Goal: Task Accomplishment & Management: Complete application form

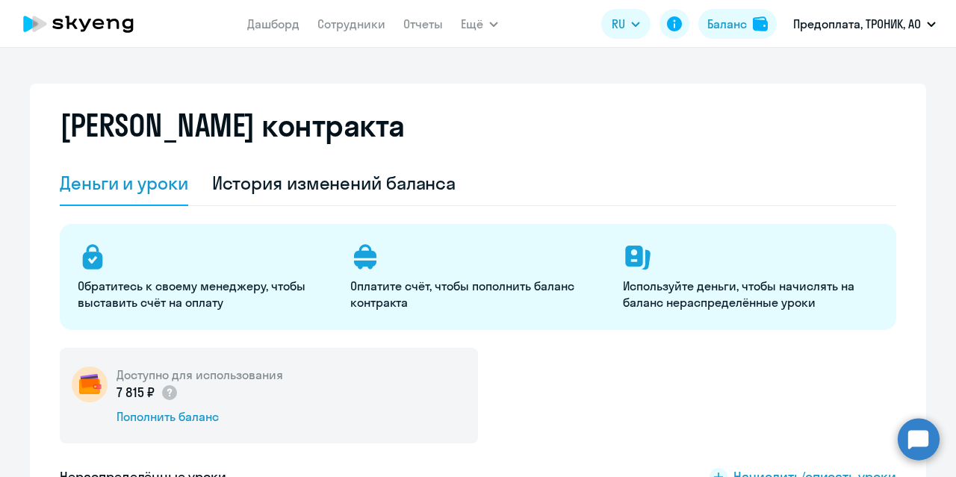
select select "english_adult_native_speaker"
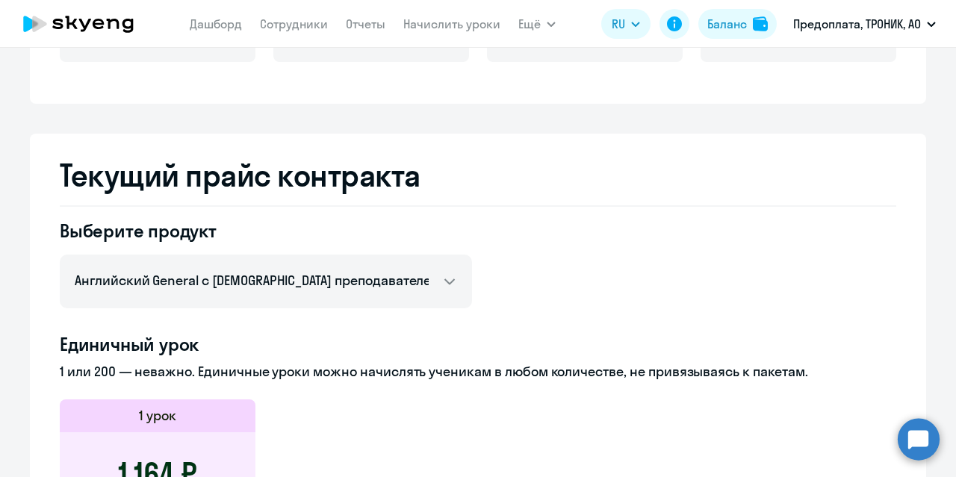
scroll to position [502, 0]
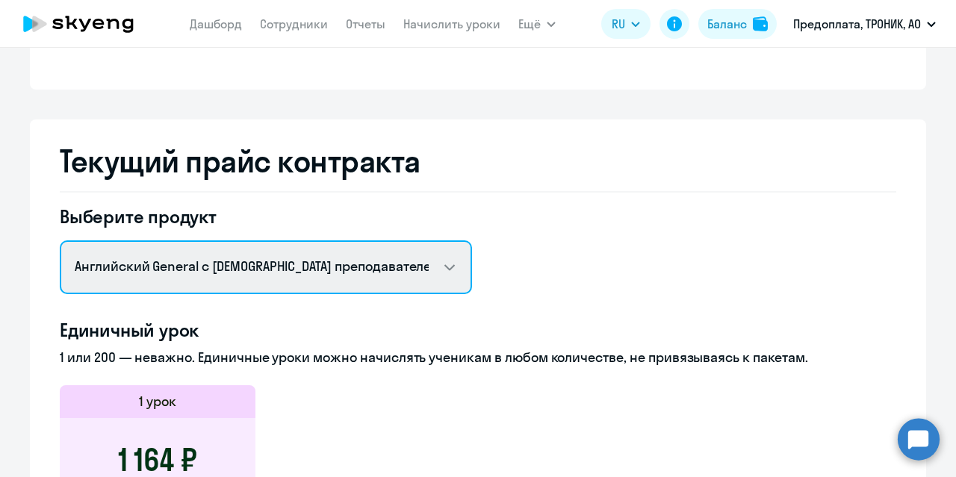
click at [369, 279] on select "Английский General с русскоговорящим преподавателем Английский General с [DEMOG…" at bounding box center [266, 267] width 412 height 54
select select "english_adult_native_speaker"
click at [60, 240] on select "Английский General с русскоговорящим преподавателем Английский General с [DEMOG…" at bounding box center [266, 267] width 412 height 54
click at [356, 287] on select "Английский General с русскоговорящим преподавателем Английский General с [DEMOG…" at bounding box center [266, 267] width 412 height 54
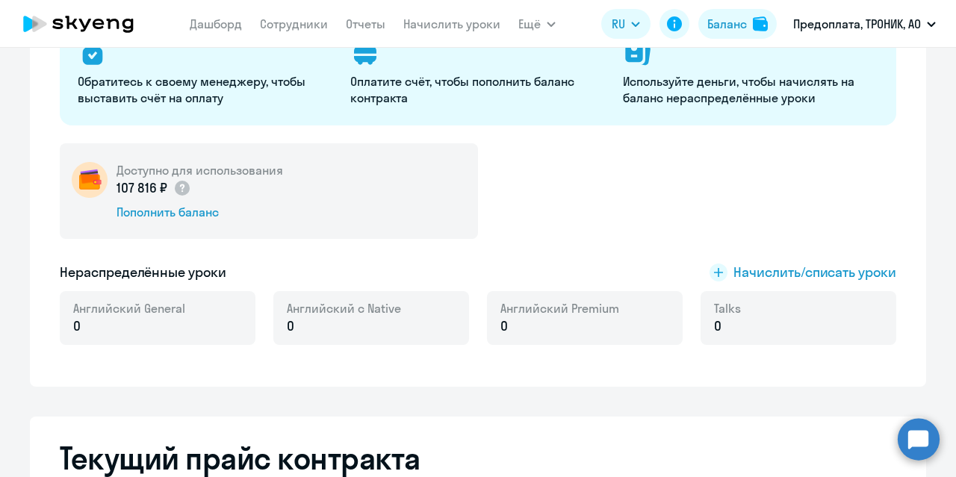
scroll to position [188, 0]
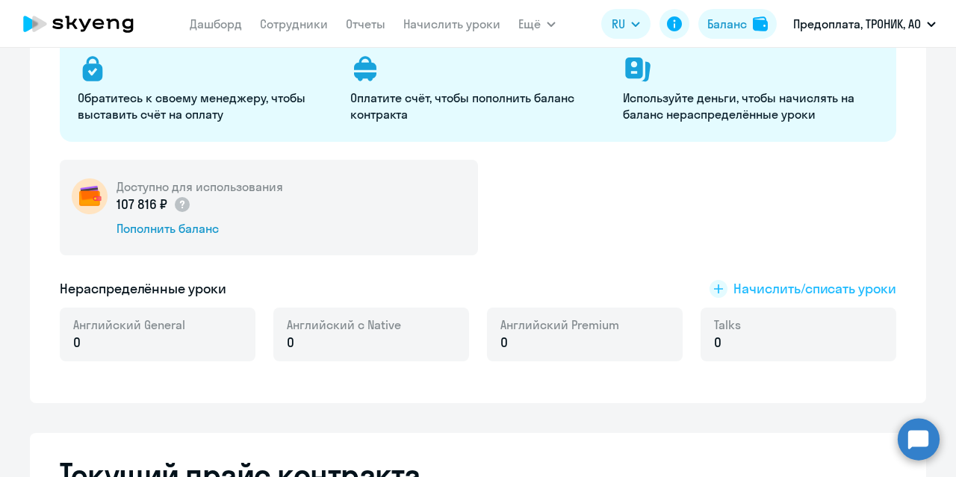
click at [716, 285] on rect at bounding box center [718, 289] width 18 height 18
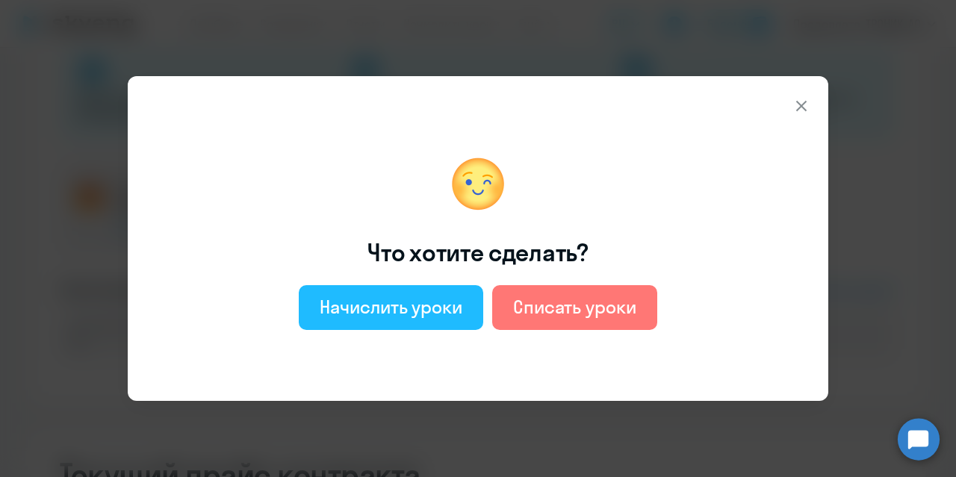
click at [394, 305] on div "Начислить уроки" at bounding box center [391, 307] width 143 height 24
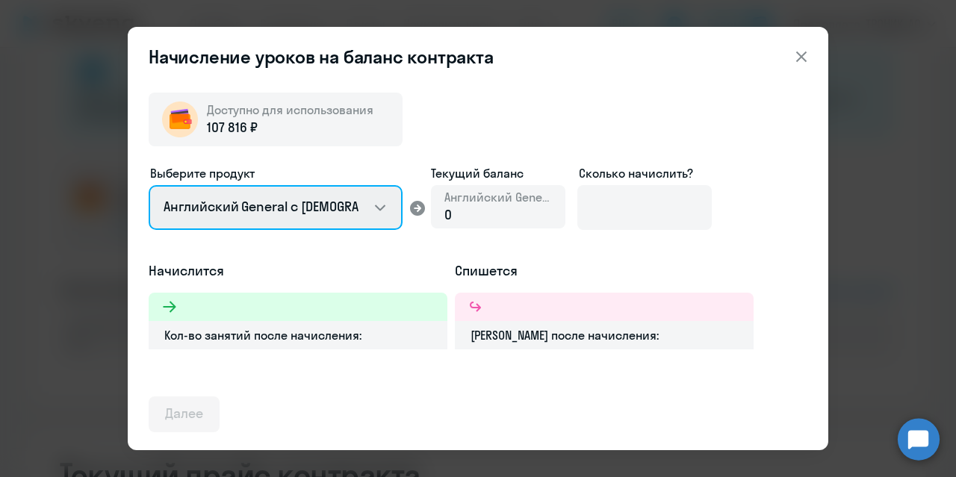
click at [366, 209] on select "Английский General с [DEMOGRAPHIC_DATA] преподавателем Английский General с [DE…" at bounding box center [276, 207] width 254 height 45
select select "english_adult_native_speaker"
click at [149, 185] on select "Английский General с [DEMOGRAPHIC_DATA] преподавателем Английский General с [DE…" at bounding box center [276, 207] width 254 height 45
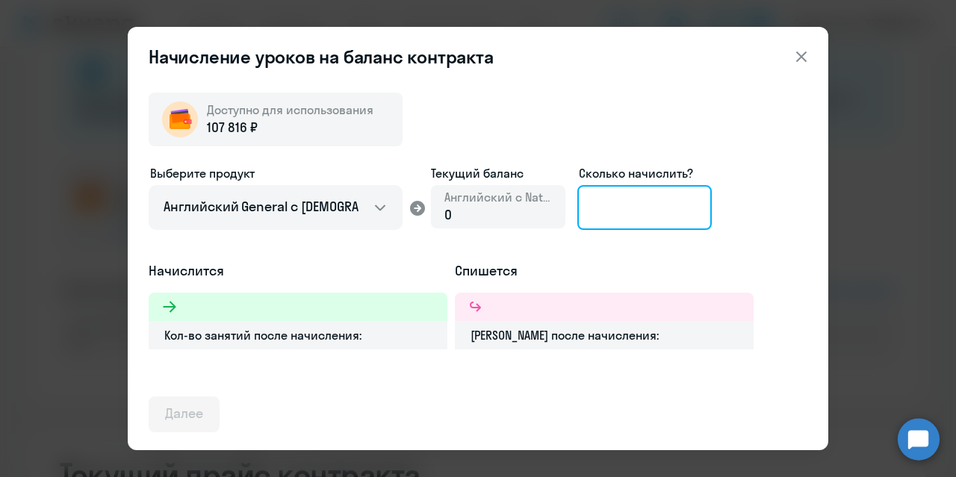
click at [603, 205] on input at bounding box center [644, 207] width 134 height 45
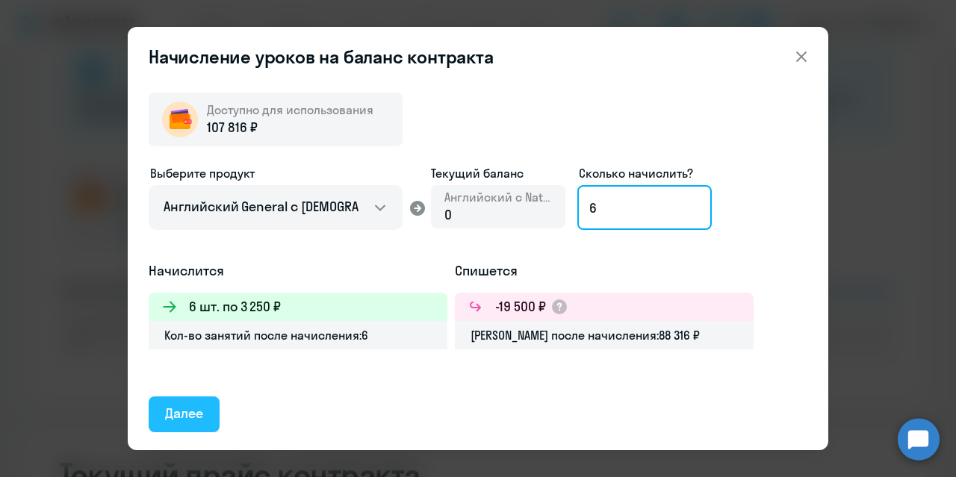
type input "6"
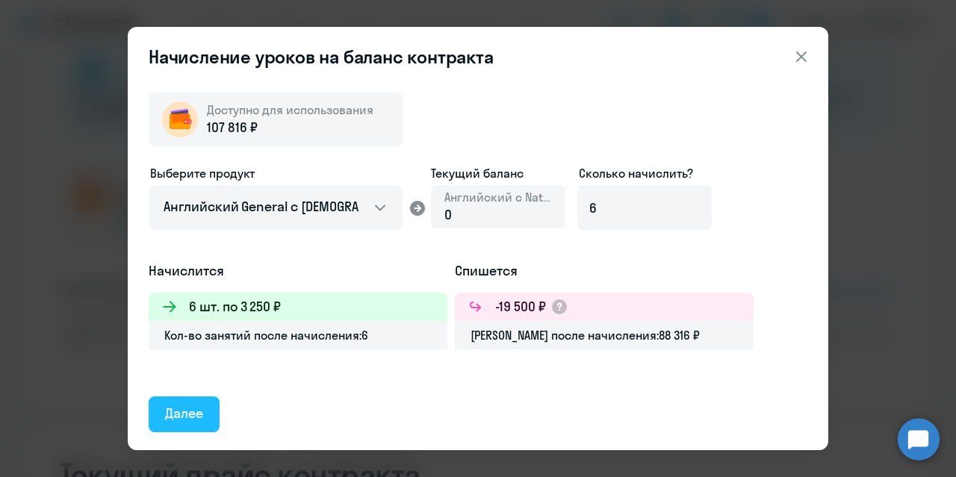
click at [178, 422] on div "Далее" at bounding box center [184, 413] width 38 height 19
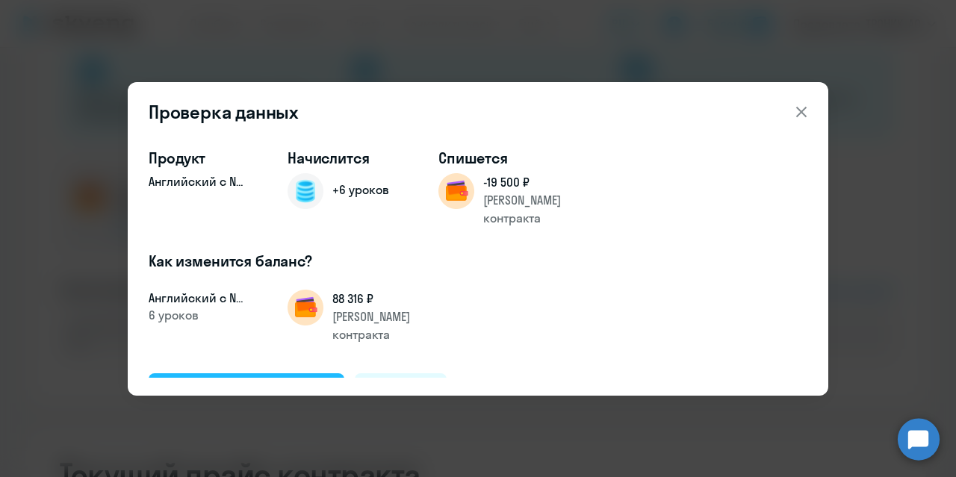
click at [301, 381] on div "Подтвердить и начислить" at bounding box center [246, 390] width 163 height 19
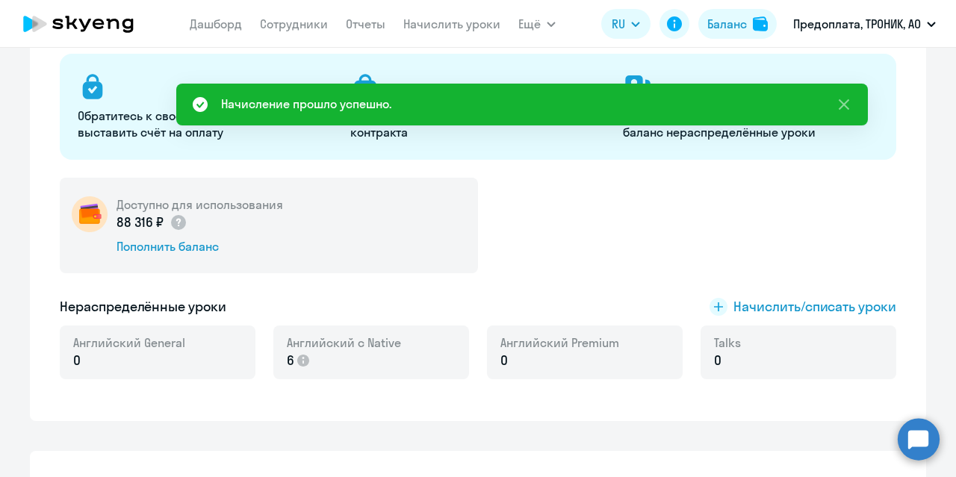
scroll to position [0, 0]
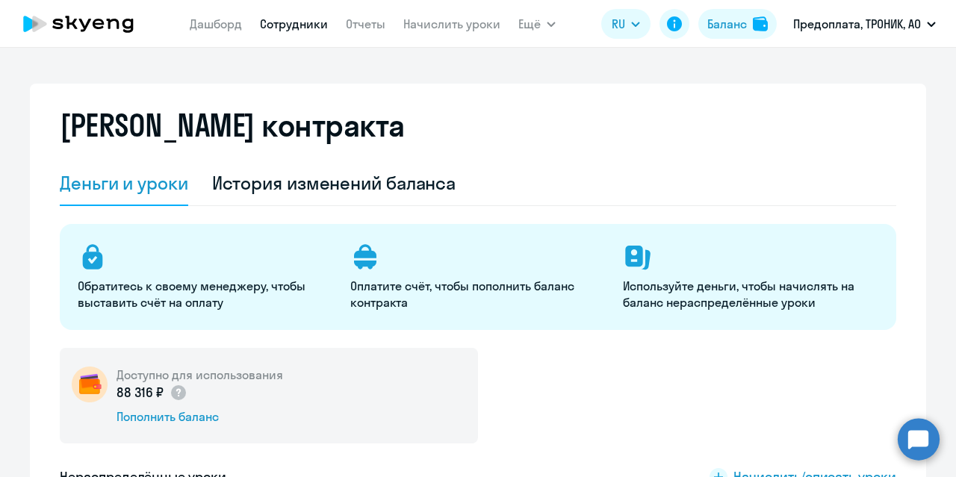
click at [298, 30] on link "Сотрудники" at bounding box center [294, 23] width 68 height 15
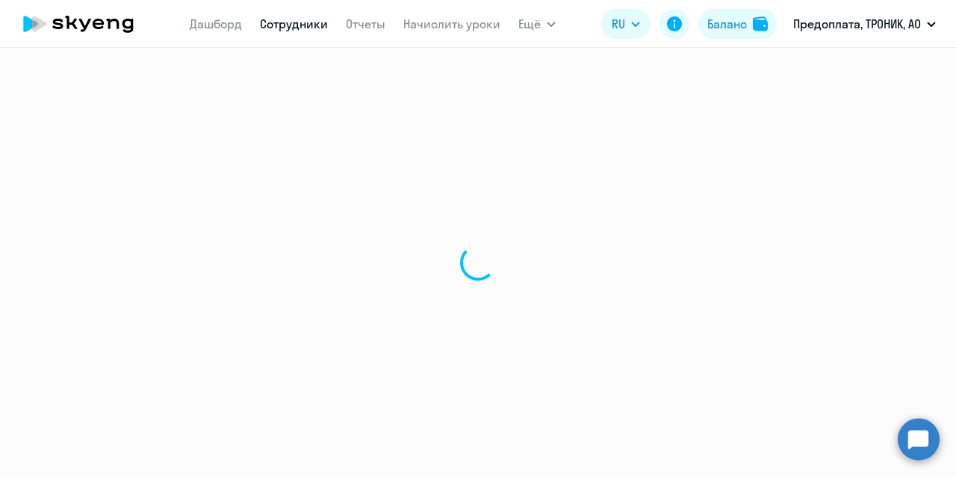
select select "30"
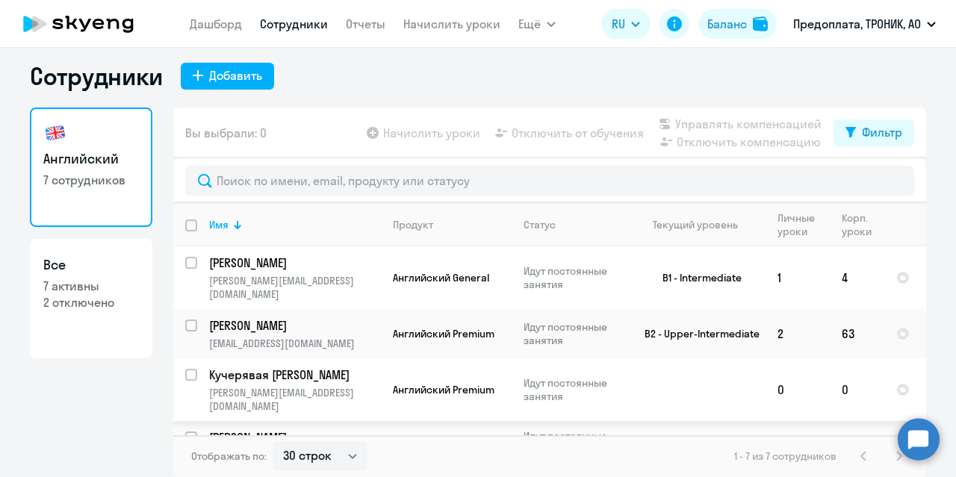
click at [844, 369] on td "0" at bounding box center [857, 389] width 55 height 63
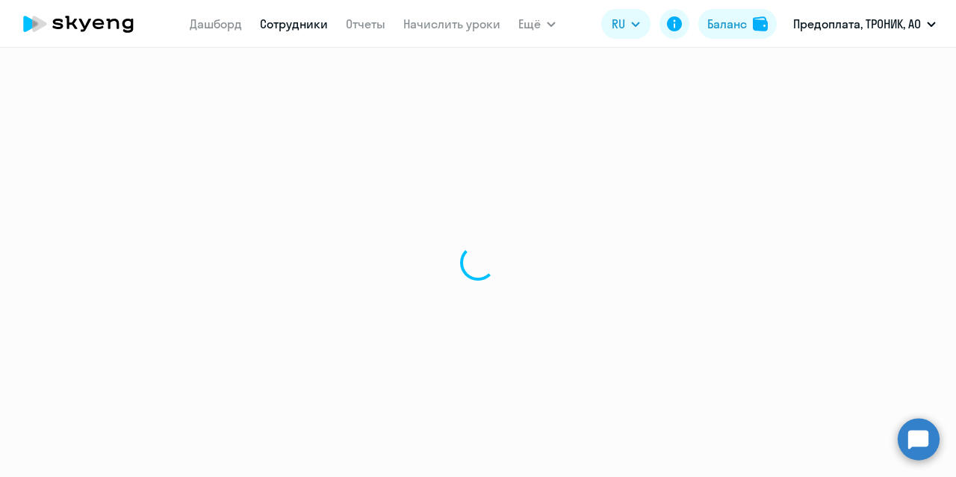
select select "english"
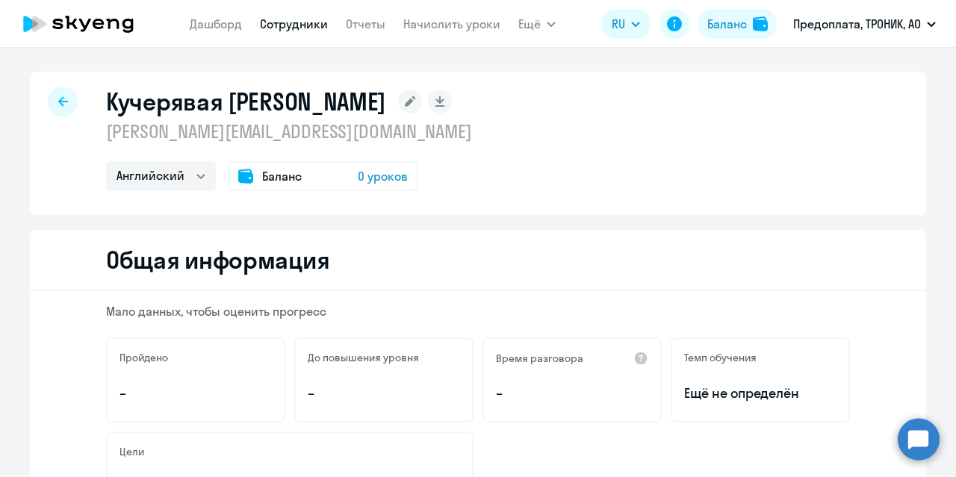
click at [369, 178] on span "0 уроков" at bounding box center [383, 176] width 50 height 18
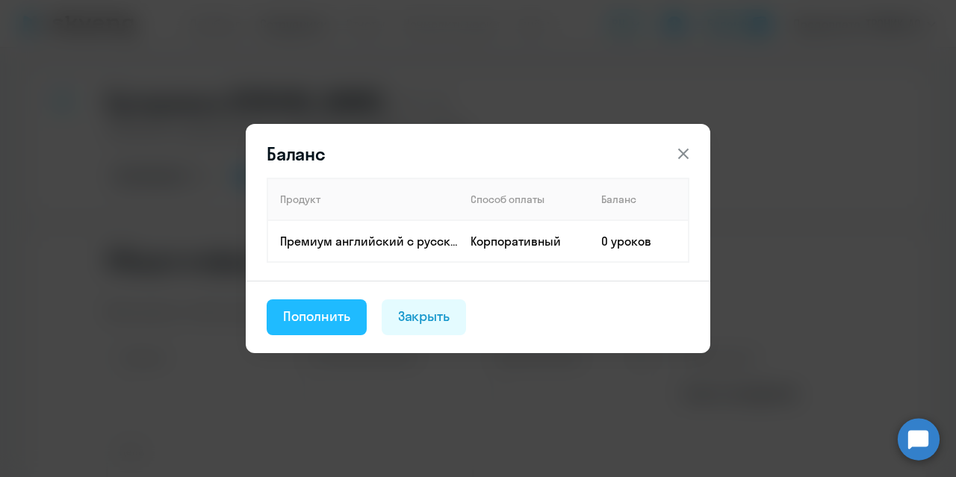
click at [305, 320] on div "Пополнить" at bounding box center [316, 316] width 67 height 19
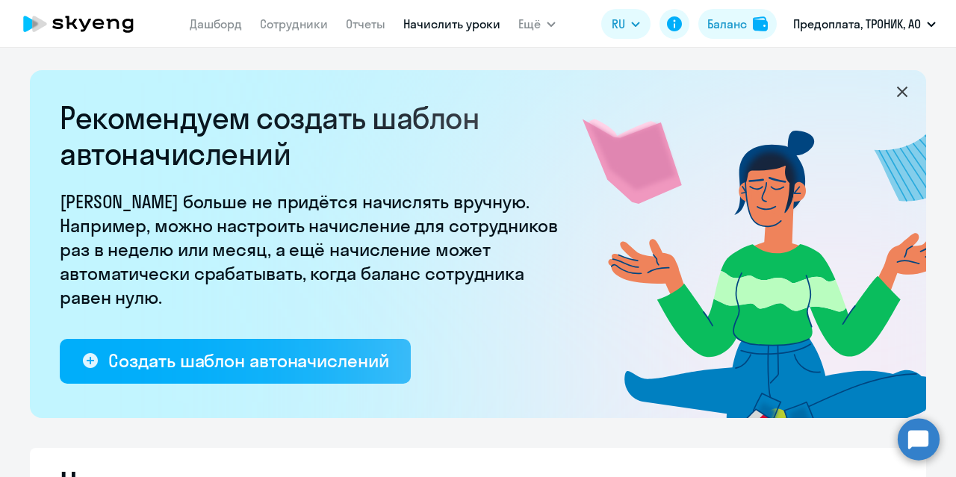
select select "10"
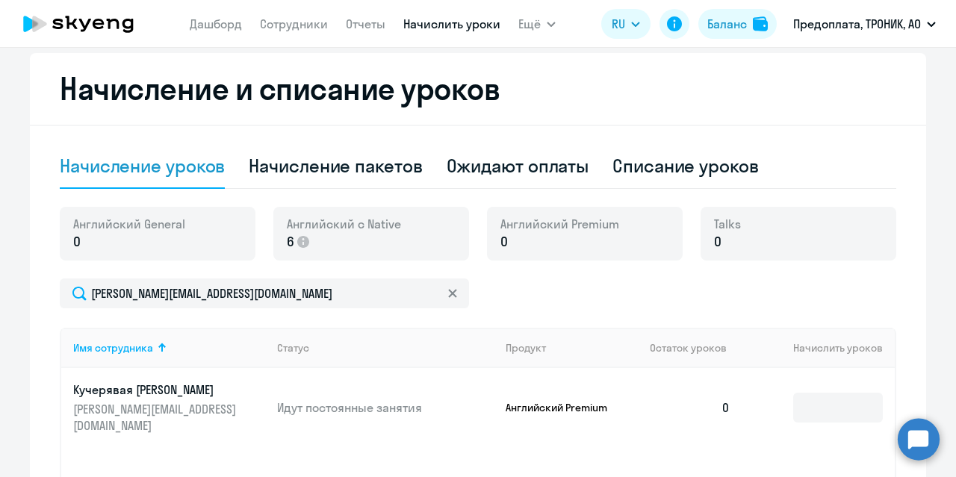
scroll to position [396, 0]
click at [413, 228] on div "Английский с Native 6" at bounding box center [371, 233] width 196 height 54
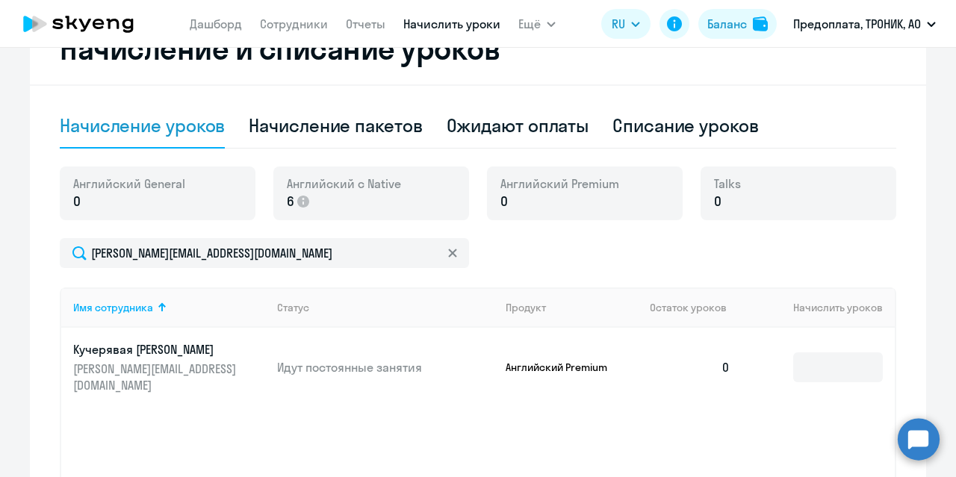
scroll to position [425, 0]
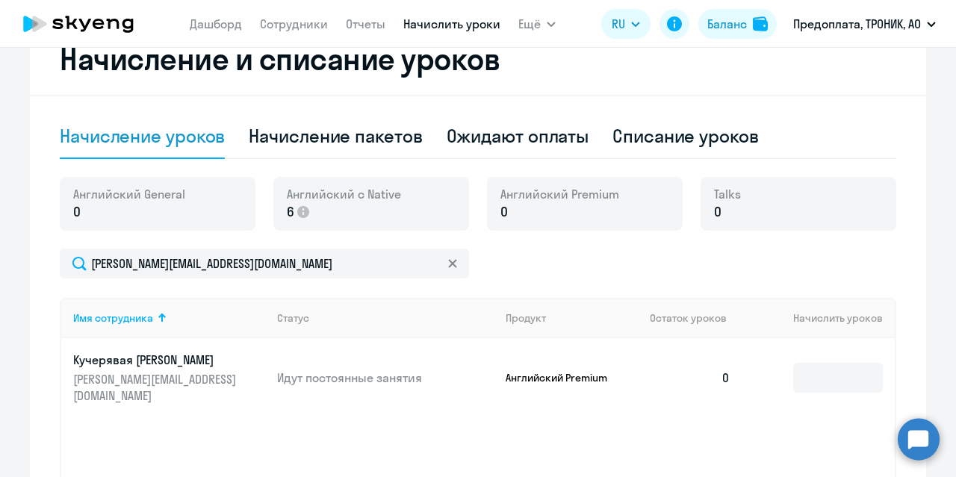
click at [351, 211] on p "6" at bounding box center [344, 211] width 114 height 19
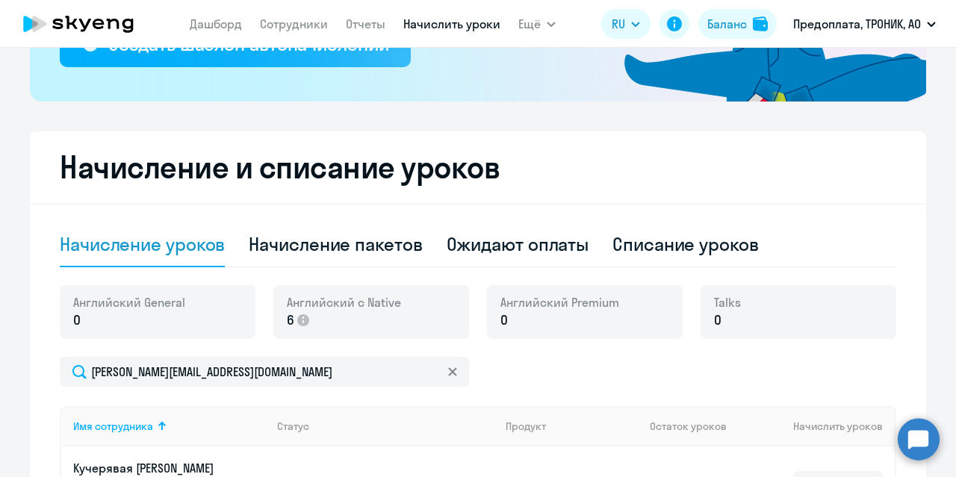
scroll to position [321, 0]
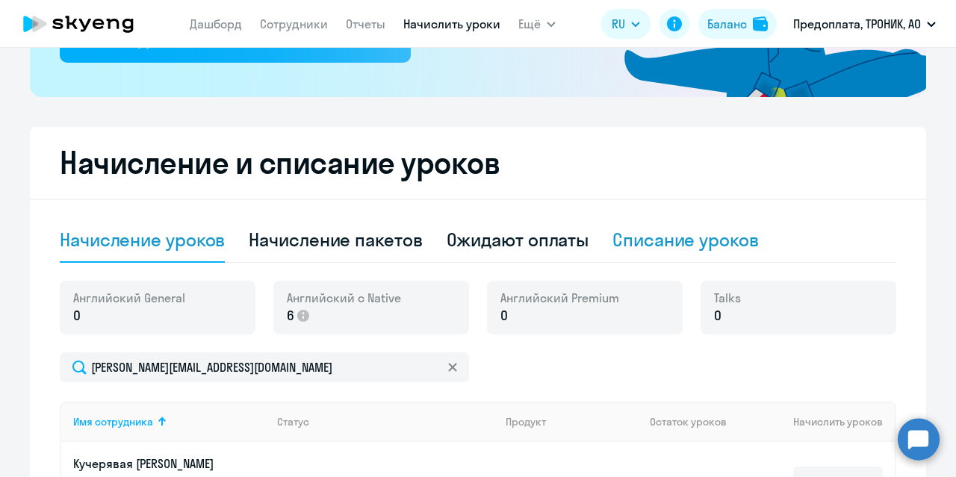
click at [636, 231] on div "Списание уроков" at bounding box center [685, 240] width 146 height 24
select select "10"
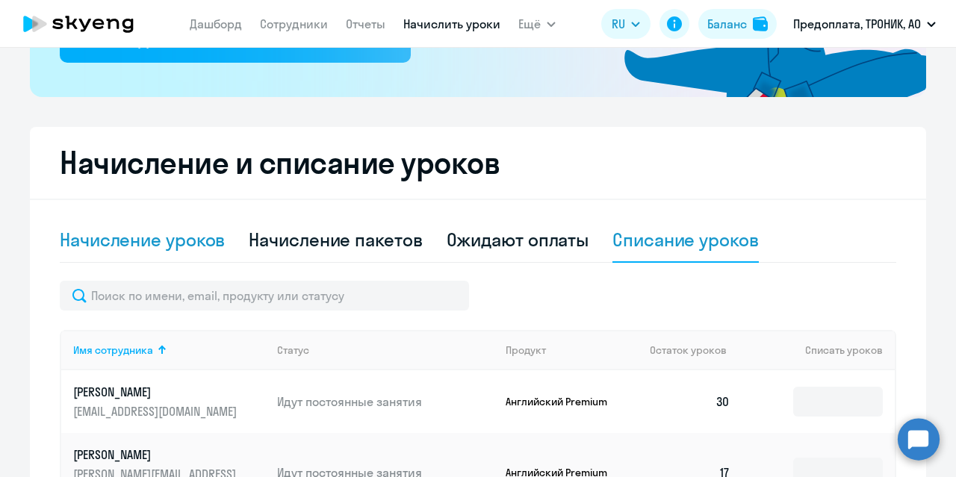
click at [190, 245] on div "Начисление уроков" at bounding box center [142, 240] width 165 height 24
select select "10"
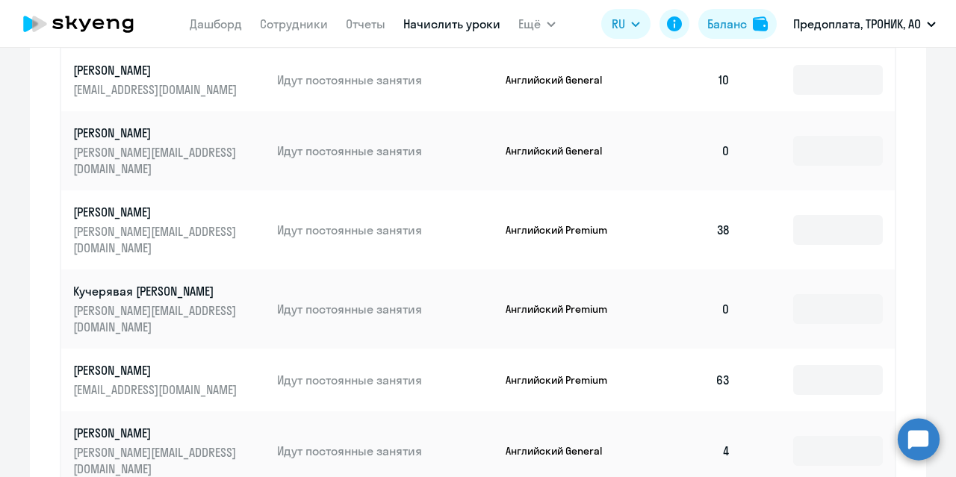
scroll to position [860, 0]
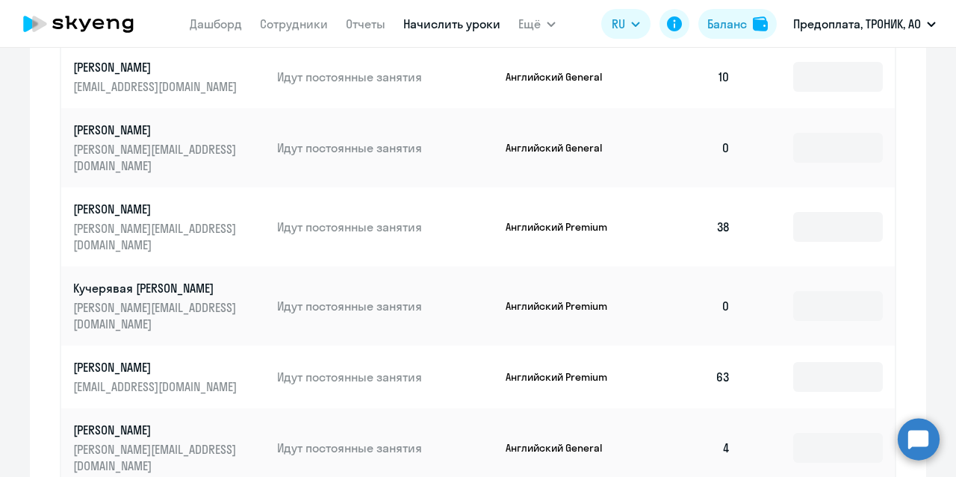
click at [649, 267] on td "0" at bounding box center [690, 306] width 105 height 79
click at [825, 291] on input at bounding box center [838, 306] width 90 height 30
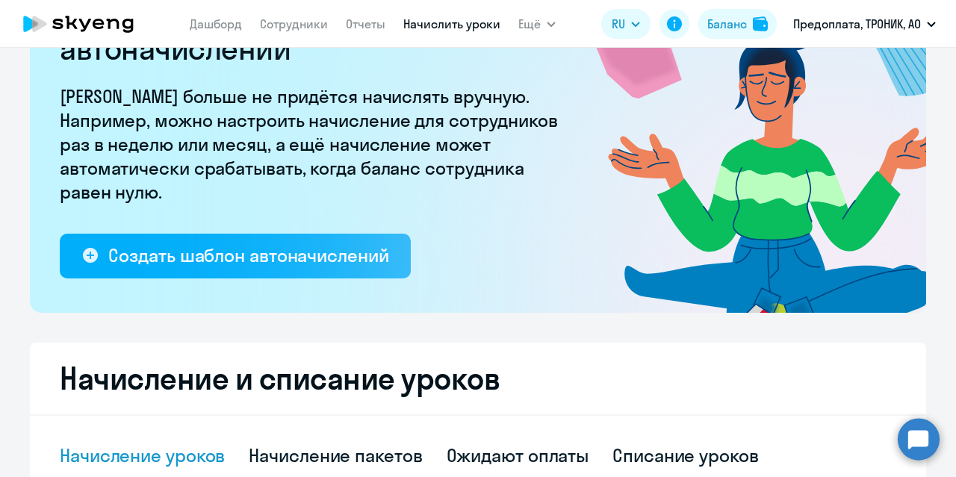
scroll to position [0, 0]
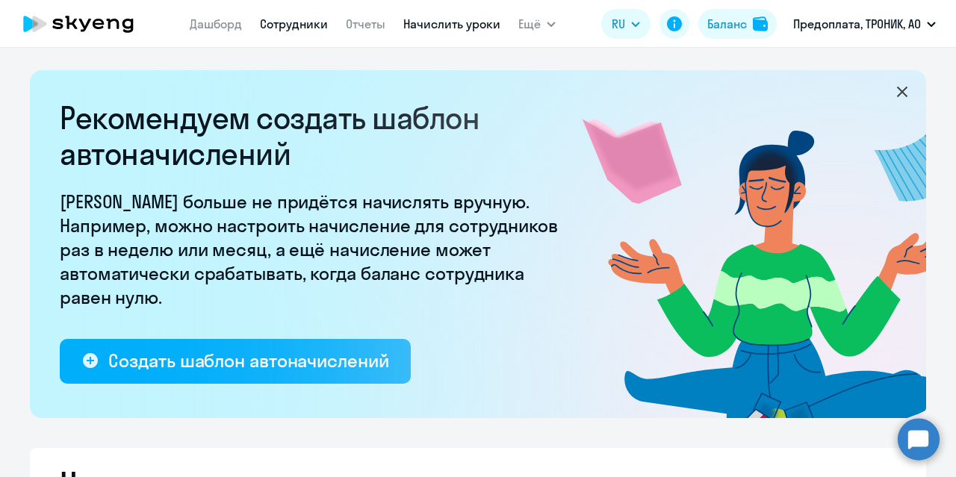
click at [285, 28] on link "Сотрудники" at bounding box center [294, 23] width 68 height 15
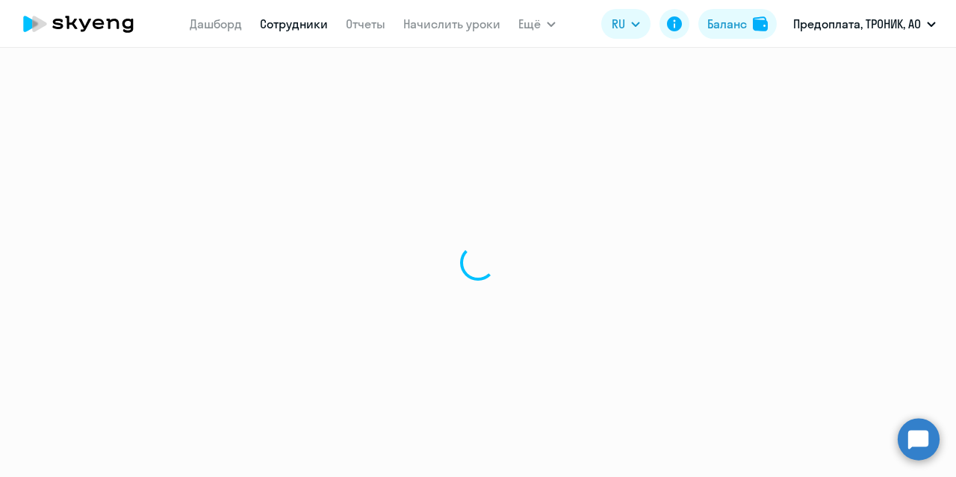
select select "30"
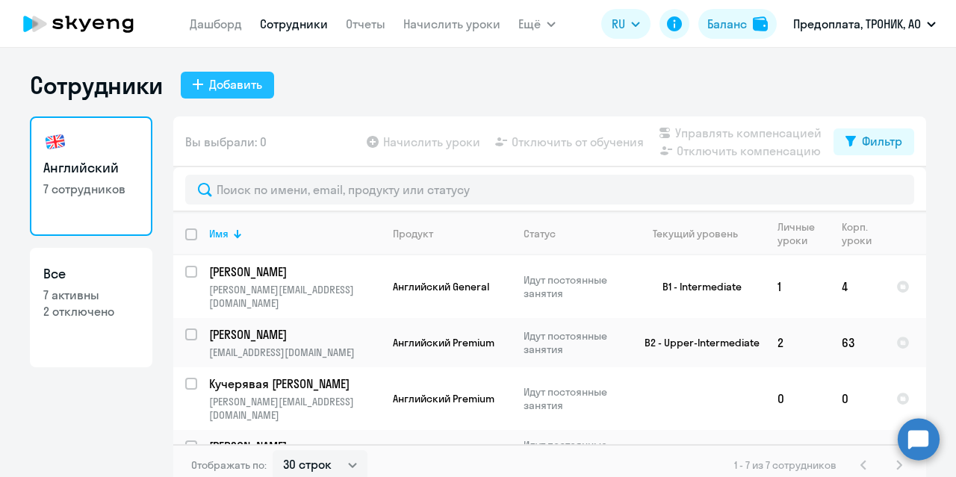
click at [239, 80] on div "Добавить" at bounding box center [235, 84] width 53 height 18
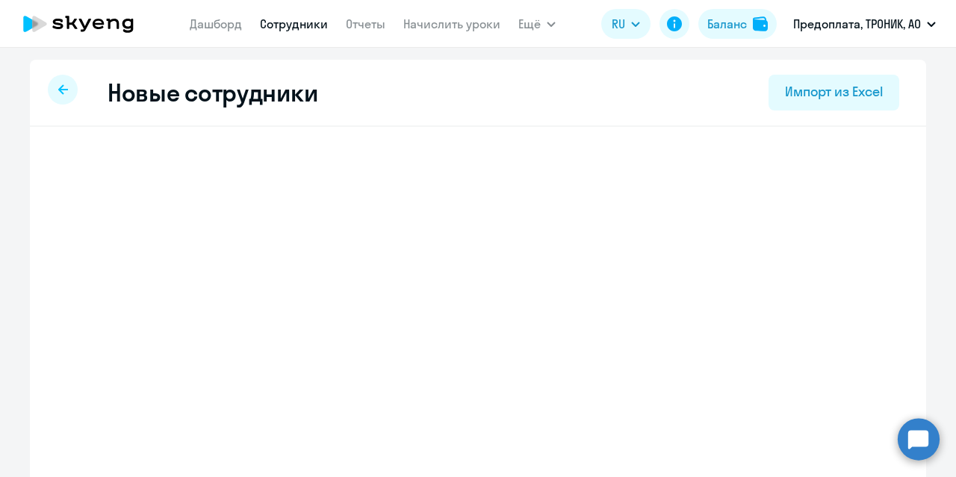
select select "english_adult_not_native_speaker"
select select "3"
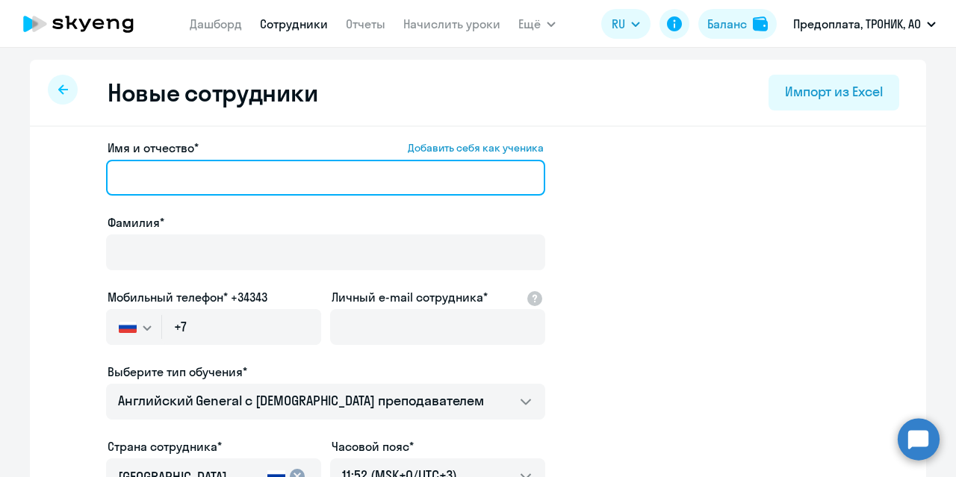
click at [248, 181] on input "Имя и отчество* Добавить себя как ученика" at bounding box center [325, 178] width 439 height 36
drag, startPoint x: 178, startPoint y: 180, endPoint x: 85, endPoint y: 176, distance: 92.7
click at [85, 176] on app-new-student-form "Имя и отчество* Добавить себя как ученика [PERSON_NAME] [PERSON_NAME]* Мобильны…" at bounding box center [478, 405] width 848 height 532
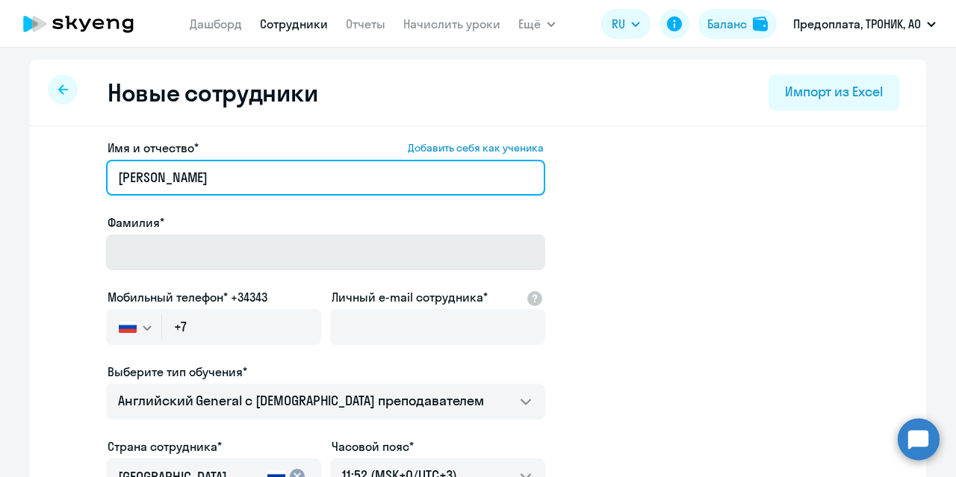
type input "[PERSON_NAME]"
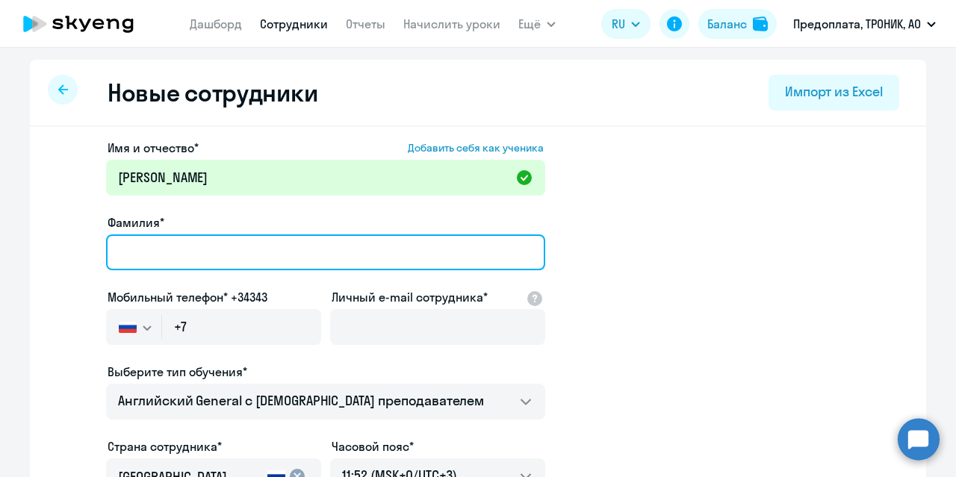
click at [125, 254] on input "Фамилия*" at bounding box center [325, 253] width 439 height 36
paste input "Кучерявая"
type input "Кучерявая"
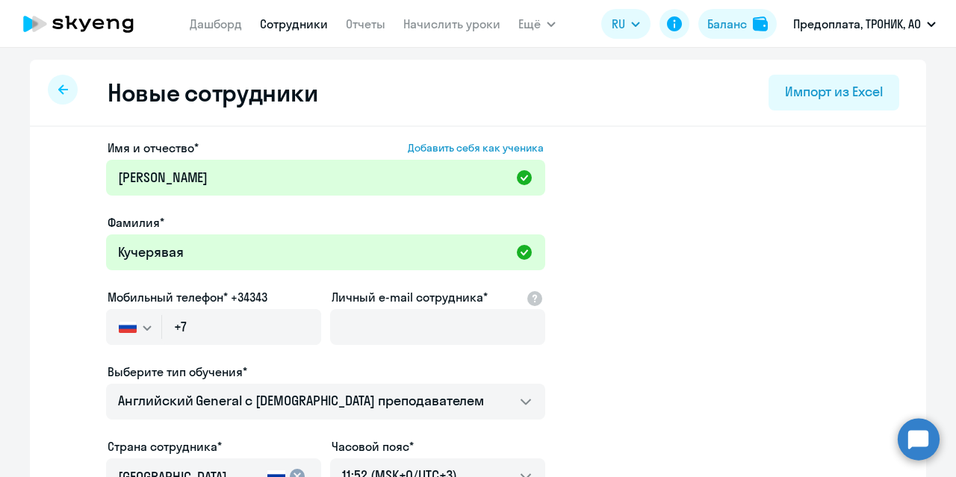
click at [756, 215] on app-new-student-form "Имя и отчество* Добавить себя как ученика [PERSON_NAME]* [PERSON_NAME] Мобильны…" at bounding box center [478, 405] width 848 height 532
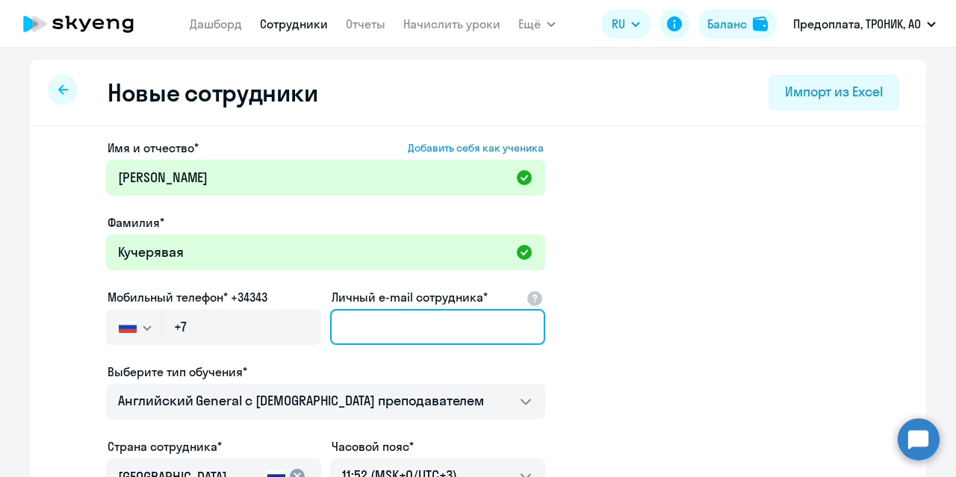
click at [441, 339] on input "Личный e-mail сотрудника*" at bounding box center [437, 327] width 215 height 36
type input "[PERSON_NAME][EMAIL_ADDRESS][DOMAIN_NAME]"
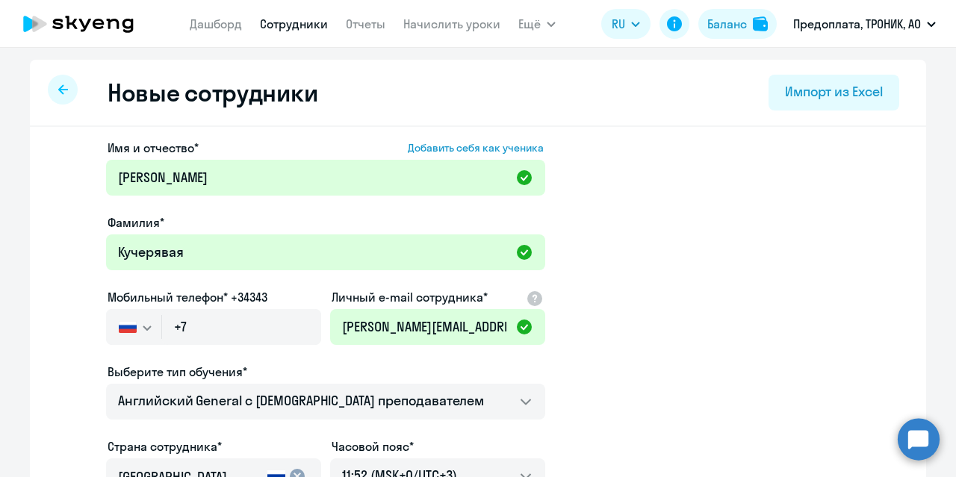
click at [643, 312] on app-new-student-form "Имя и отчество* Добавить себя как ученика [PERSON_NAME]* [PERSON_NAME] Мобильны…" at bounding box center [478, 405] width 848 height 532
click at [249, 314] on input "+7" at bounding box center [241, 327] width 159 height 36
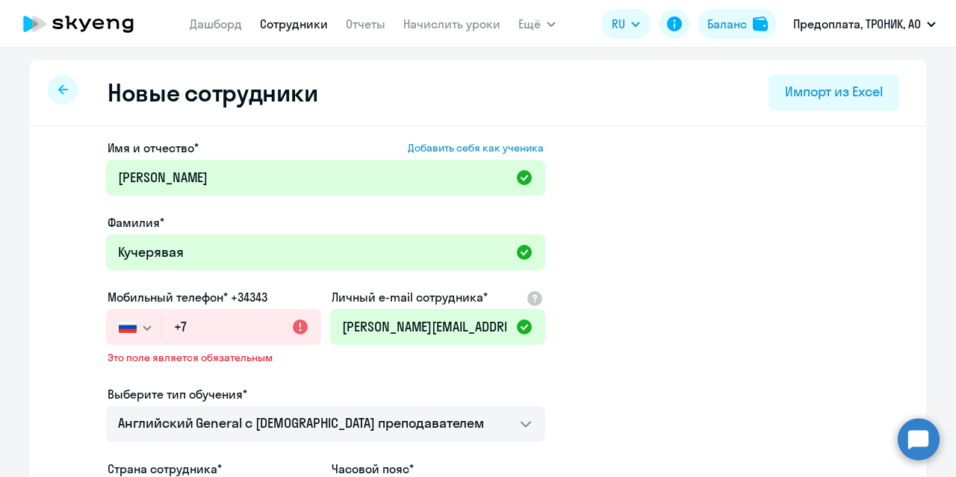
click at [146, 326] on svg-icon "button" at bounding box center [147, 328] width 12 height 12
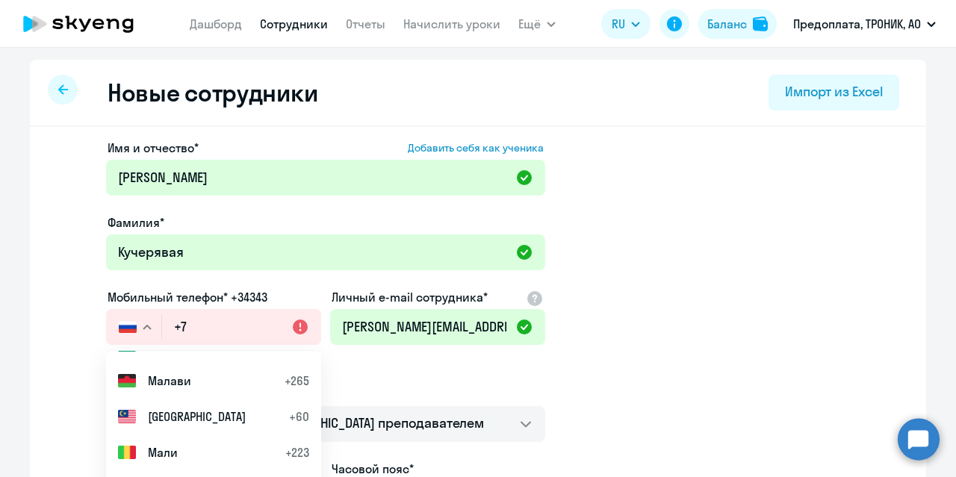
scroll to position [4078, 0]
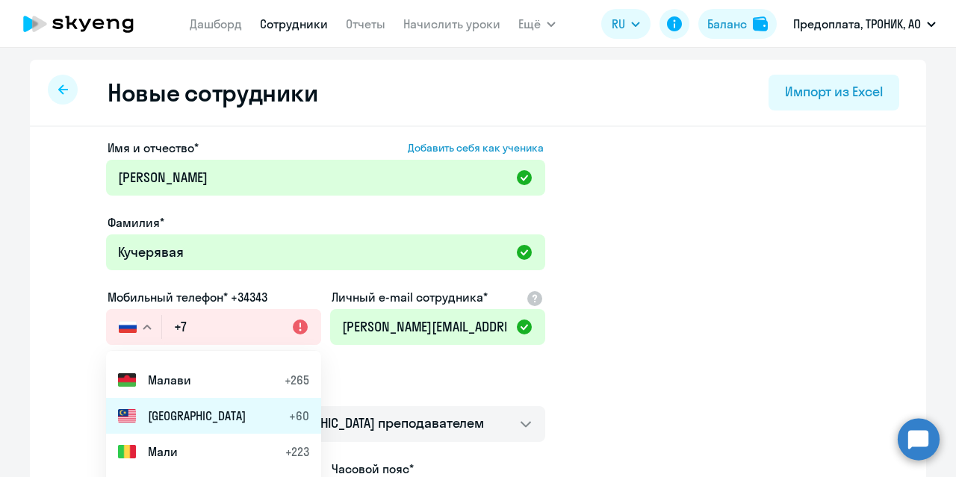
click at [185, 404] on li "Малайзия +60" at bounding box center [213, 416] width 215 height 36
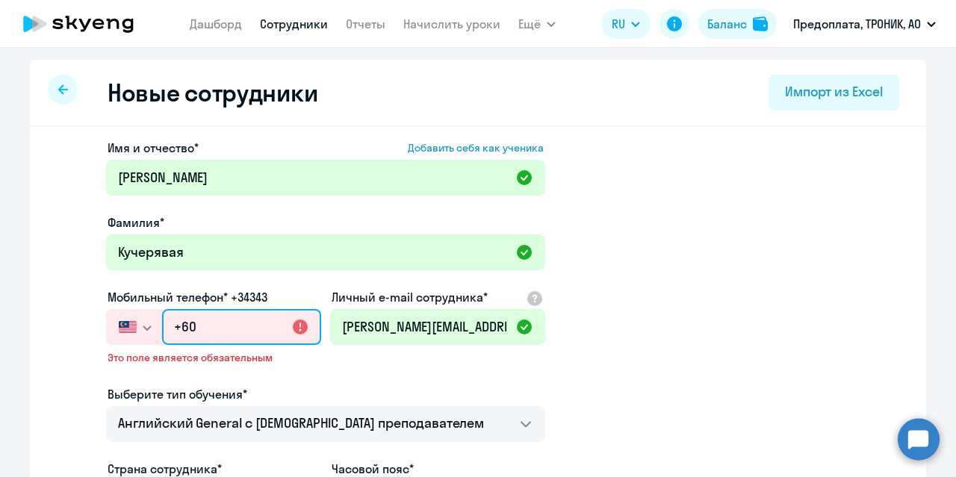
click at [237, 330] on input "+60" at bounding box center [241, 327] width 159 height 36
paste input "[PHONE_NUMBER]"
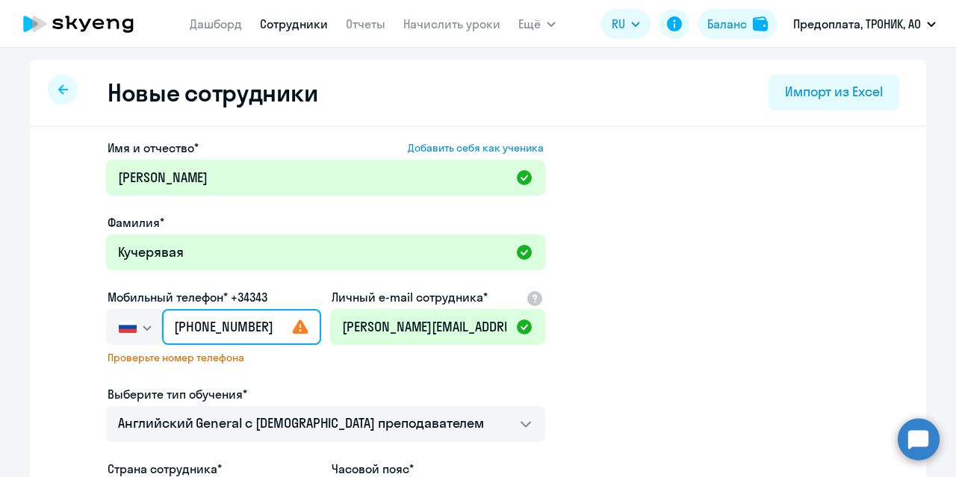
click at [187, 326] on input "[PHONE_NUMBER]" at bounding box center [241, 327] width 159 height 36
click at [183, 326] on input "[PHONE_NUMBER]" at bounding box center [241, 327] width 159 height 36
drag, startPoint x: 262, startPoint y: 328, endPoint x: 147, endPoint y: 319, distance: 115.4
click at [147, 319] on div "[GEOGRAPHIC_DATA] +7 [GEOGRAPHIC_DATA] +7 [GEOGRAPHIC_DATA] +380 [GEOGRAPHIC_DA…" at bounding box center [213, 327] width 215 height 36
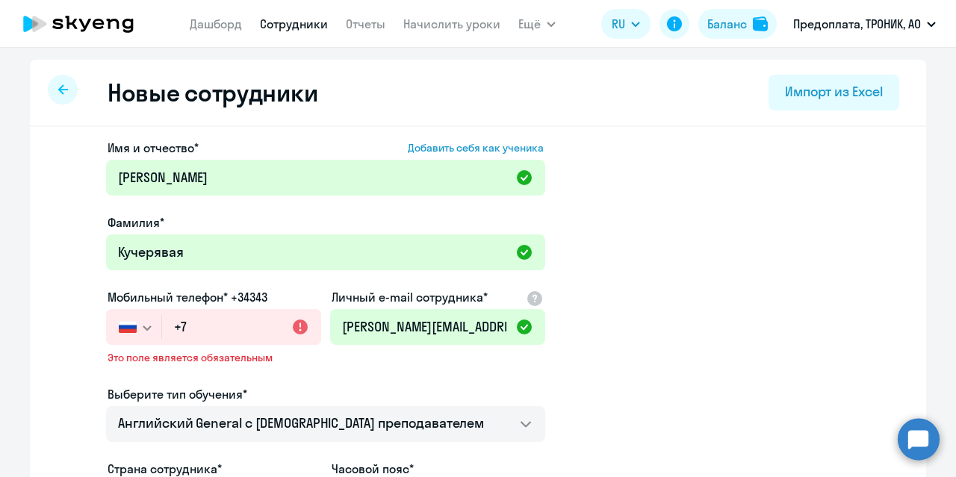
click at [138, 320] on button "button" at bounding box center [133, 327] width 55 height 36
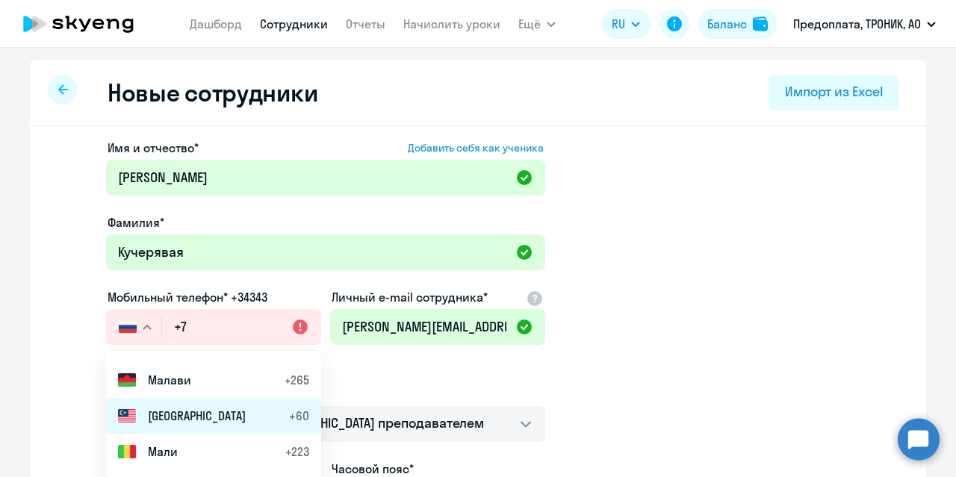
click at [173, 408] on span "[GEOGRAPHIC_DATA]" at bounding box center [197, 416] width 98 height 18
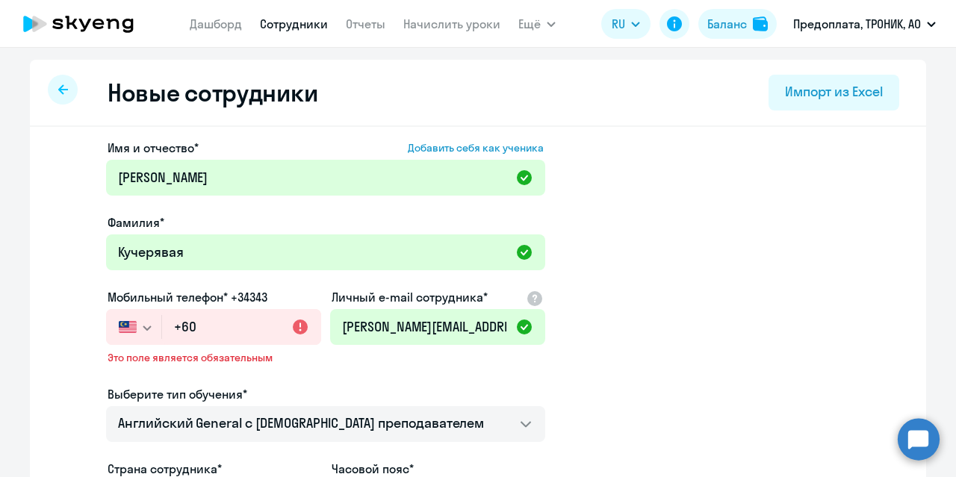
click at [330, 391] on div "Выберите тип обучения*" at bounding box center [325, 394] width 439 height 18
click at [215, 326] on input "+60" at bounding box center [241, 327] width 159 height 36
paste input "[PHONE_NUMBER]"
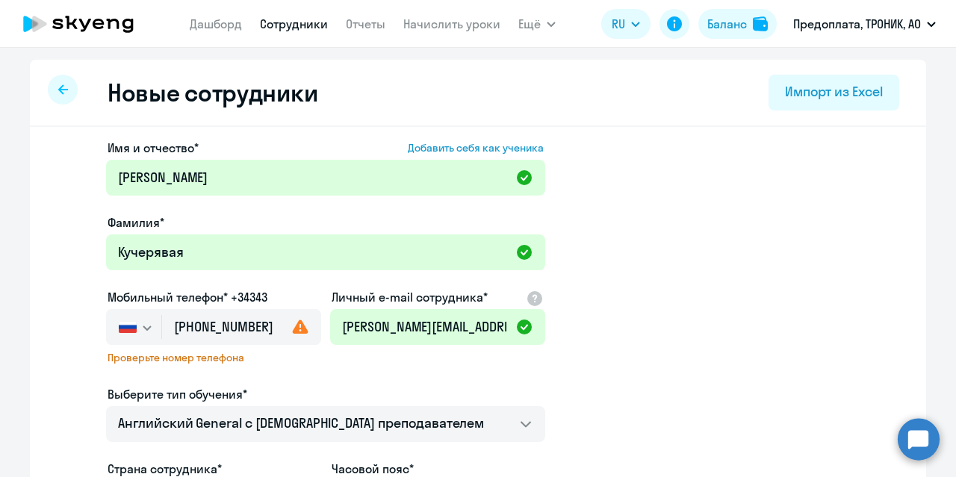
click at [141, 324] on svg-icon "button" at bounding box center [147, 328] width 12 height 12
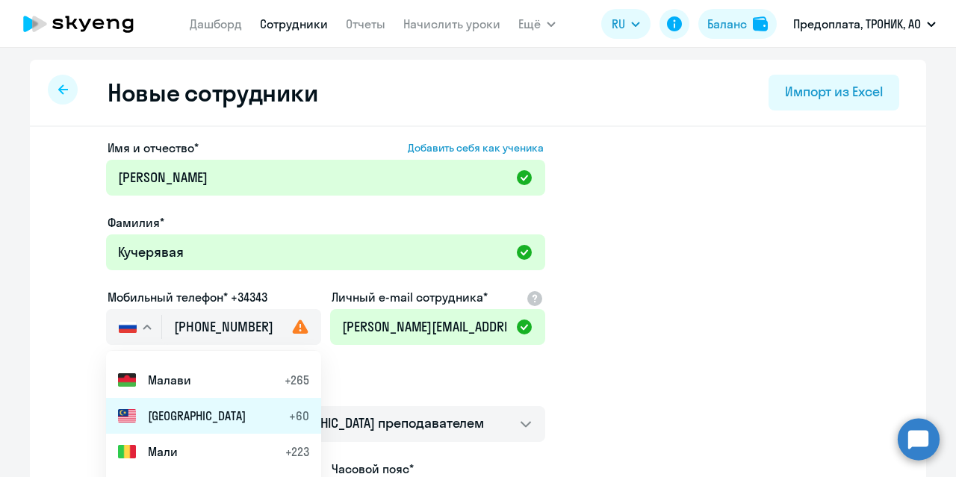
click at [187, 414] on span "[GEOGRAPHIC_DATA]" at bounding box center [197, 416] width 98 height 18
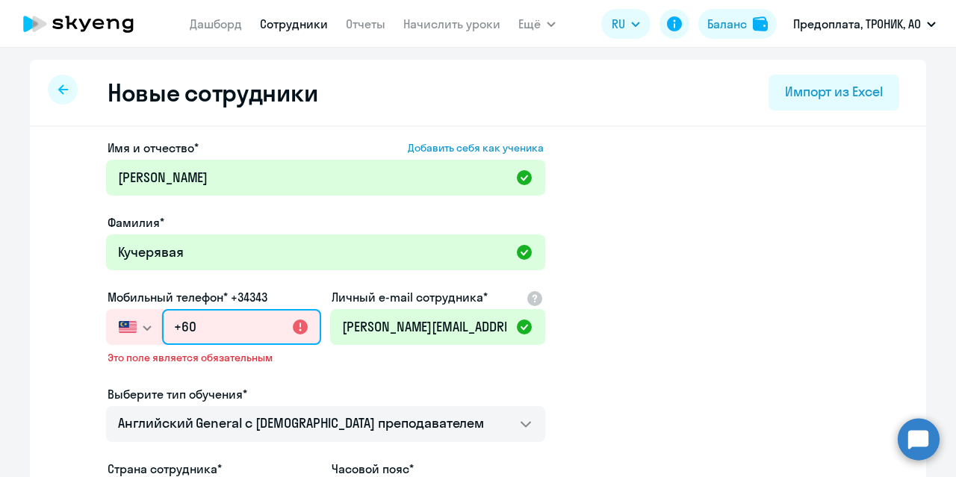
click at [228, 327] on input "+60" at bounding box center [241, 327] width 159 height 36
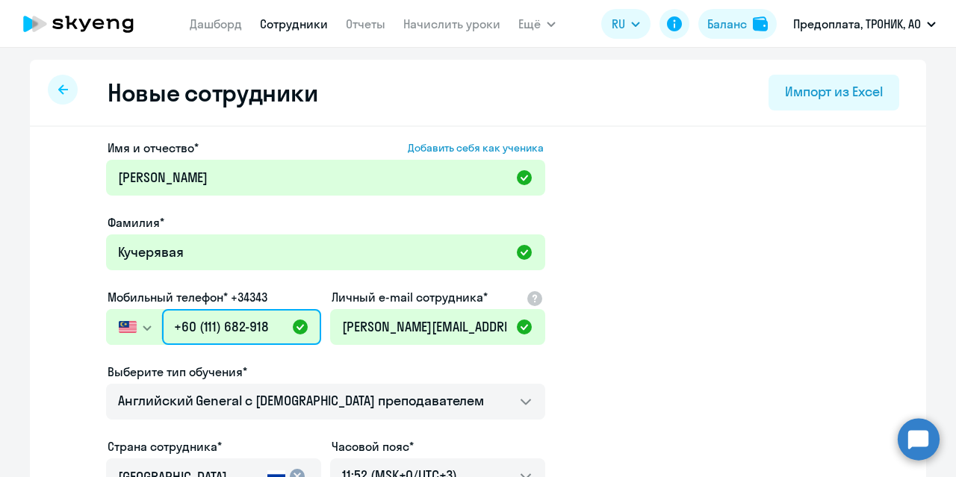
type input "+60 (111) 682-918"
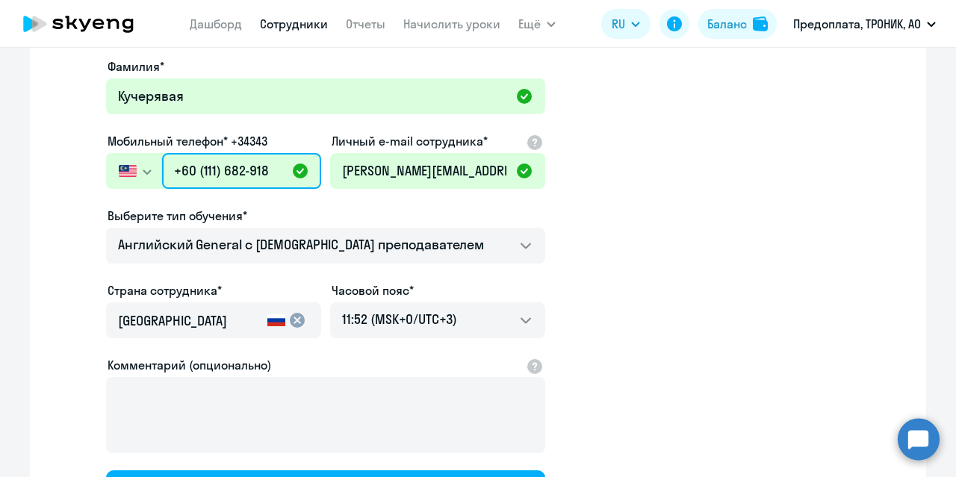
scroll to position [178, 0]
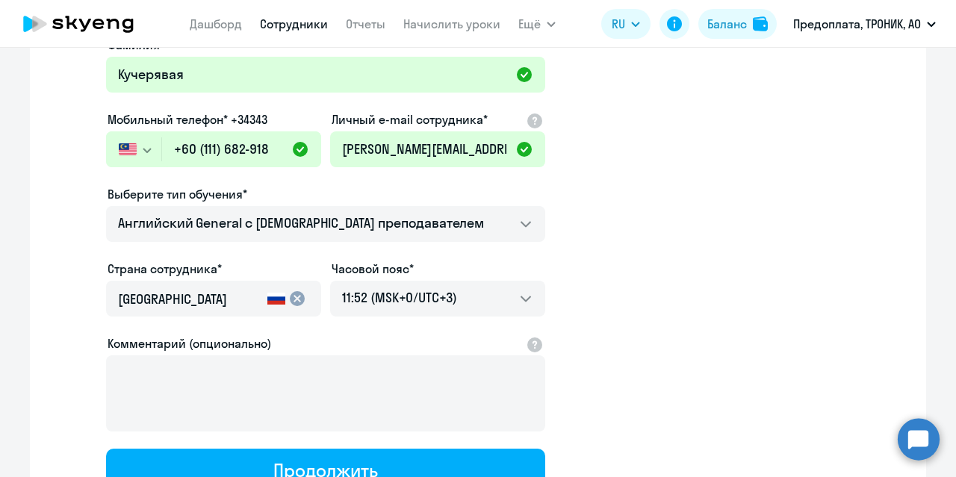
click at [288, 299] on mat-icon "cancel" at bounding box center [297, 299] width 18 height 18
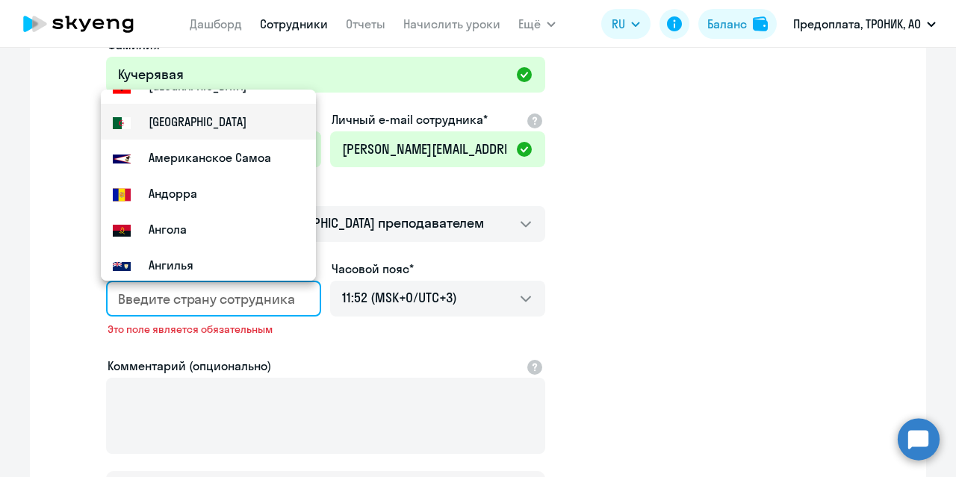
scroll to position [0, 0]
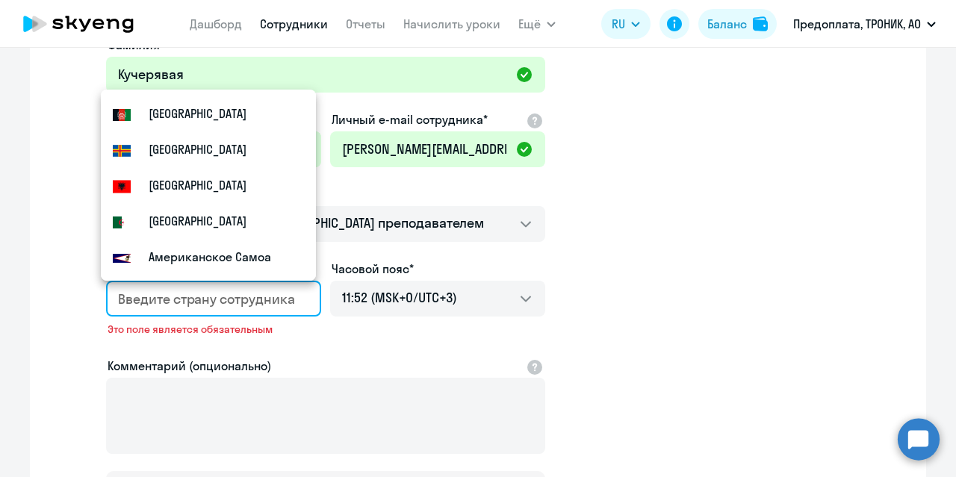
click at [769, 215] on app-new-student-form "Имя и отчество* Добавить себя как ученика [PERSON_NAME]* [PERSON_NAME] Мобильны…" at bounding box center [478, 238] width 848 height 555
click at [229, 292] on input "country" at bounding box center [210, 299] width 185 height 19
click at [693, 156] on app-new-student-form "Имя и отчество* Добавить себя как ученика [PERSON_NAME]* [PERSON_NAME] Мобильны…" at bounding box center [478, 238] width 848 height 555
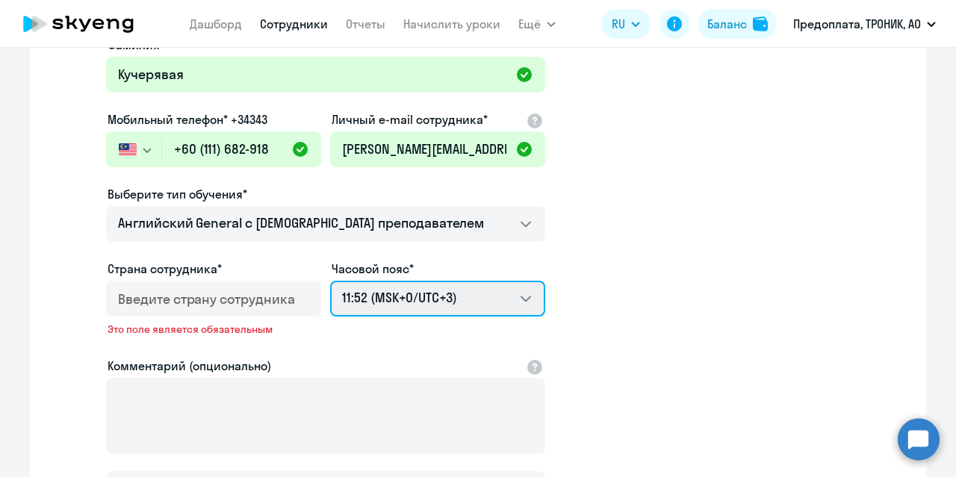
click at [476, 290] on select "21:52 (MSK-14/UTC-11) 22:52 (MSK-13/UTC-10) 23:52 (MSK-12/UTC-9) 00:52 (MSK-11/…" at bounding box center [437, 299] width 215 height 36
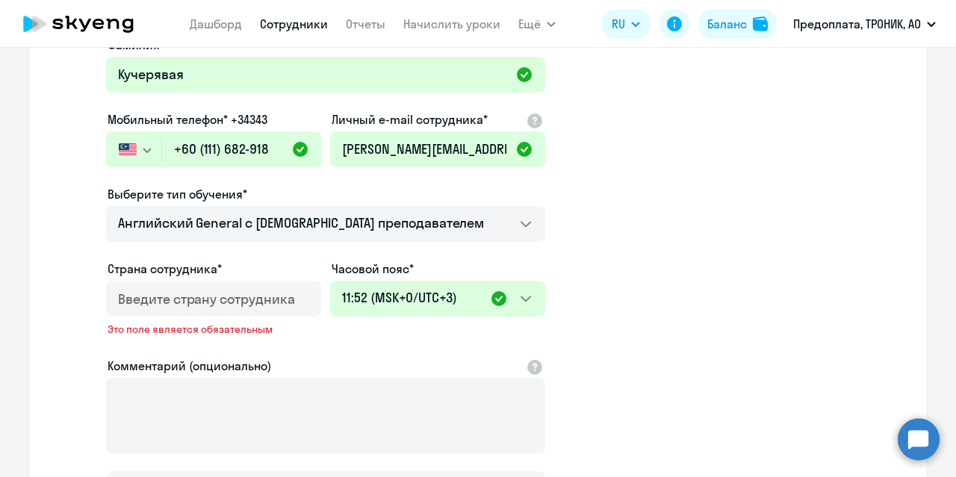
click at [644, 261] on app-new-student-form "Имя и отчество* Добавить себя как ученика [PERSON_NAME]* [PERSON_NAME] Мобильны…" at bounding box center [478, 238] width 848 height 555
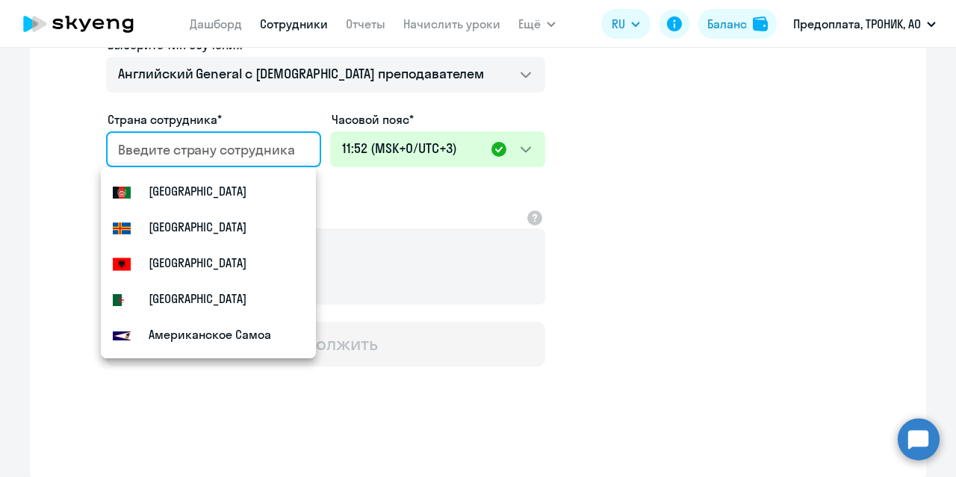
click at [292, 146] on input "country" at bounding box center [210, 149] width 185 height 19
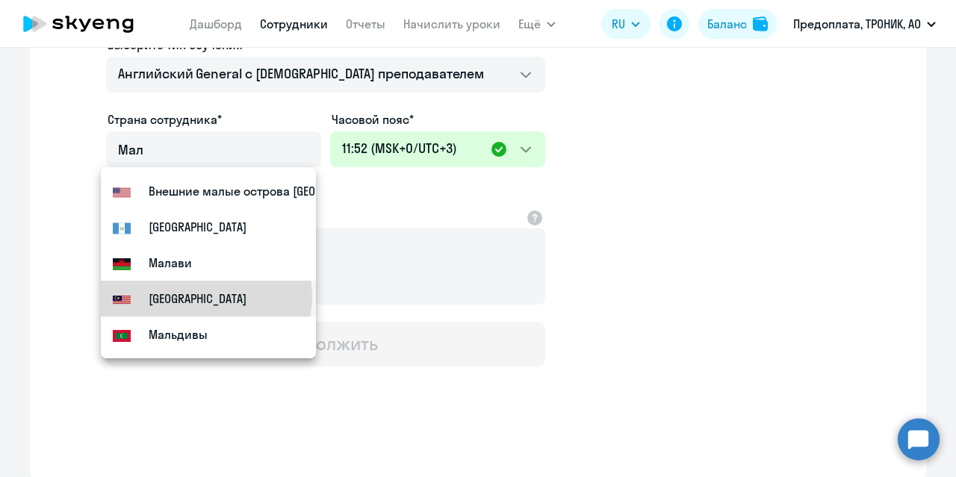
click at [205, 296] on mat-option "[GEOGRAPHIC_DATA]" at bounding box center [208, 299] width 215 height 36
type input "[GEOGRAPHIC_DATA]"
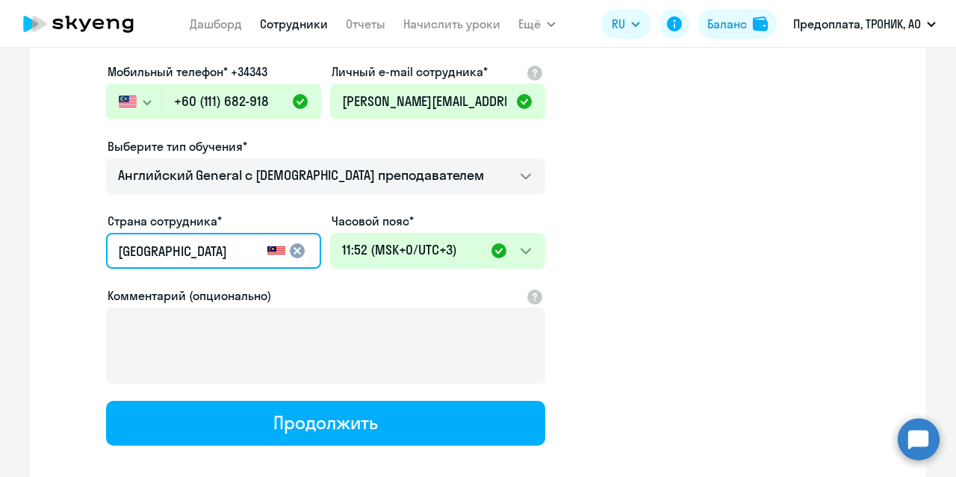
scroll to position [225, 0]
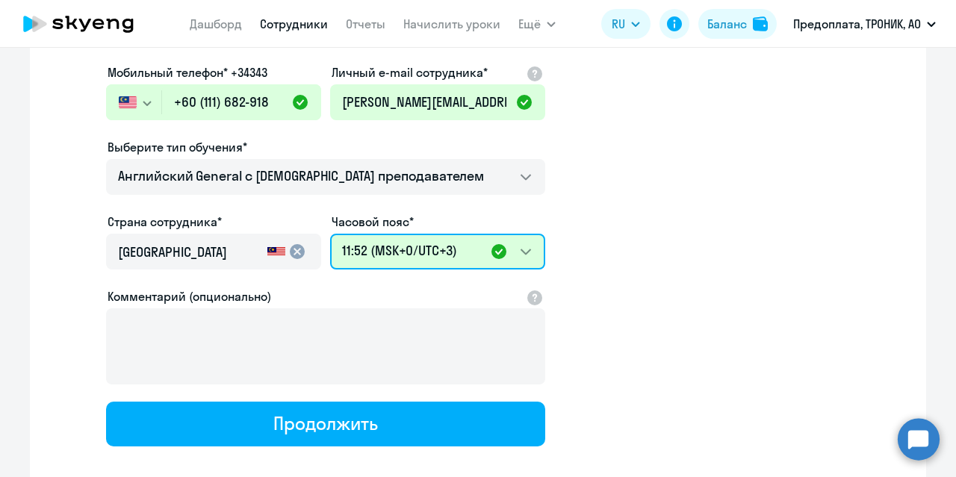
click at [513, 252] on select "21:52 (MSK-14/UTC-11) 22:52 (MSK-13/UTC-10) 23:52 (MSK-12/UTC-9) 00:52 (MSK-11/…" at bounding box center [437, 252] width 215 height 36
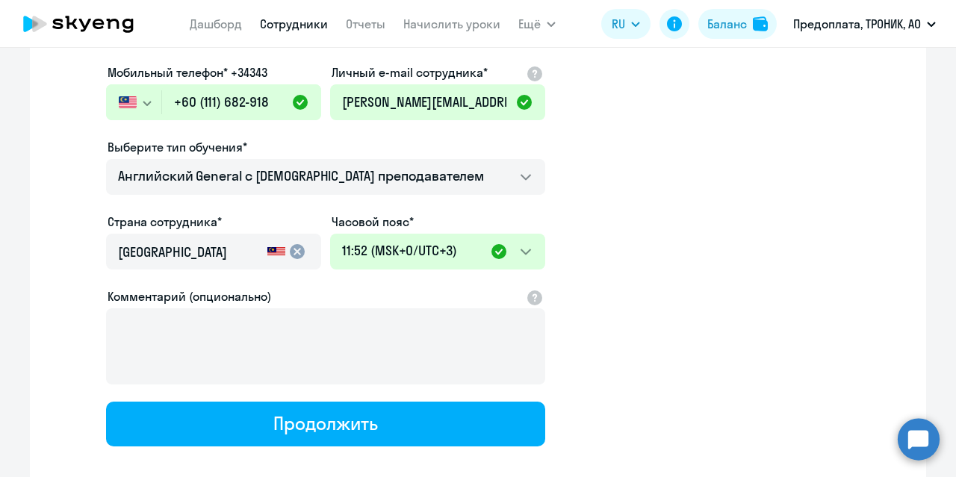
click at [646, 222] on app-new-student-form "Имя и отчество* Добавить себя как ученика [PERSON_NAME]* [PERSON_NAME] Мобильны…" at bounding box center [478, 180] width 848 height 532
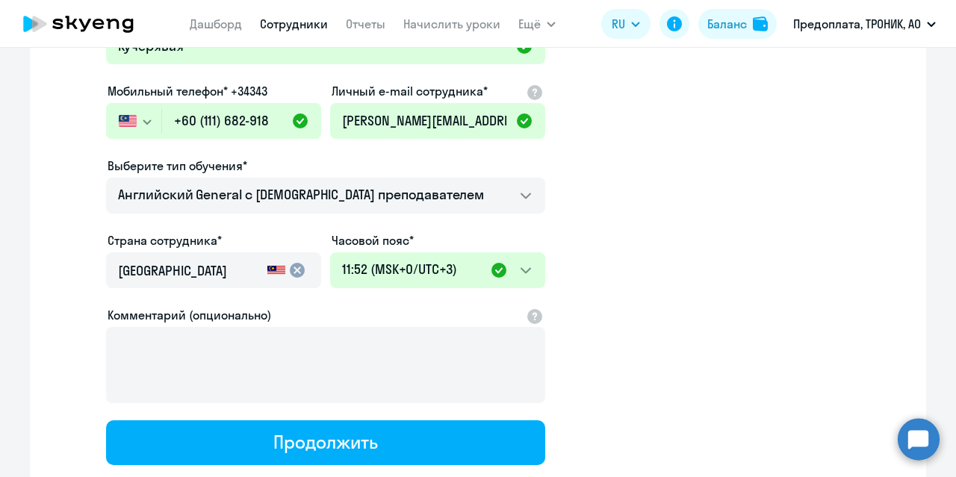
scroll to position [203, 0]
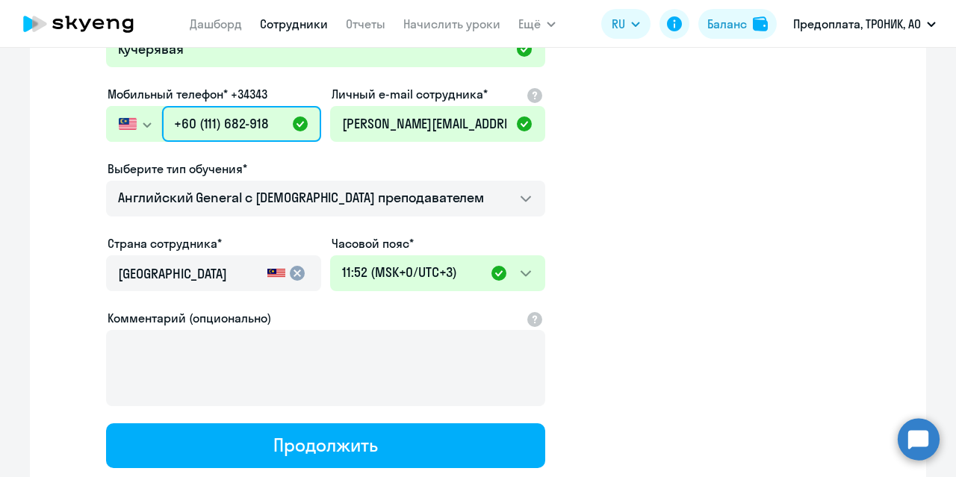
click at [273, 125] on input "+60 (111) 682-918" at bounding box center [241, 124] width 159 height 36
type input "+60 (111) 682-918"
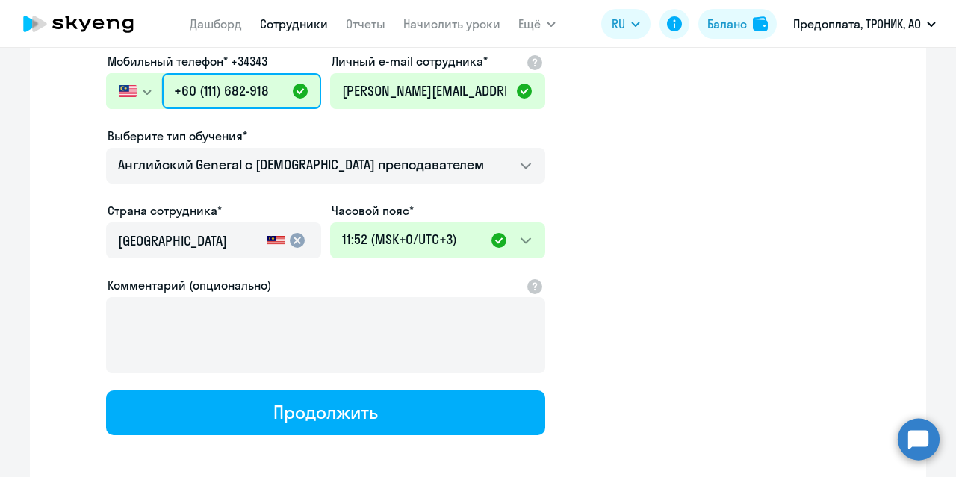
scroll to position [237, 0]
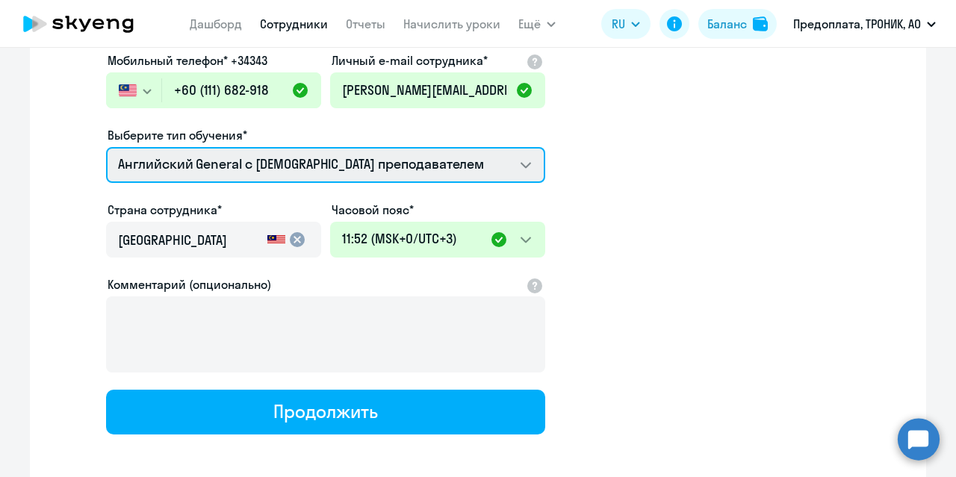
click at [450, 164] on select "Премиум английский с русскоговорящим преподавателем Английский General с [DEMOG…" at bounding box center [325, 165] width 439 height 36
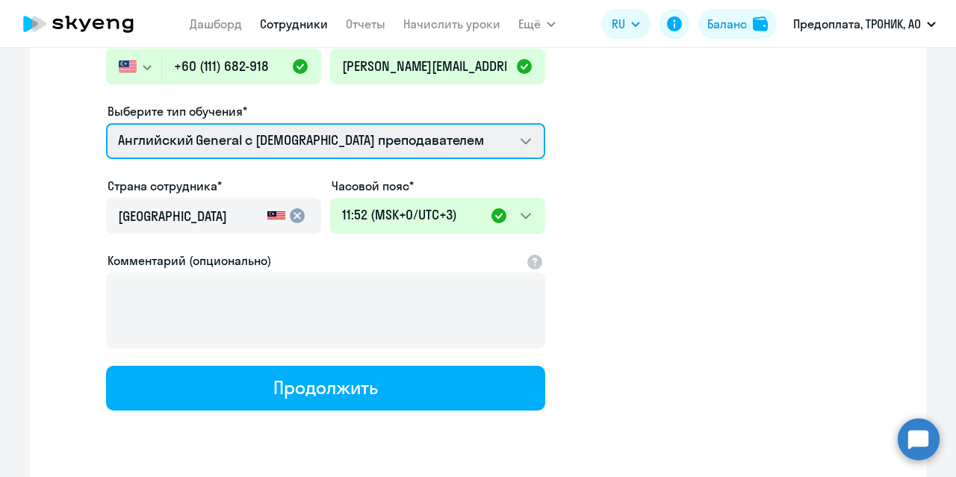
scroll to position [267, 0]
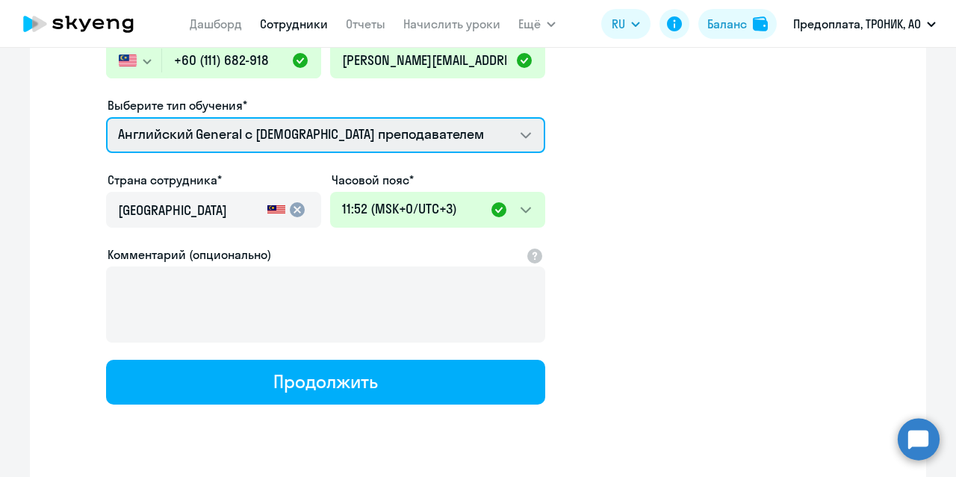
click at [436, 137] on select "Премиум английский с русскоговорящим преподавателем Английский General с [DEMOG…" at bounding box center [325, 135] width 439 height 36
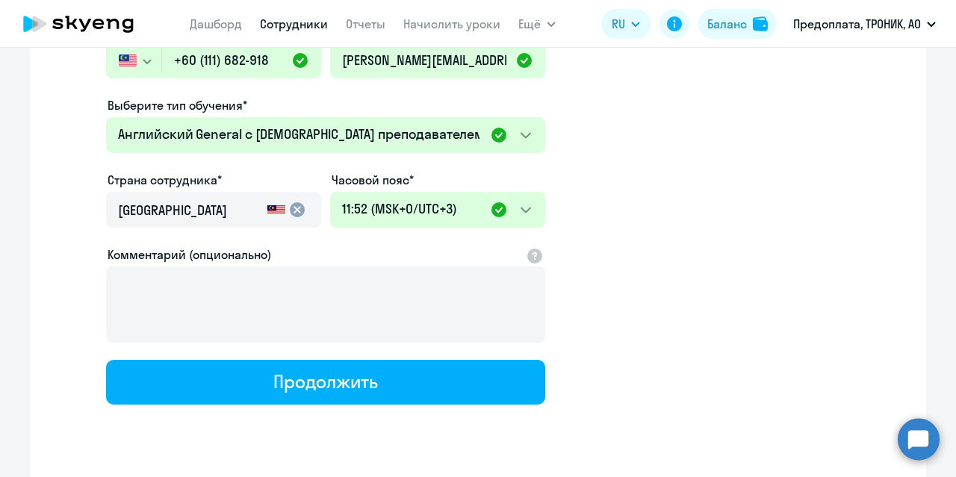
click at [621, 164] on app-new-student-form "Имя и отчество* Добавить себя как ученика [PERSON_NAME]* [PERSON_NAME] Мобильны…" at bounding box center [478, 138] width 848 height 532
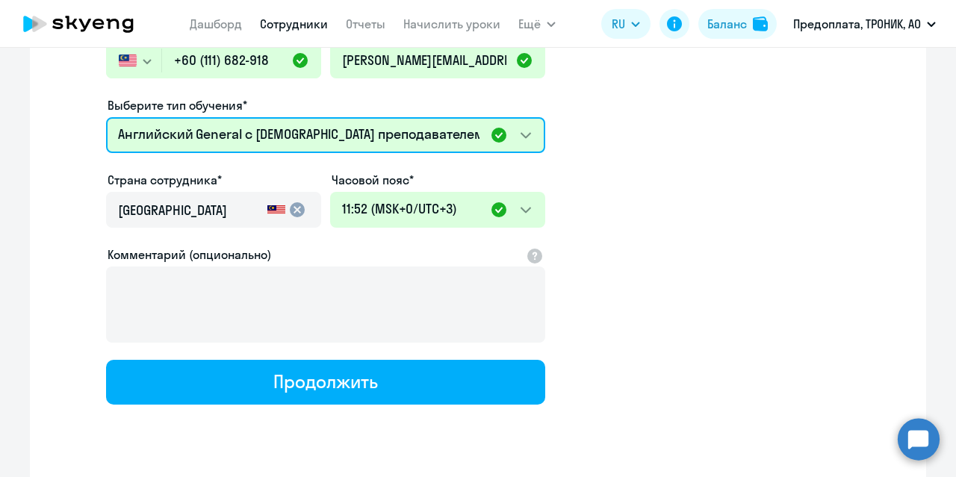
click at [514, 133] on select "Премиум английский с русскоговорящим преподавателем Английский General с [DEMOG…" at bounding box center [325, 135] width 439 height 36
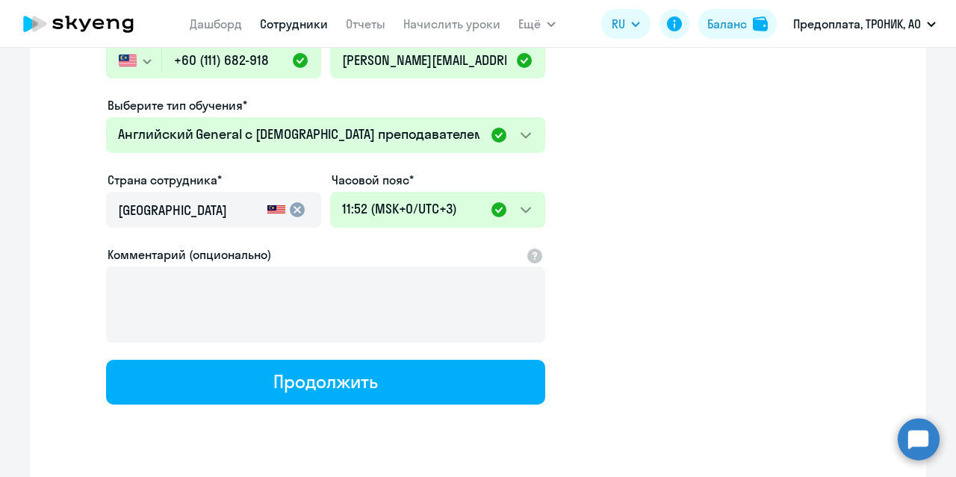
click at [755, 154] on app-new-student-form "Имя и отчество* Добавить себя как ученика [PERSON_NAME]* [PERSON_NAME] Мобильны…" at bounding box center [478, 138] width 848 height 532
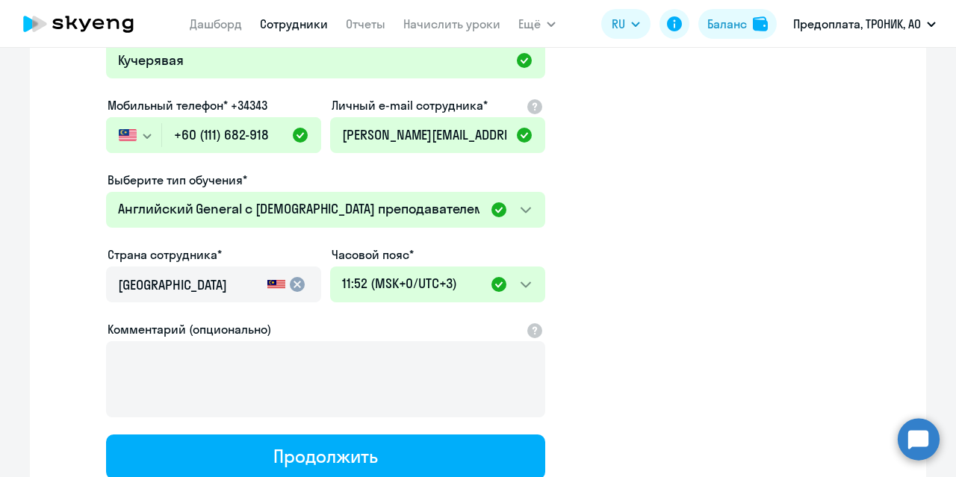
scroll to position [193, 0]
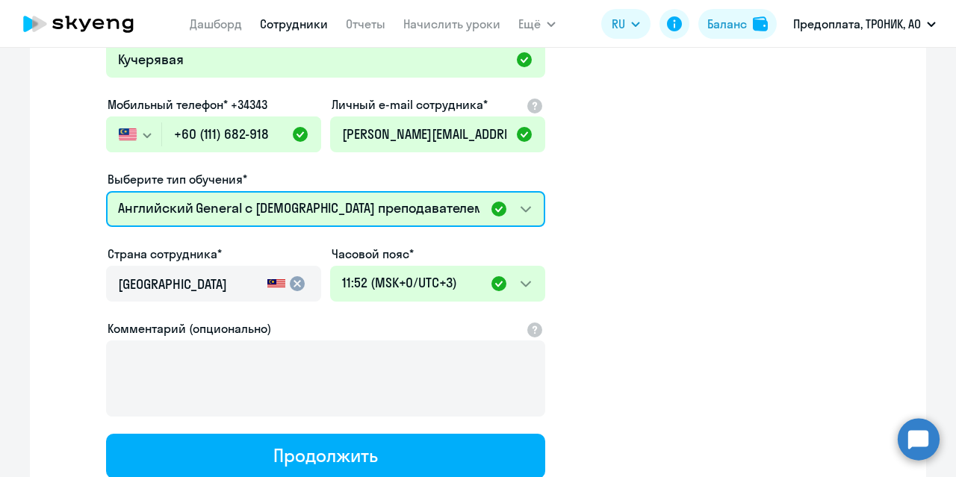
click at [484, 213] on select "Премиум английский с русскоговорящим преподавателем Английский General с [DEMOG…" at bounding box center [325, 209] width 439 height 36
click at [106, 191] on select "Премиум английский с русскоговорящим преподавателем Английский General с [DEMOG…" at bounding box center [325, 209] width 439 height 36
click at [520, 198] on select "Премиум английский с русскоговорящим преподавателем Английский General с [DEMOG…" at bounding box center [325, 209] width 439 height 36
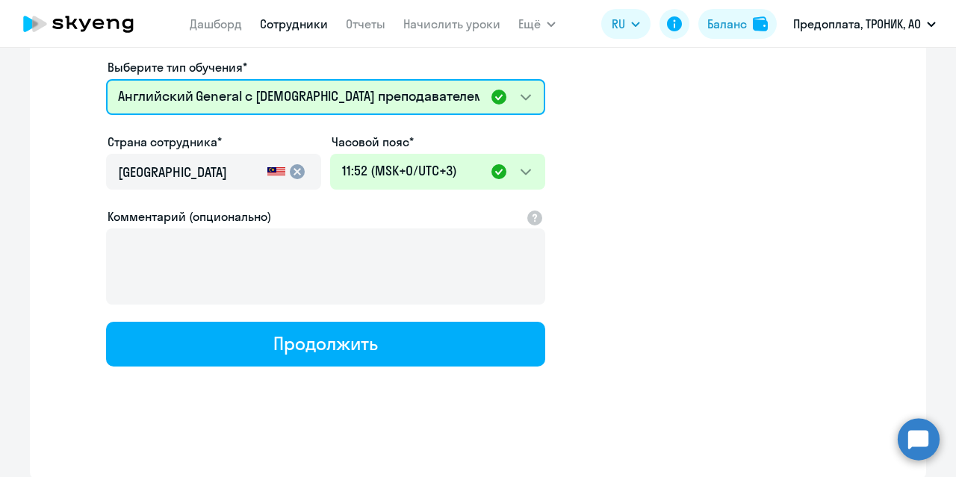
scroll to position [243, 0]
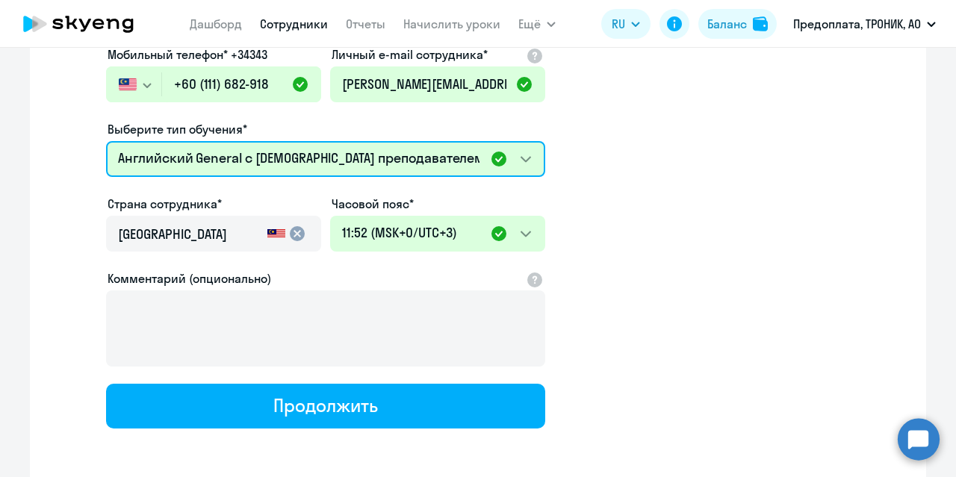
click at [511, 155] on select "Премиум английский с русскоговорящим преподавателем Английский General с [DEMOG…" at bounding box center [325, 159] width 439 height 36
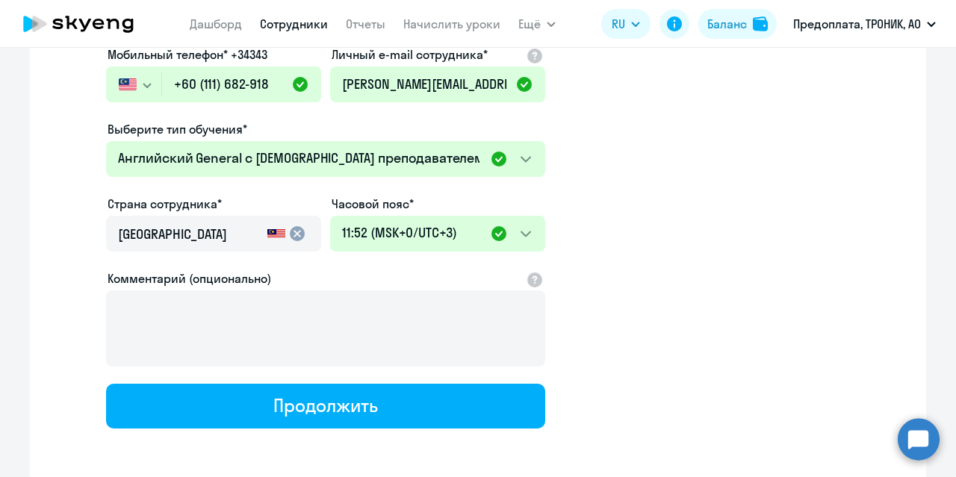
click at [579, 172] on app-new-student-form "Имя и отчество* Добавить себя как ученика [PERSON_NAME]* [PERSON_NAME] Мобильны…" at bounding box center [478, 162] width 848 height 532
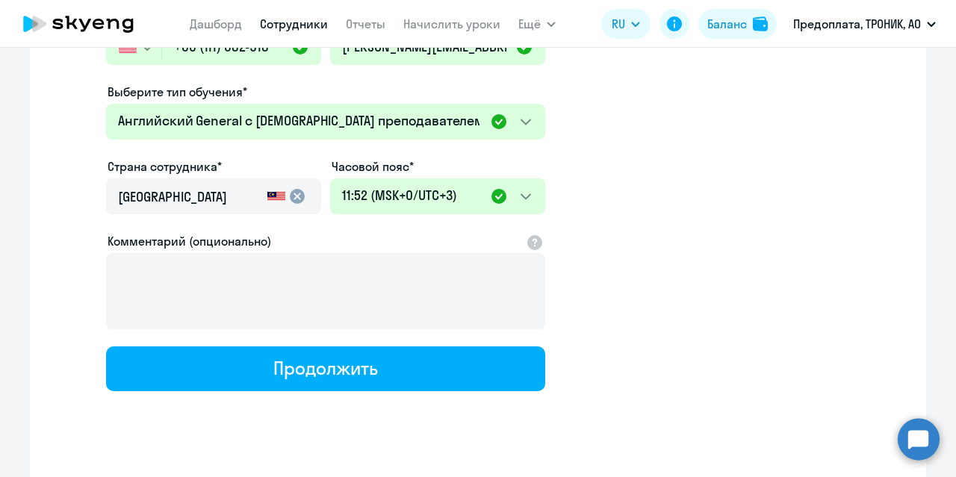
scroll to position [305, 0]
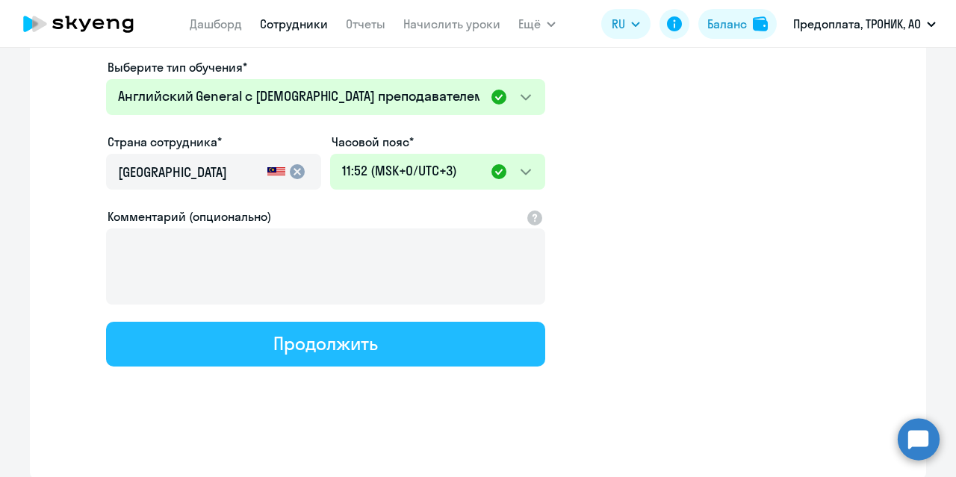
click at [413, 341] on button "Продолжить" at bounding box center [325, 344] width 439 height 45
select select "english_adult_not_native_speaker"
select select "3"
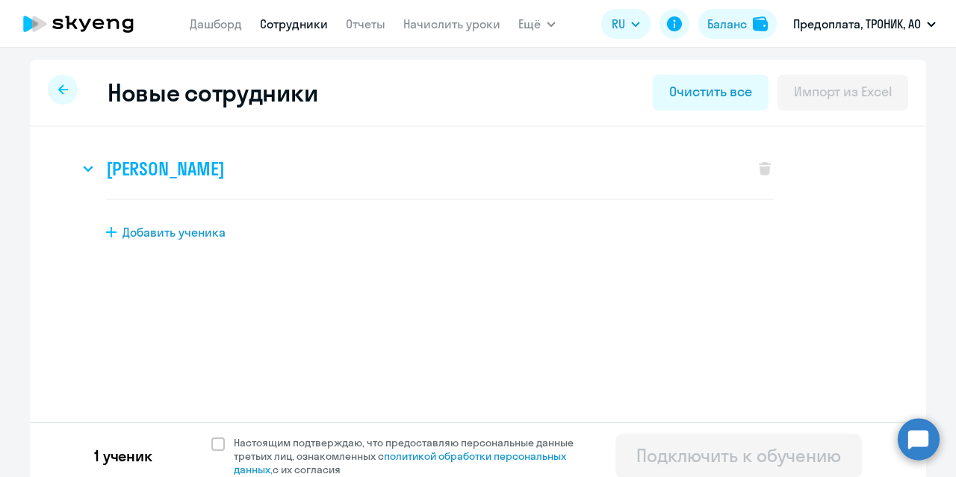
scroll to position [12, 0]
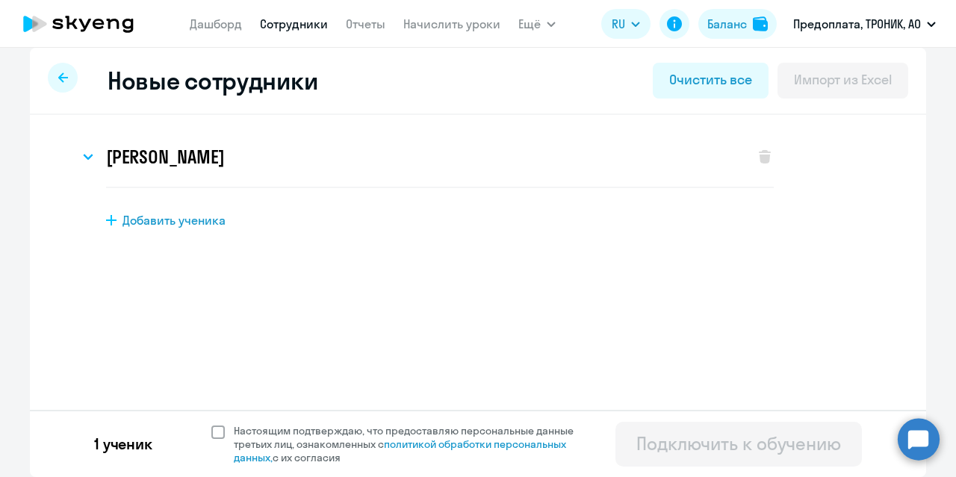
click at [214, 430] on span at bounding box center [217, 432] width 13 height 13
click at [211, 424] on input "Настоящим подтверждаю, что предоставляю персональные данные третьих лиц, ознако…" at bounding box center [211, 423] width 1 height 1
checkbox input "true"
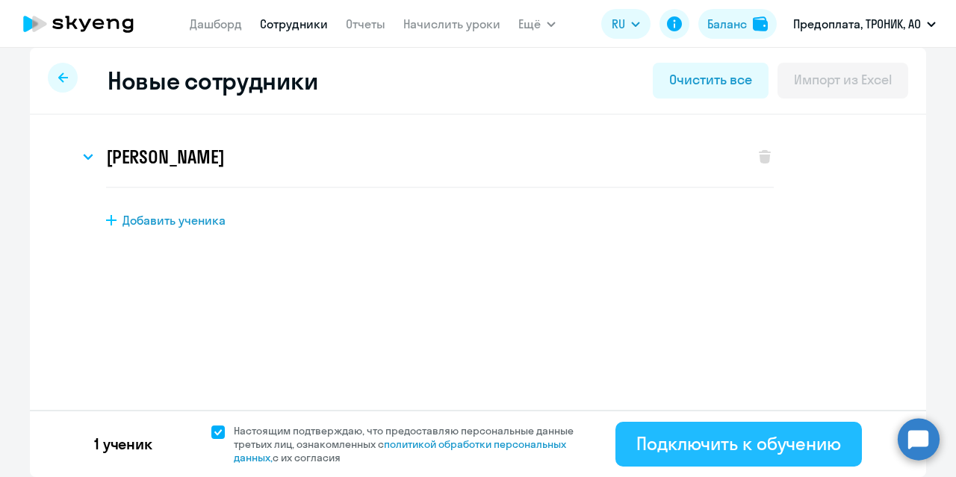
click at [771, 438] on div "Подключить к обучению" at bounding box center [738, 444] width 205 height 24
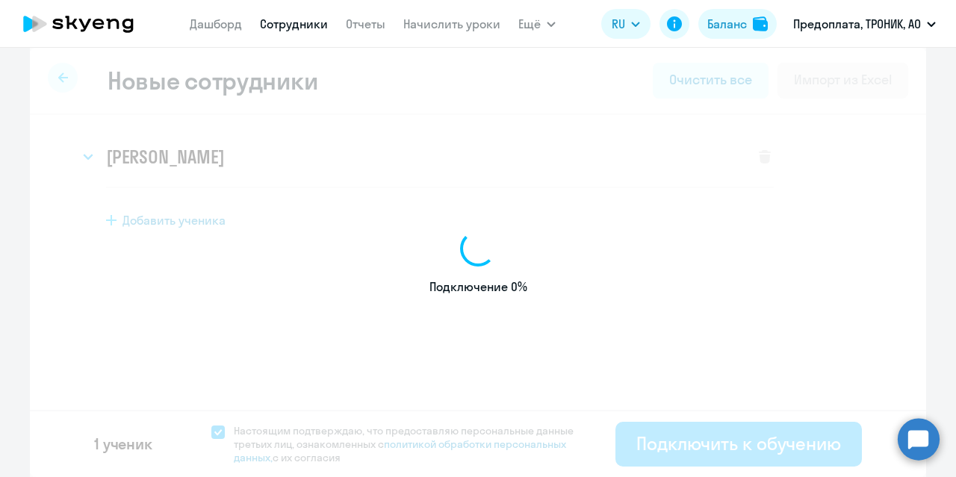
select select "english_adult_not_native_speaker"
select select "3"
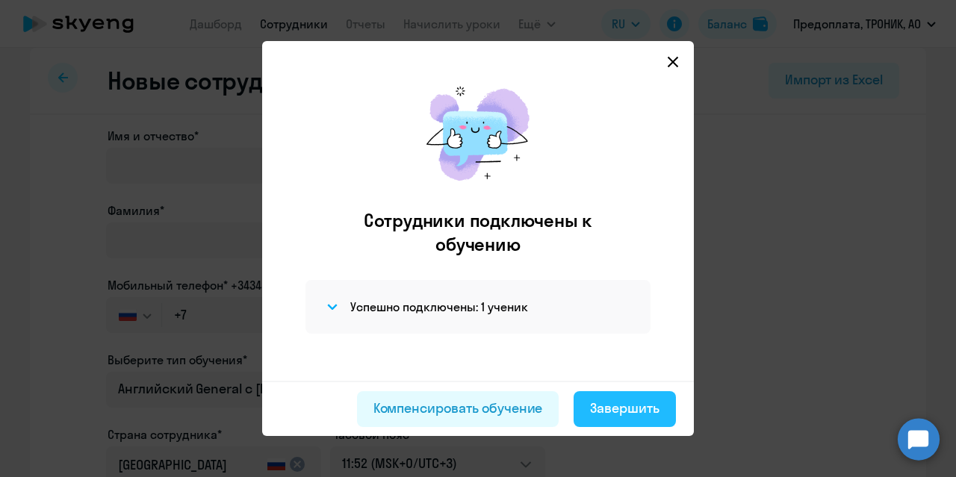
drag, startPoint x: 601, startPoint y: 301, endPoint x: 637, endPoint y: 403, distance: 108.4
click at [637, 403] on div "Завершить" at bounding box center [624, 408] width 69 height 19
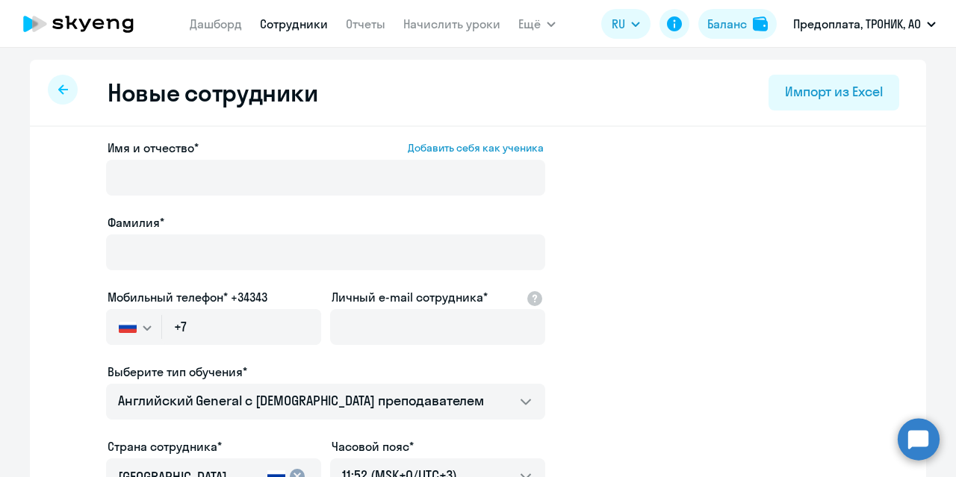
select select "30"
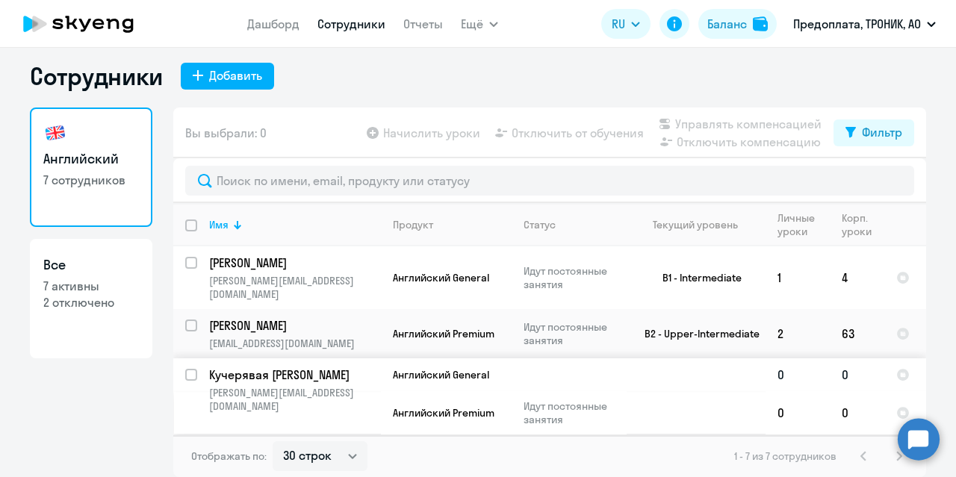
click at [597, 358] on td at bounding box center [569, 374] width 115 height 33
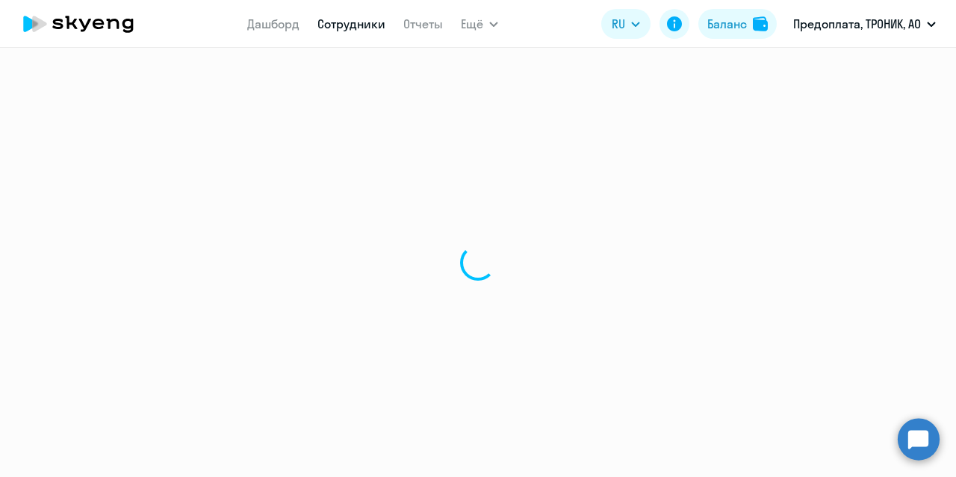
select select "english"
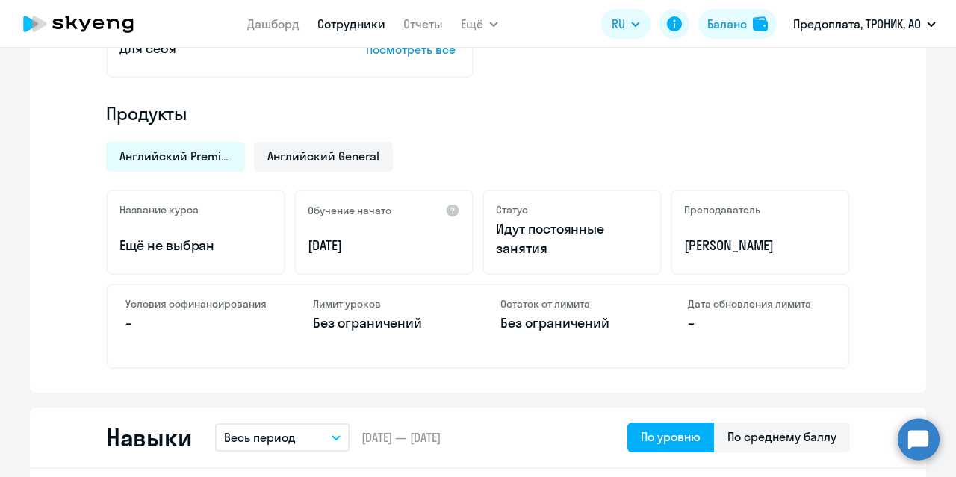
scroll to position [457, 0]
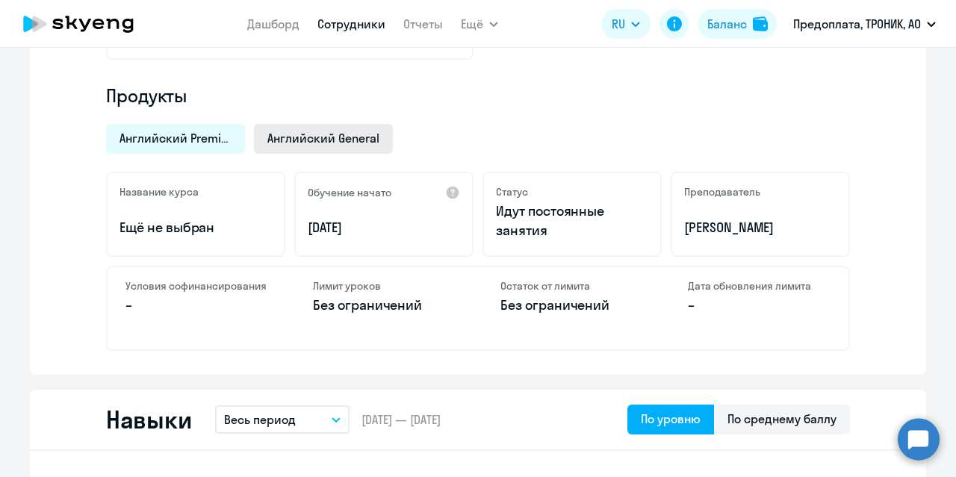
click at [295, 152] on div "Английский General" at bounding box center [323, 139] width 139 height 30
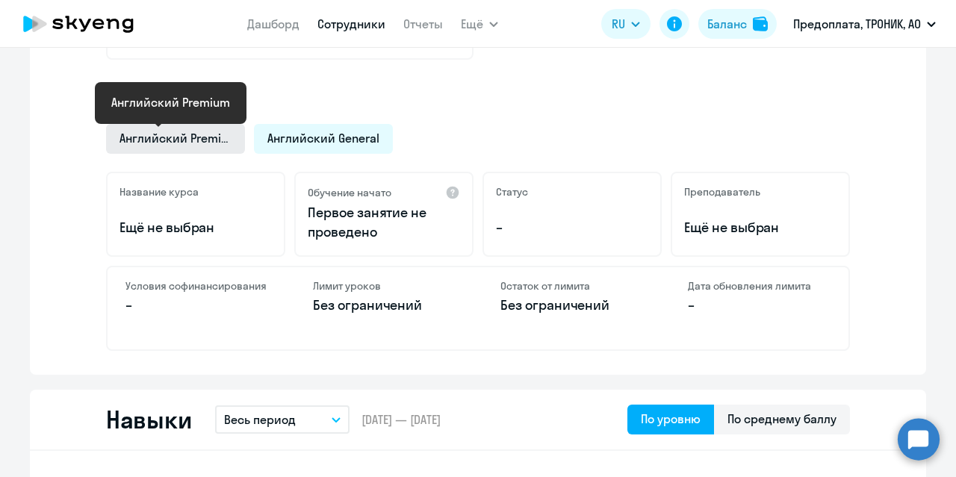
click at [137, 138] on span "Английский Premium" at bounding box center [175, 138] width 112 height 16
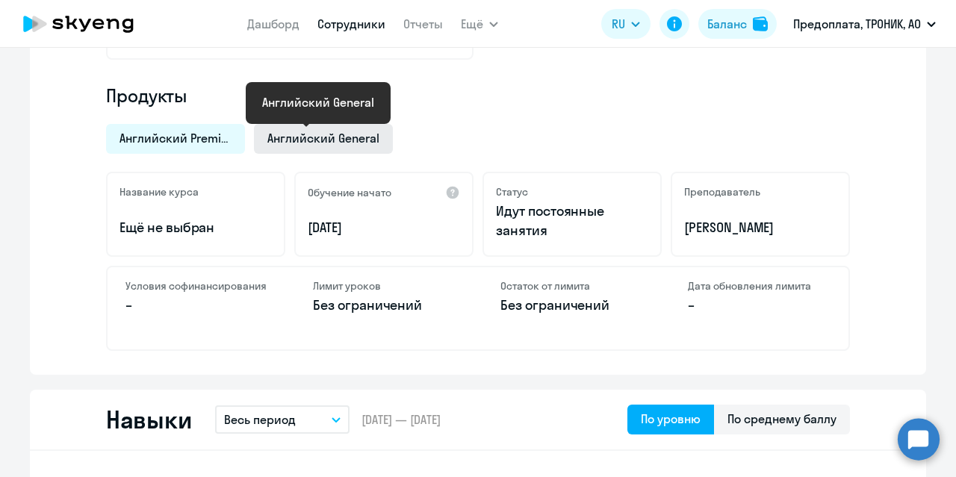
click at [329, 138] on span "Английский General" at bounding box center [323, 138] width 112 height 16
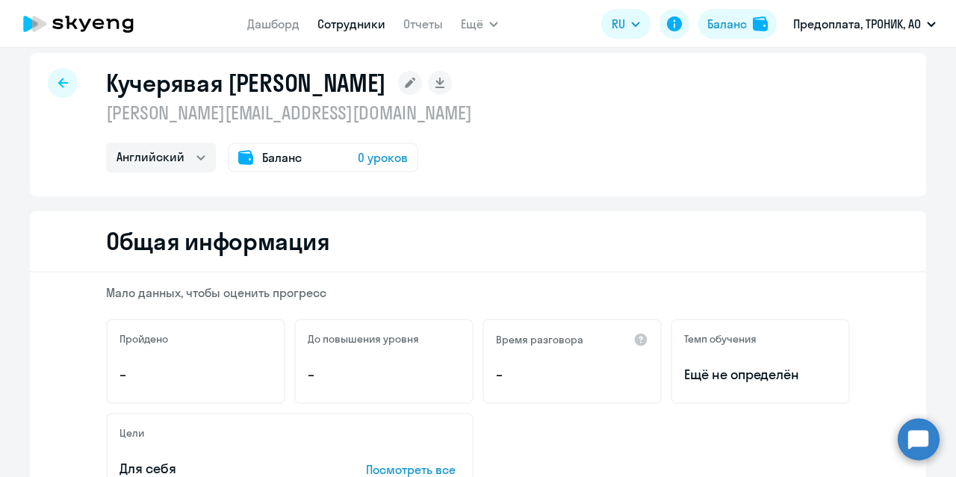
scroll to position [0, 0]
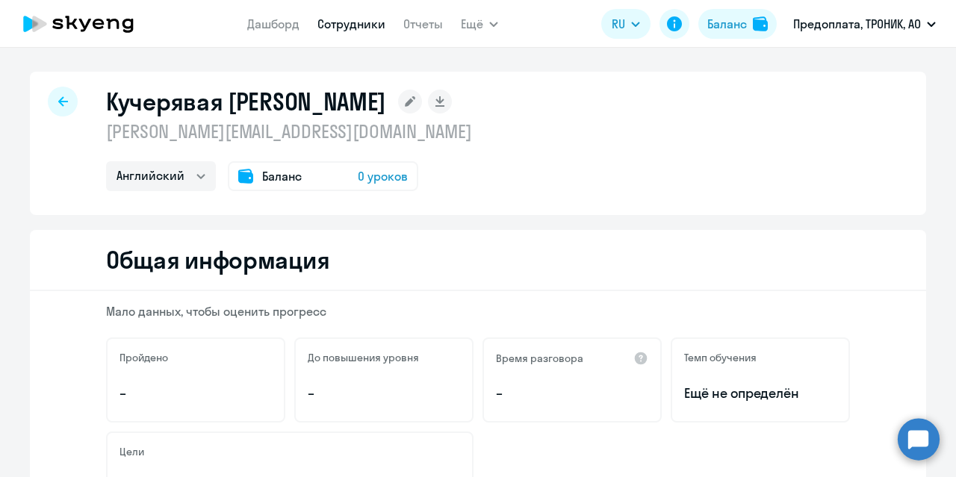
click at [298, 169] on div "Баланс 0 уроков" at bounding box center [323, 176] width 190 height 30
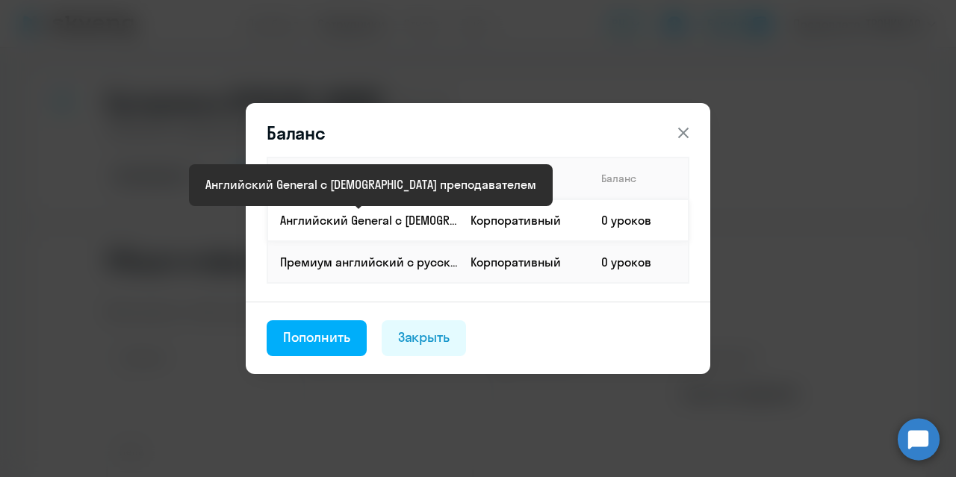
click at [379, 219] on p "Английский General с [DEMOGRAPHIC_DATA] преподавателем" at bounding box center [369, 220] width 178 height 16
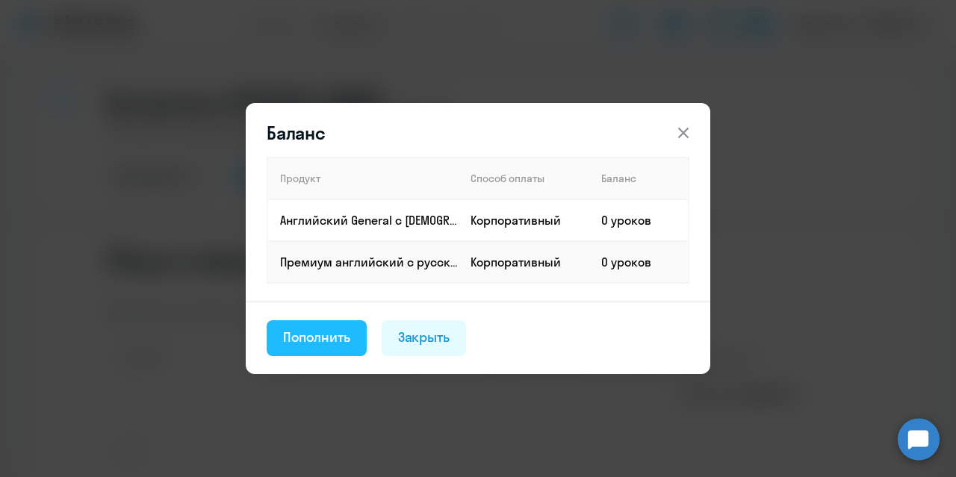
click at [296, 343] on div "Пополнить" at bounding box center [316, 337] width 67 height 19
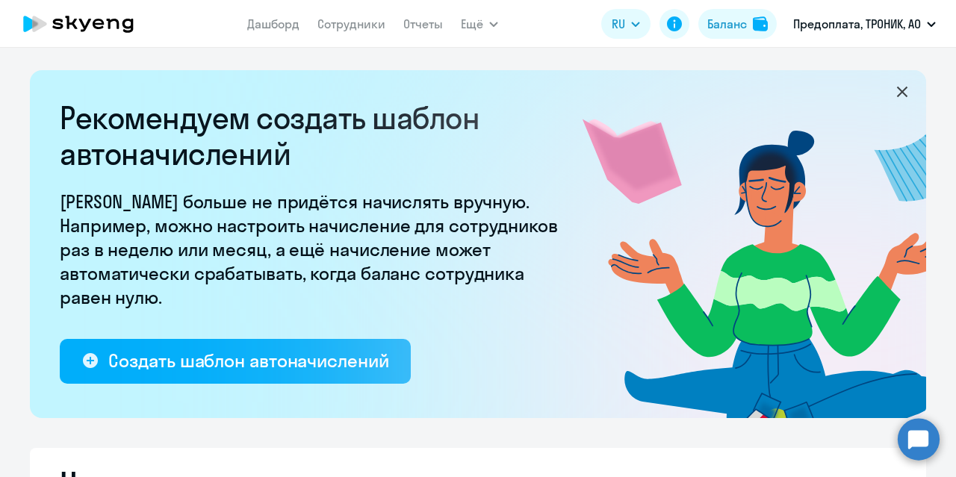
select select "10"
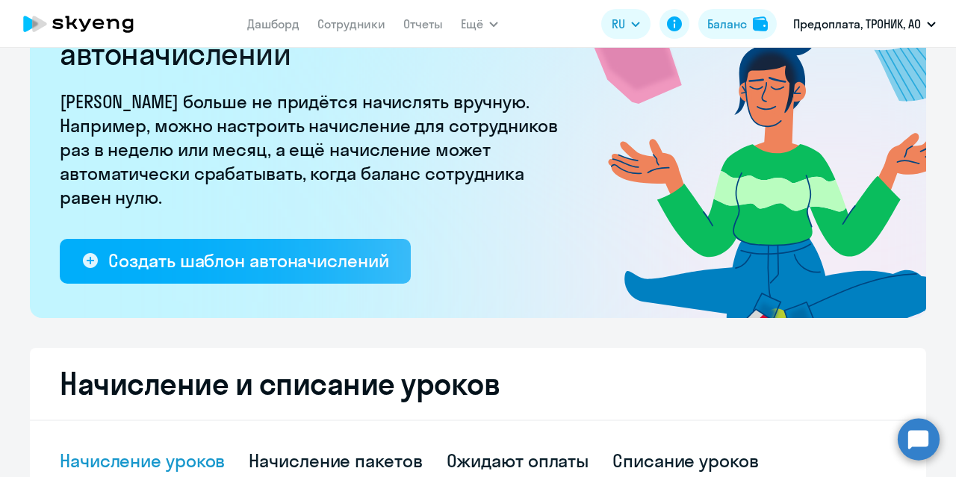
scroll to position [101, 0]
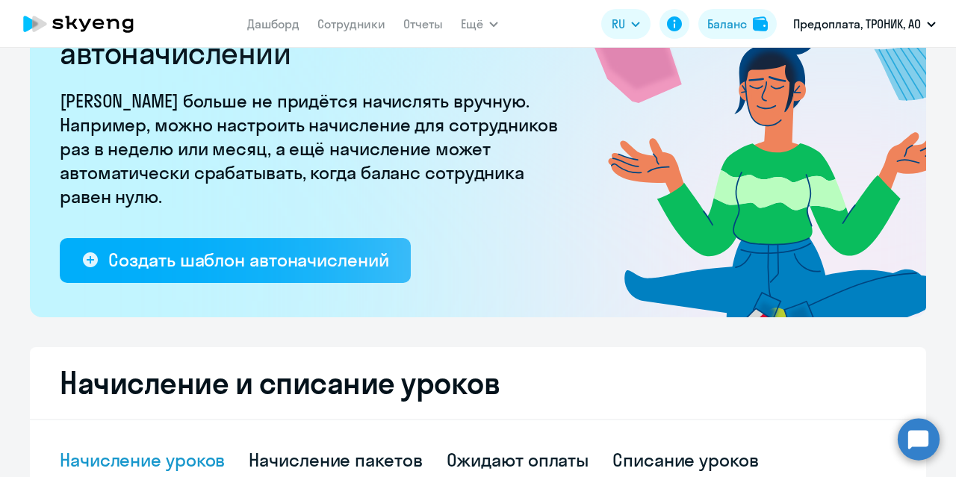
drag, startPoint x: 529, startPoint y: 240, endPoint x: 400, endPoint y: 283, distance: 135.3
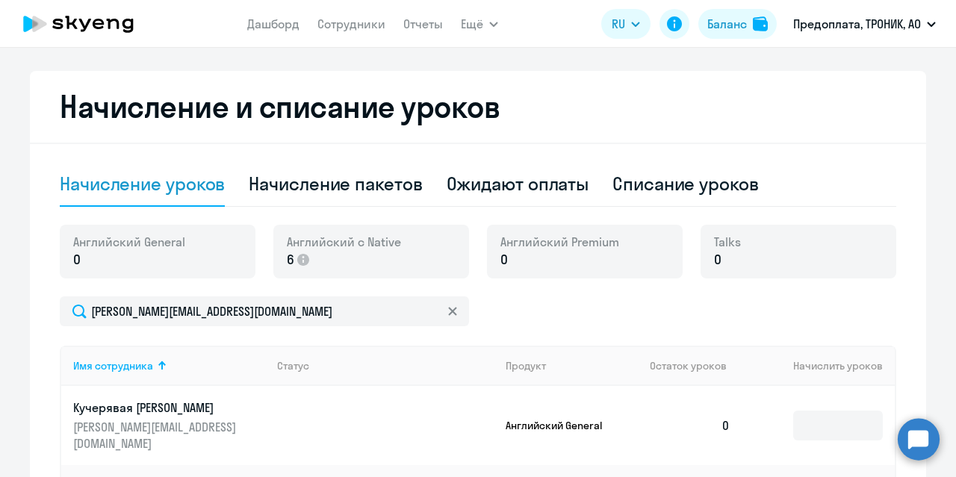
scroll to position [379, 0]
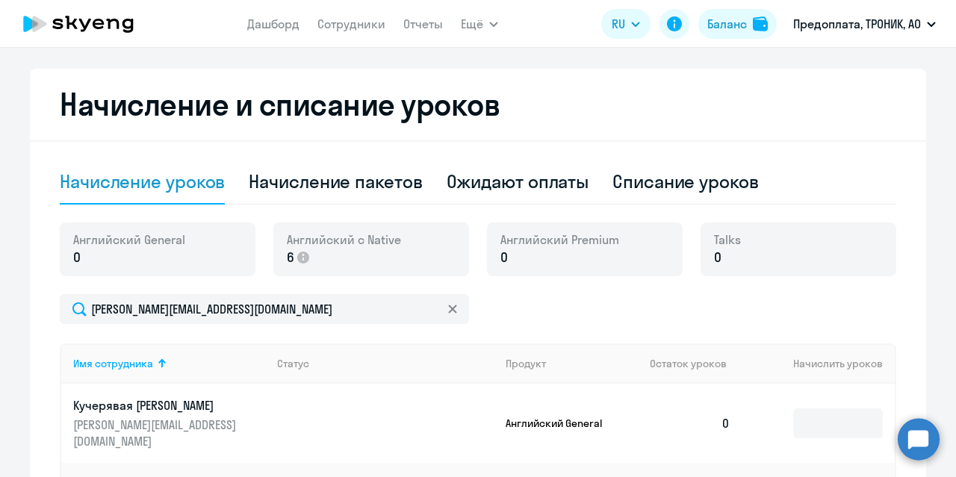
drag, startPoint x: 400, startPoint y: 283, endPoint x: 889, endPoint y: 52, distance: 540.5
click at [887, 52] on div "Рекомендуем создать шаблон автоначислений Уроки больше не придётся начислять вр…" at bounding box center [478, 162] width 896 height 943
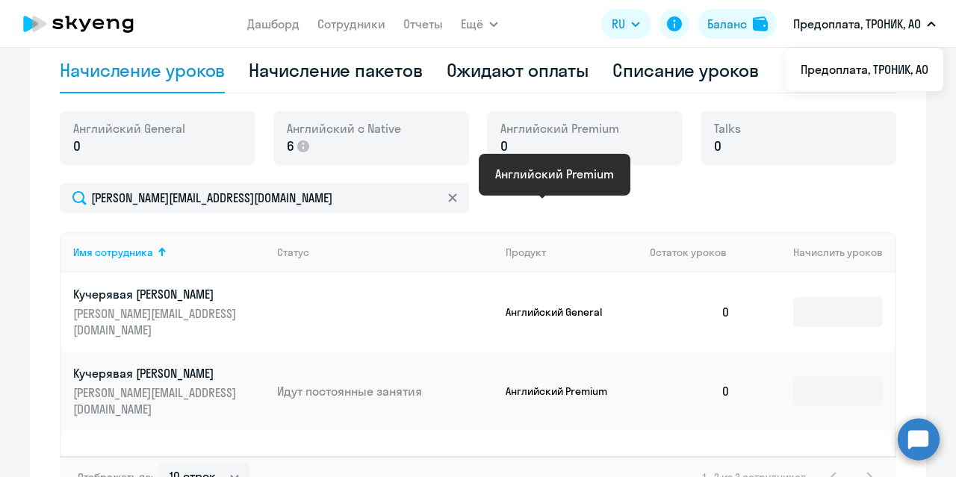
scroll to position [494, 0]
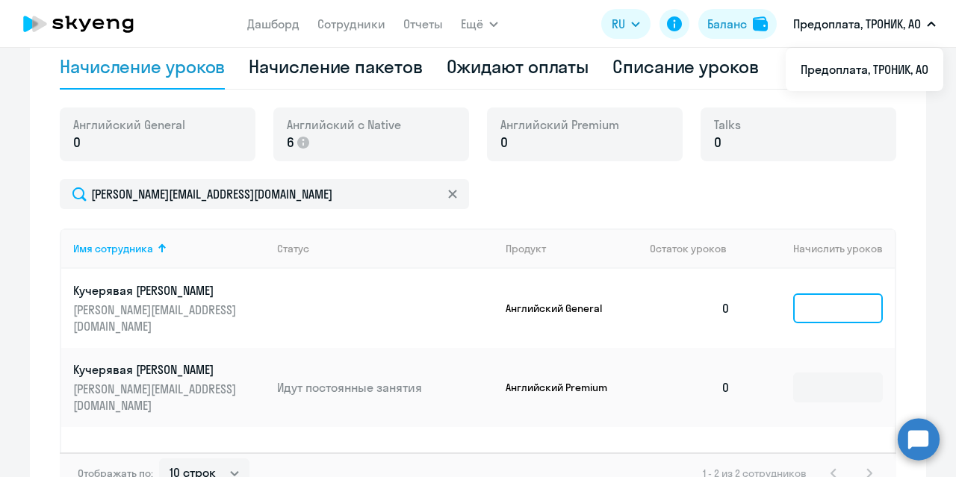
click at [841, 294] on input at bounding box center [838, 309] width 90 height 30
click at [554, 302] on p "Английский General" at bounding box center [562, 308] width 112 height 13
click at [811, 303] on input at bounding box center [838, 309] width 90 height 30
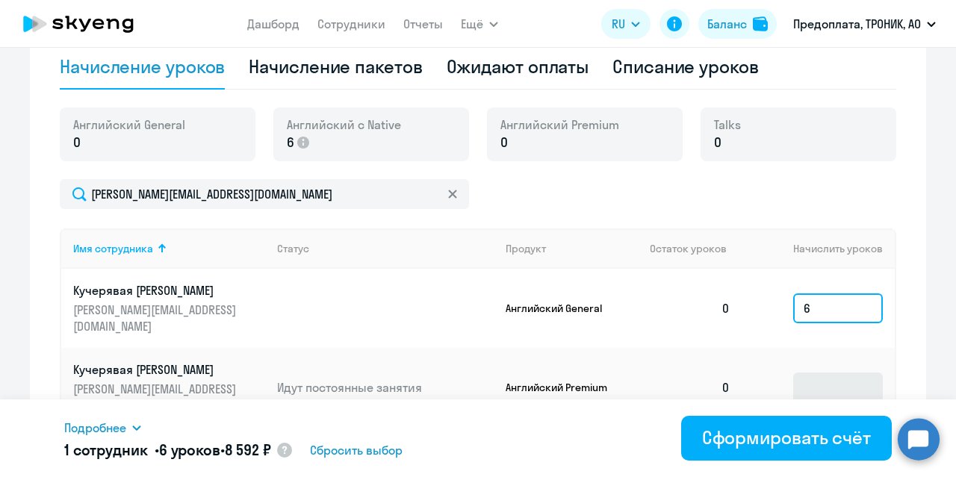
type input "6"
click at [797, 373] on input at bounding box center [838, 388] width 90 height 30
click at [819, 309] on input "6" at bounding box center [838, 309] width 90 height 30
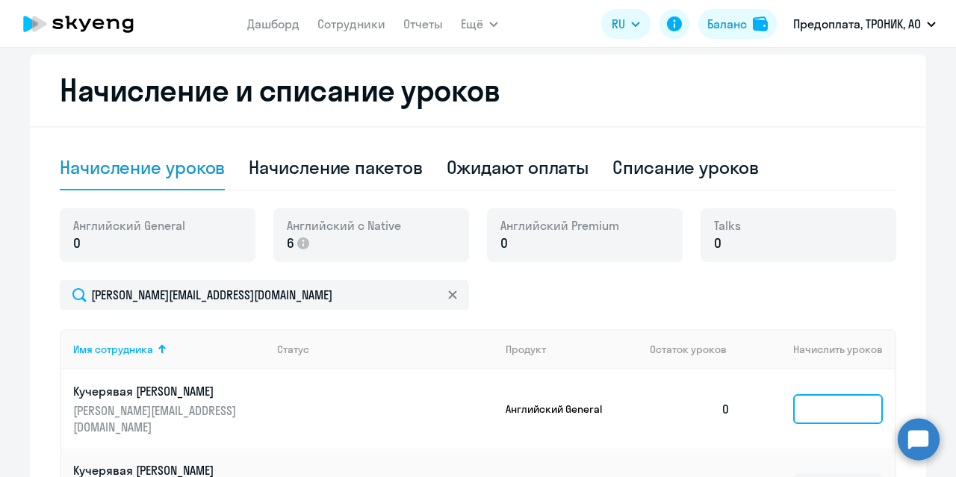
scroll to position [352, 0]
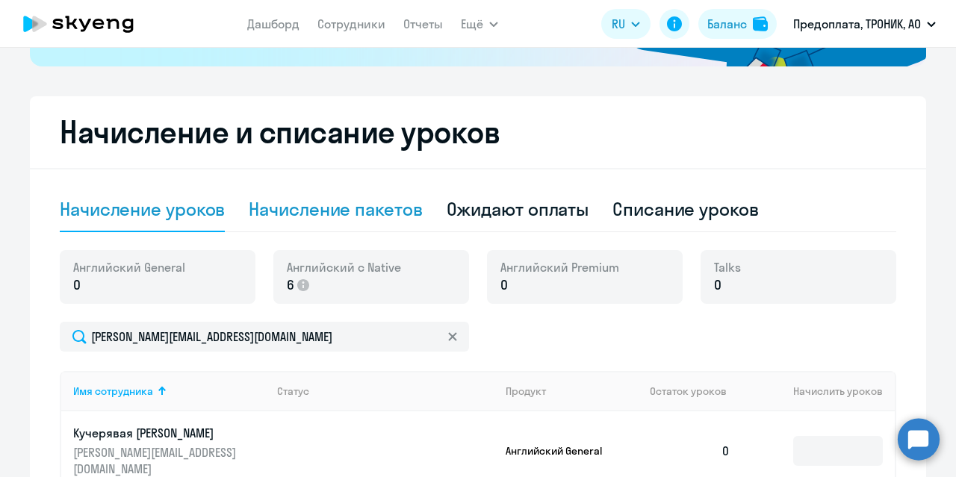
click at [350, 220] on div "Начисление пакетов" at bounding box center [335, 209] width 173 height 24
select select "10"
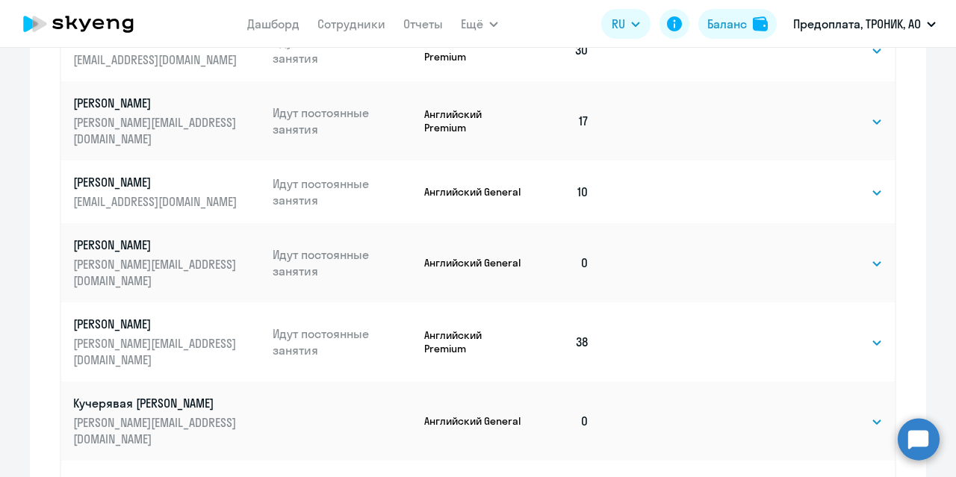
scroll to position [822, 0]
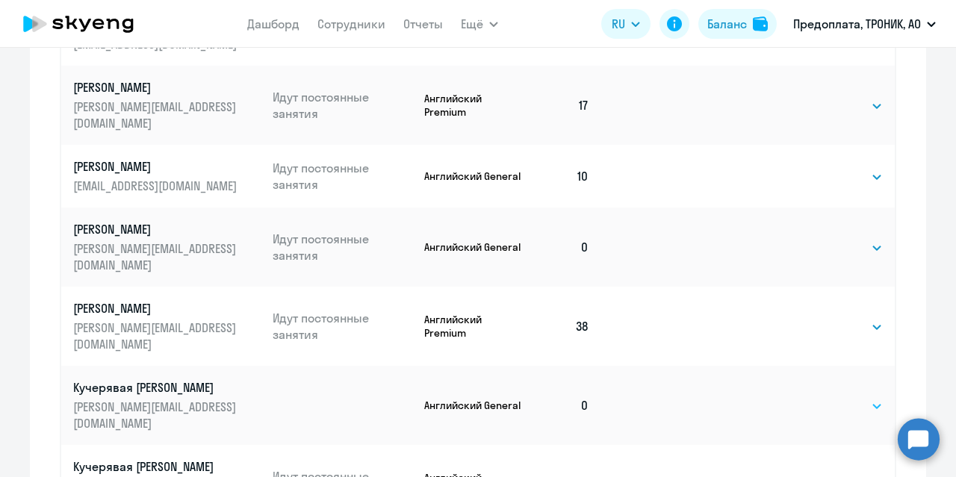
click at [852, 397] on select "Выбрать 4 8 16 32 64 96 128" at bounding box center [852, 406] width 61 height 18
click at [718, 311] on td at bounding box center [721, 326] width 102 height 79
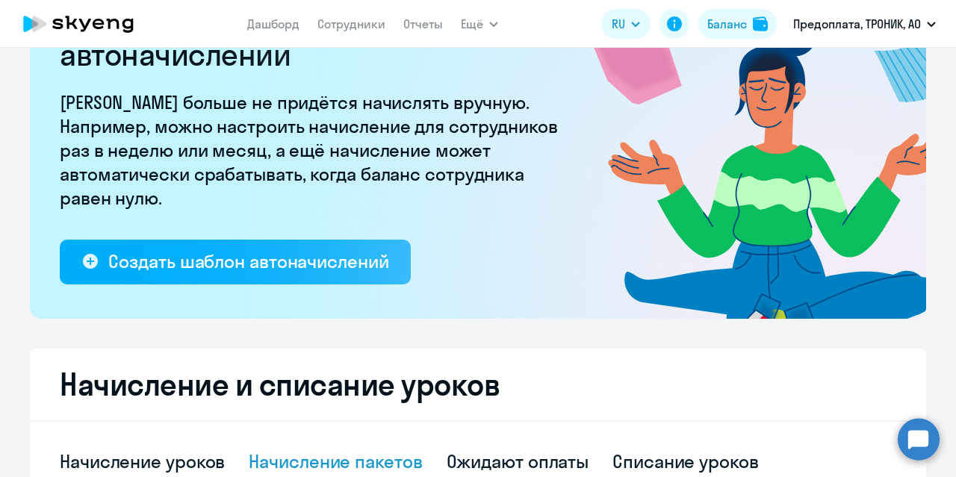
scroll to position [0, 0]
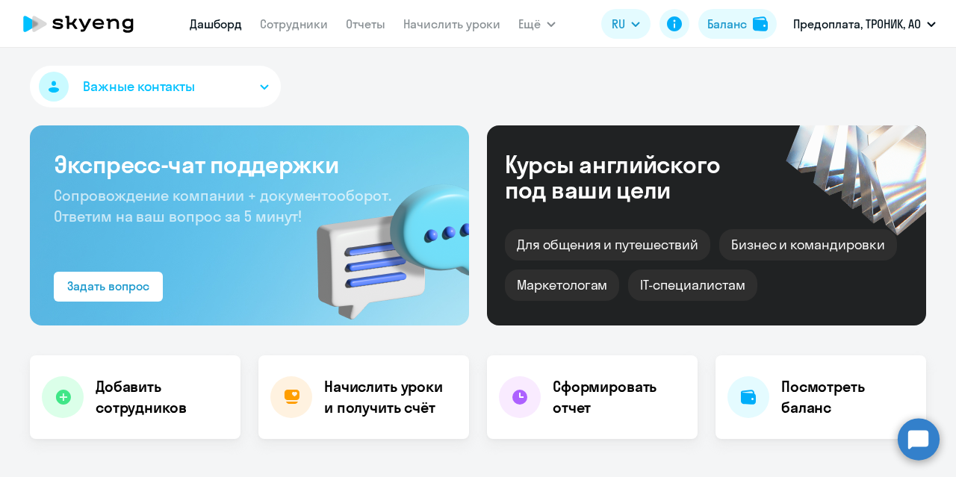
select select "30"
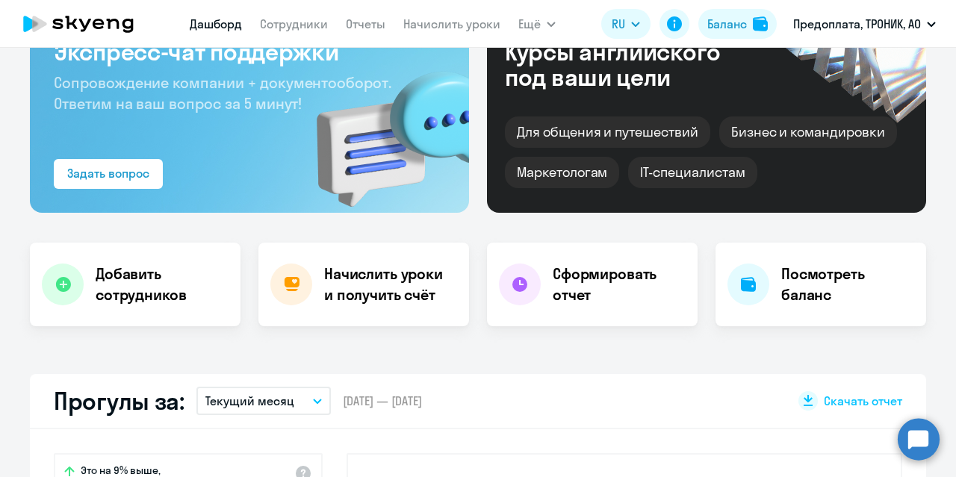
scroll to position [117, 0]
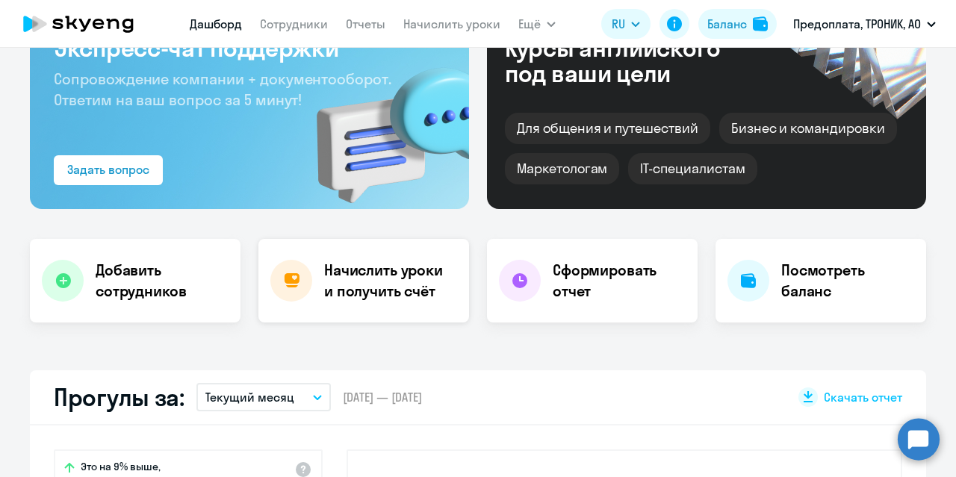
click at [347, 263] on h4 "Начислить уроки и получить счёт" at bounding box center [389, 281] width 130 height 42
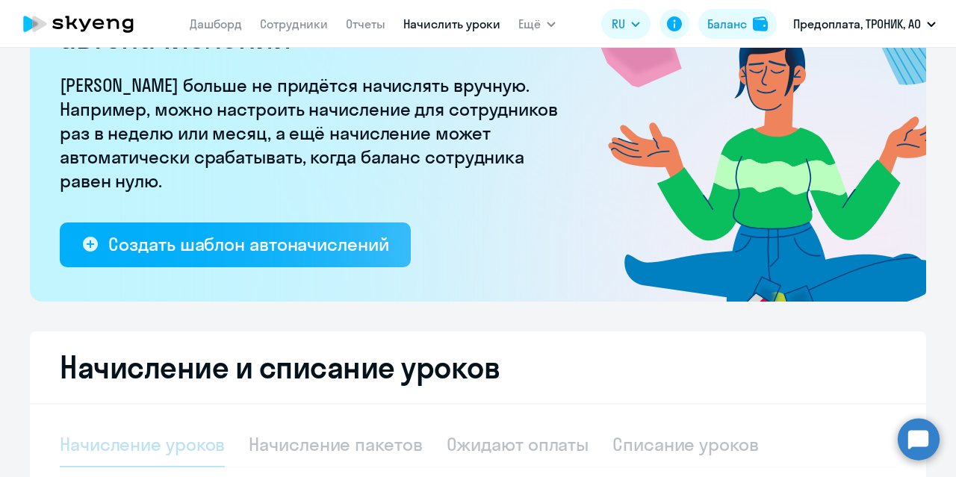
select select "10"
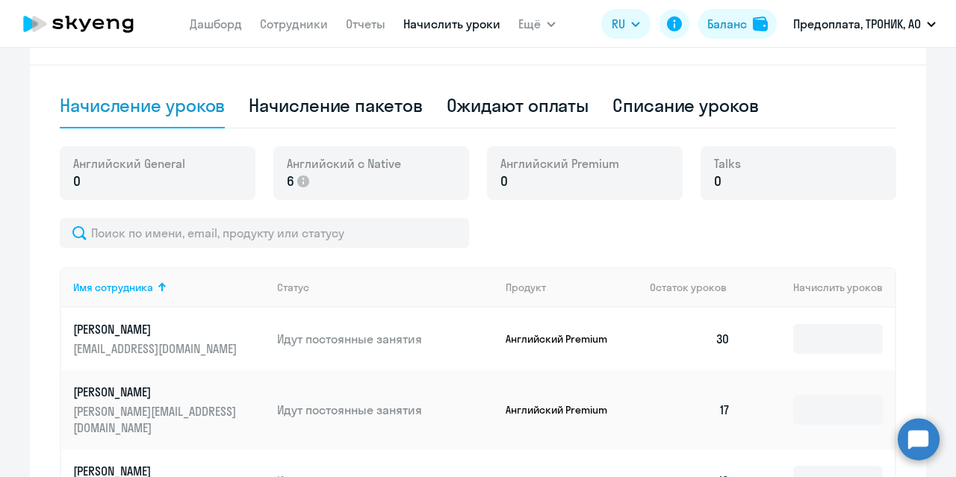
scroll to position [485, 0]
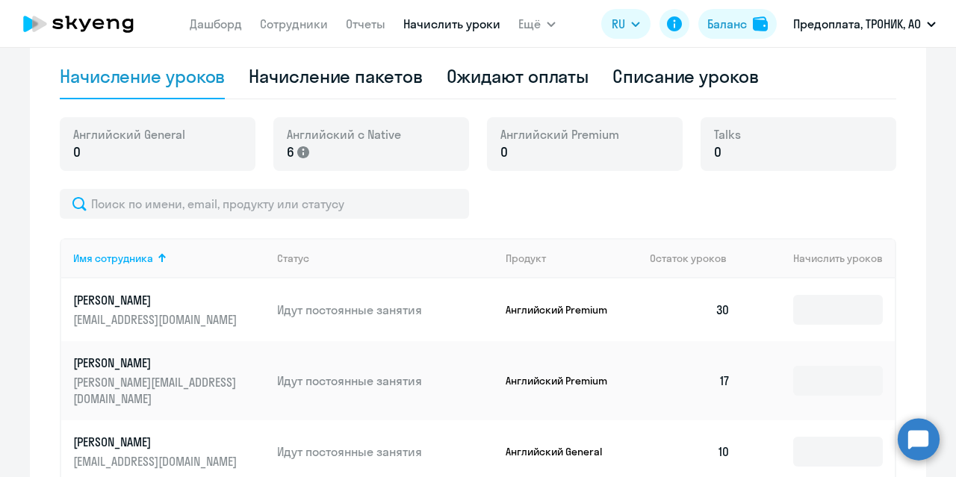
drag, startPoint x: 312, startPoint y: 158, endPoint x: 293, endPoint y: 152, distance: 20.3
click at [293, 152] on p "6" at bounding box center [344, 152] width 114 height 19
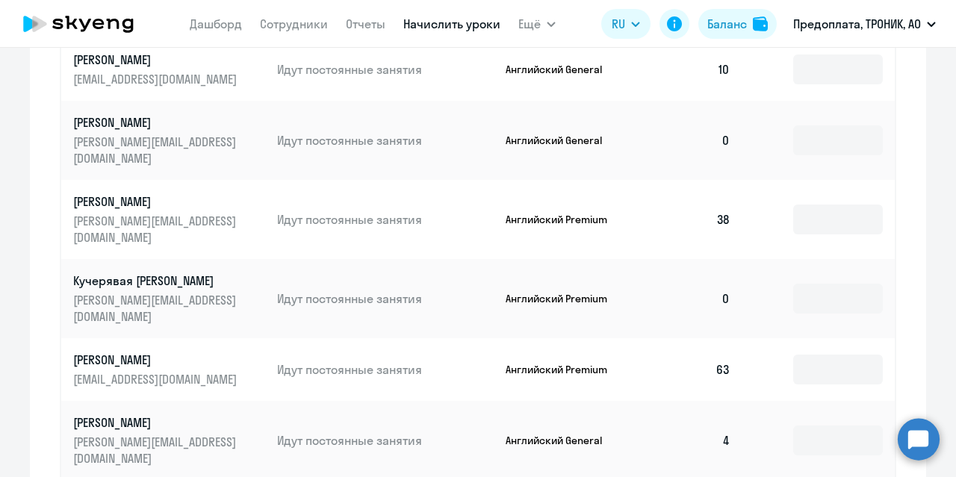
scroll to position [869, 0]
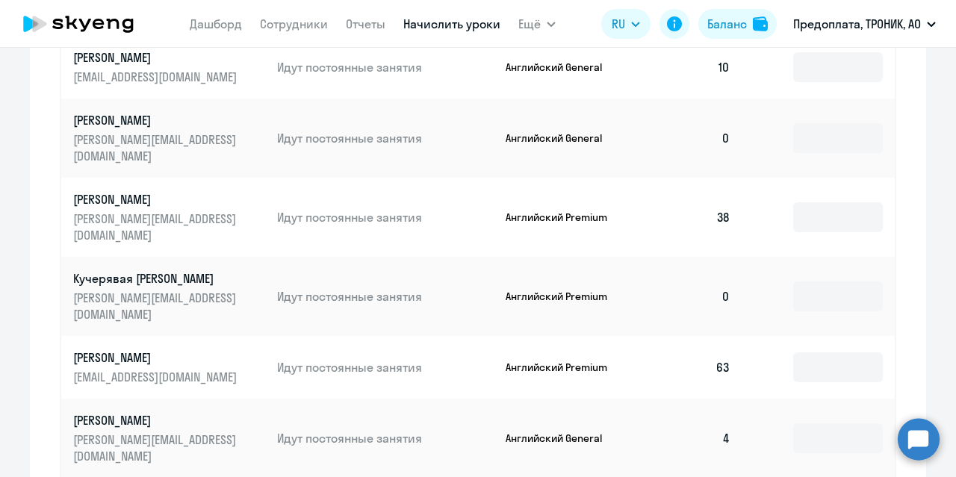
click at [147, 290] on p "[PERSON_NAME][EMAIL_ADDRESS][DOMAIN_NAME]" at bounding box center [156, 306] width 167 height 33
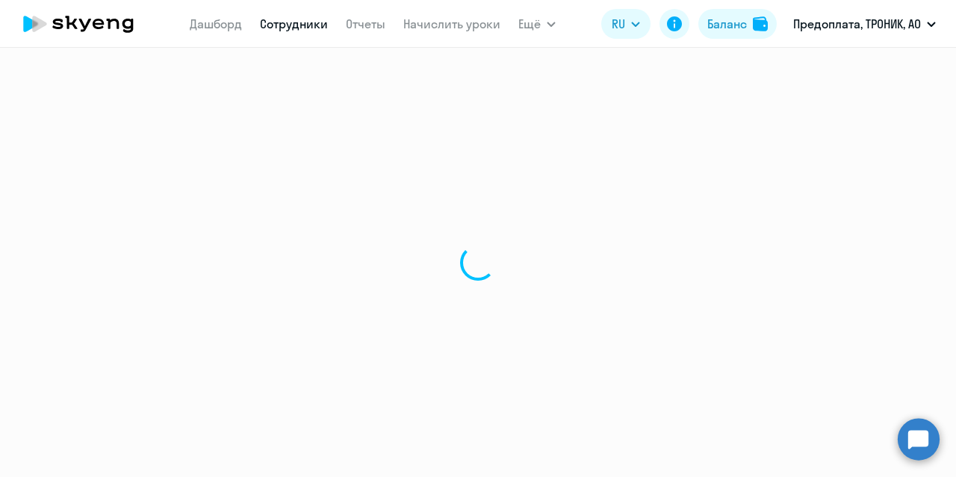
select select "english"
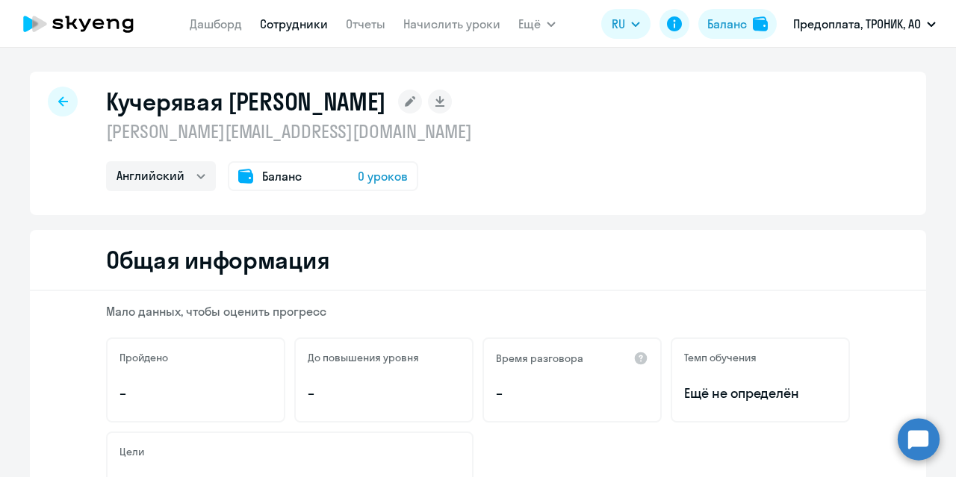
click at [384, 179] on span "0 уроков" at bounding box center [383, 176] width 50 height 18
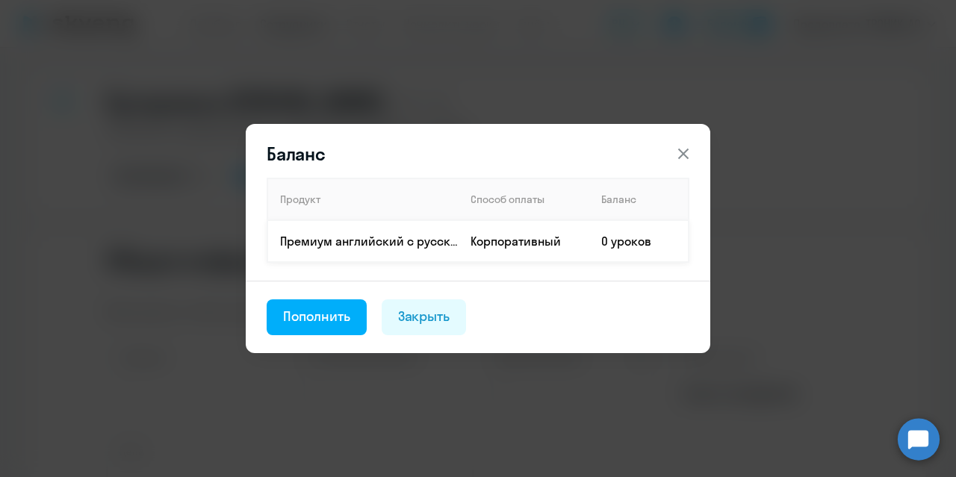
click at [482, 256] on td "Корпоративный" at bounding box center [524, 241] width 131 height 42
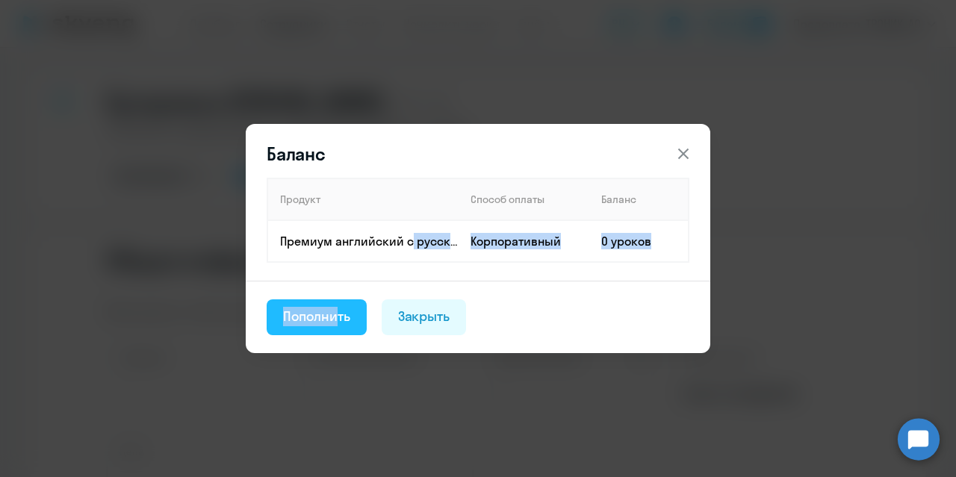
drag, startPoint x: 404, startPoint y: 243, endPoint x: 328, endPoint y: 306, distance: 98.7
click at [328, 306] on div "Баланс Продукт Способ оплаты Баланс Премиум английский с русскоговорящим препод…" at bounding box center [478, 238] width 465 height 229
click at [328, 306] on button "Пополнить" at bounding box center [317, 317] width 100 height 36
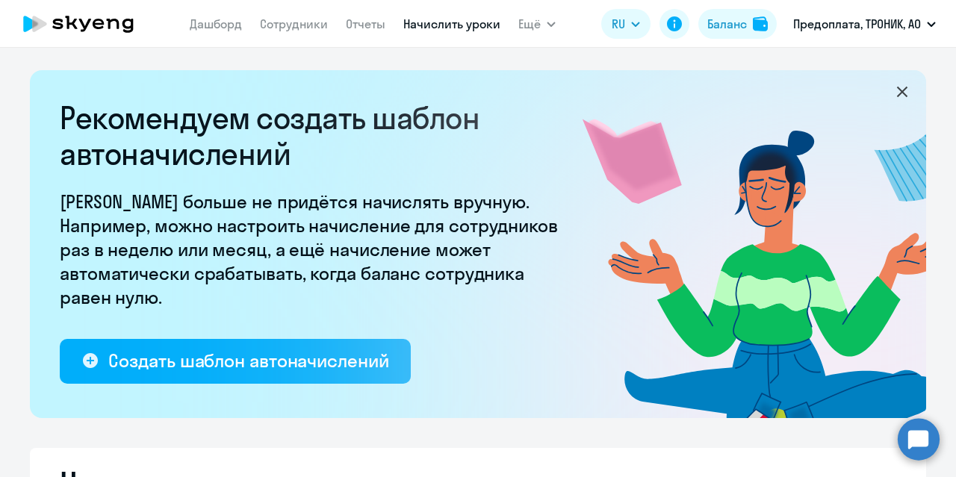
select select "10"
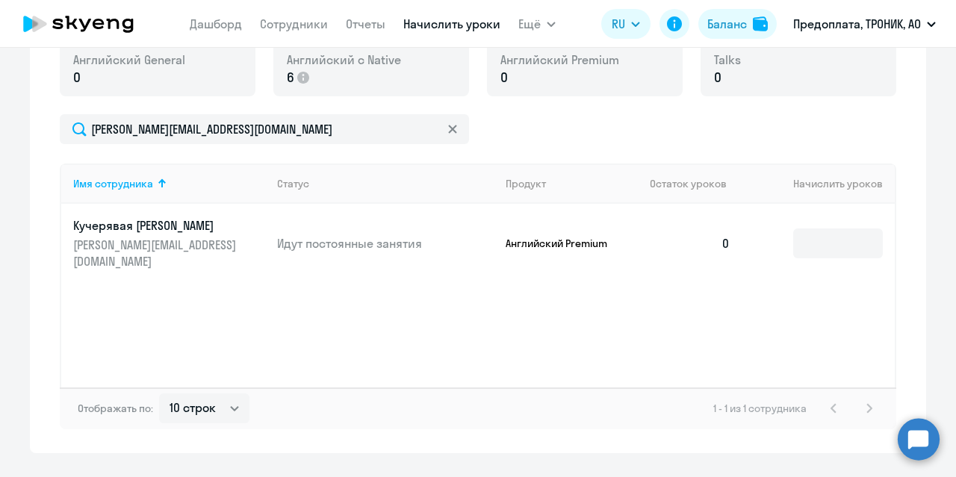
scroll to position [589, 0]
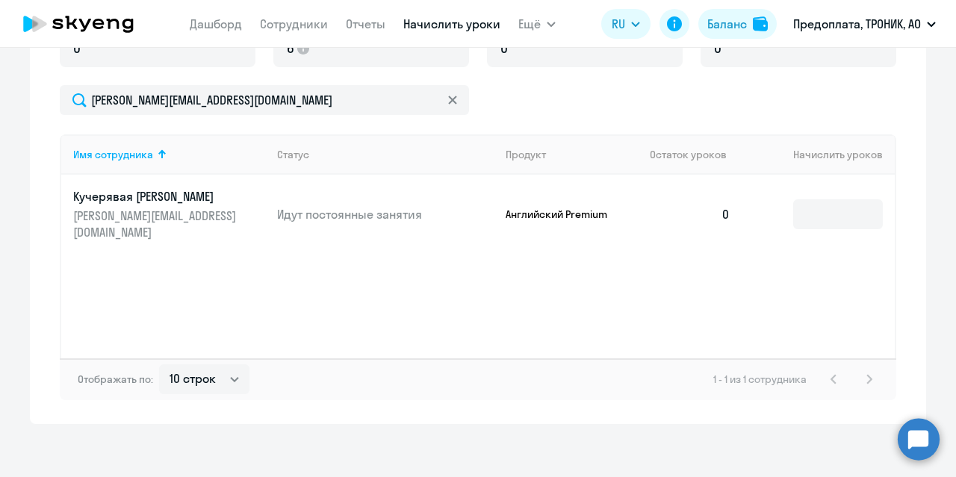
click at [554, 208] on p "Английский Premium" at bounding box center [562, 214] width 112 height 13
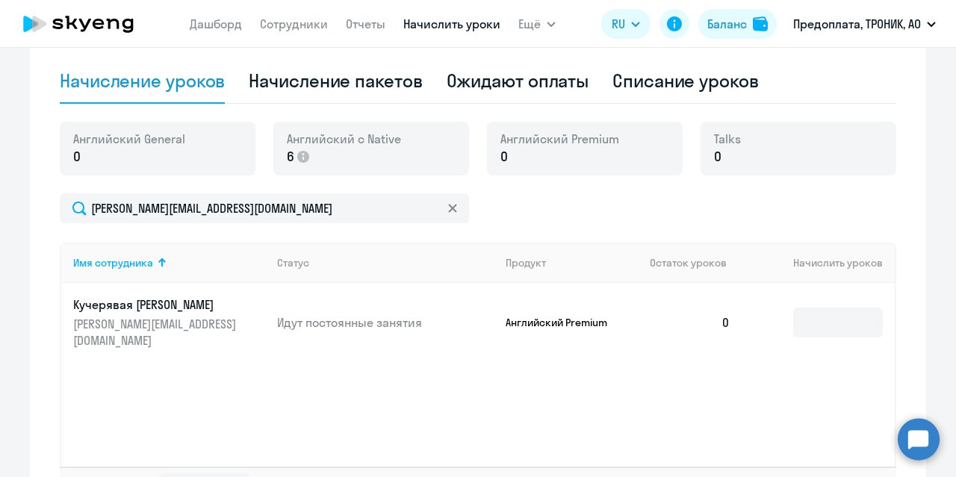
scroll to position [474, 0]
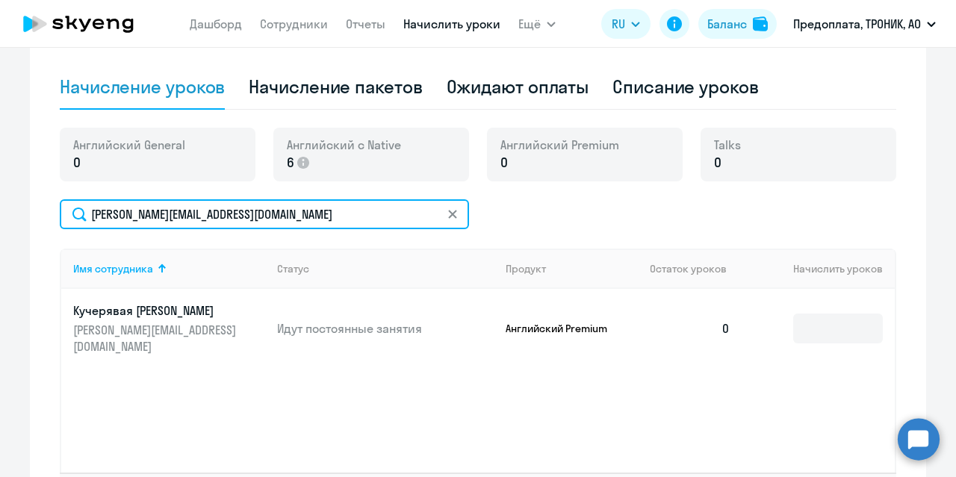
click at [311, 225] on input "[PERSON_NAME][EMAIL_ADDRESS][DOMAIN_NAME]" at bounding box center [264, 214] width 409 height 30
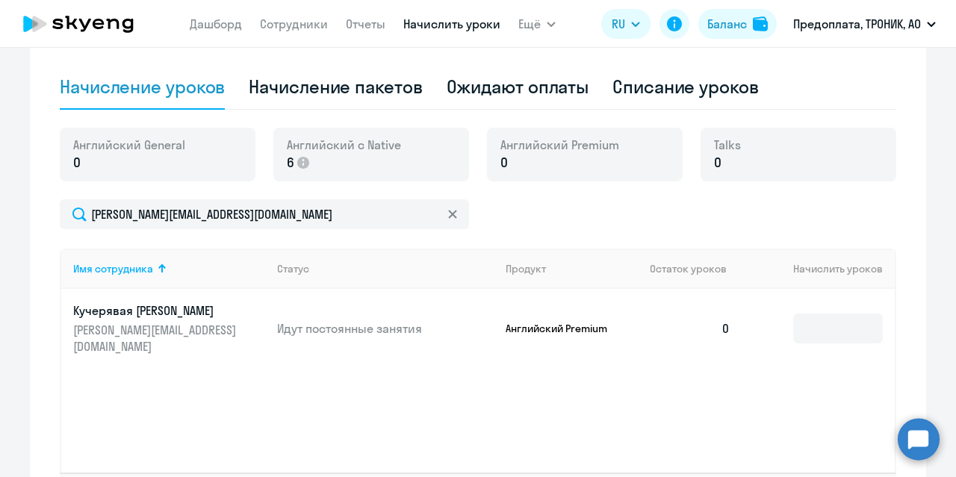
click at [557, 164] on p "0" at bounding box center [559, 162] width 119 height 19
click at [819, 319] on input at bounding box center [838, 329] width 90 height 30
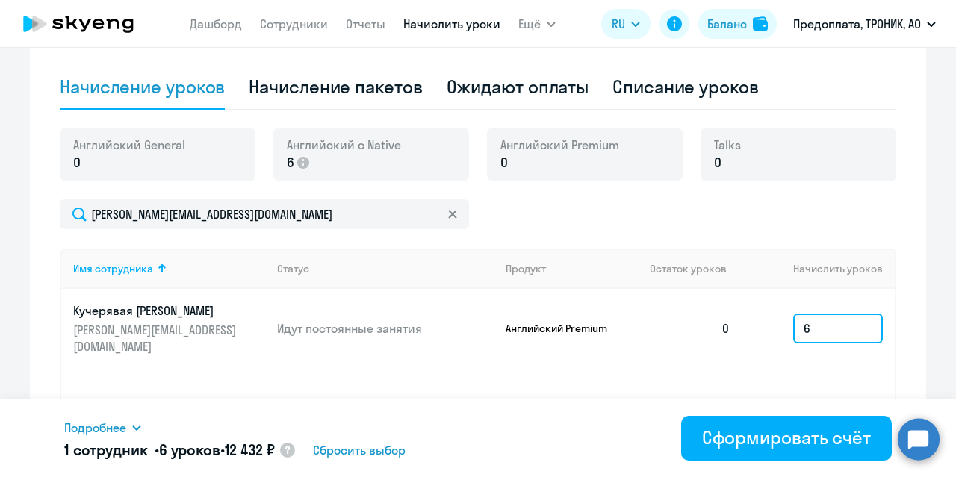
type input "6"
click at [735, 347] on td "0" at bounding box center [690, 328] width 105 height 79
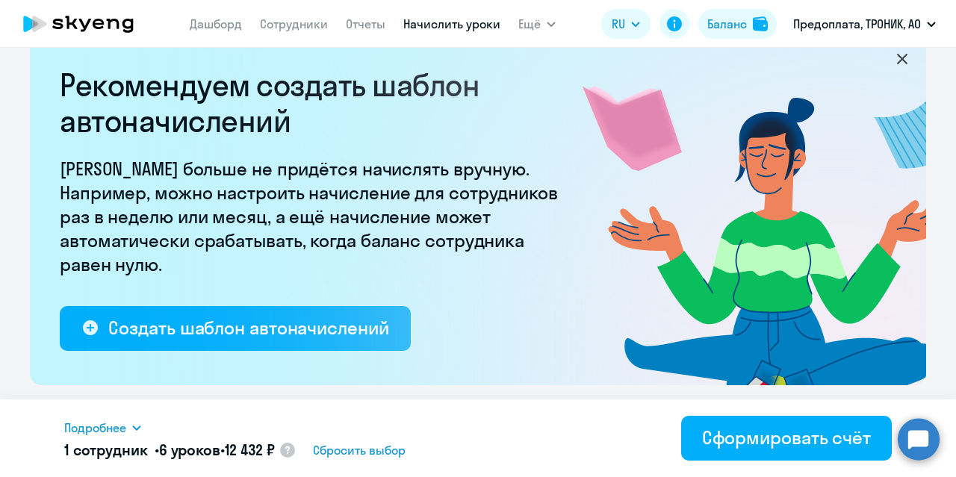
scroll to position [0, 0]
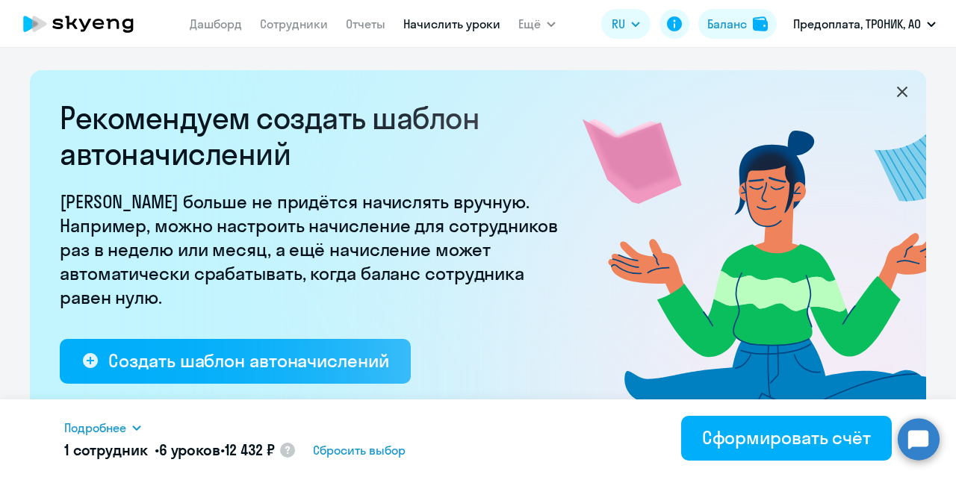
click at [363, 453] on span "Сбросить выбор" at bounding box center [359, 450] width 93 height 18
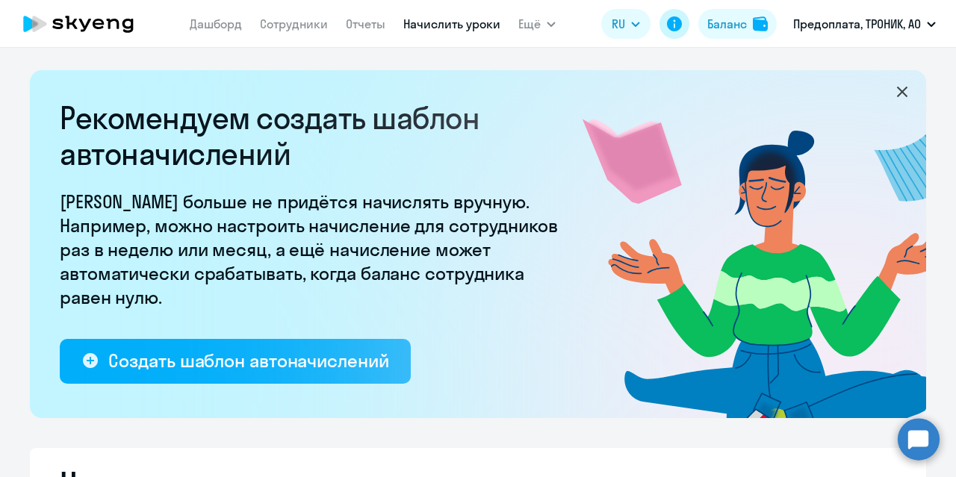
click at [672, 28] on icon at bounding box center [674, 23] width 15 height 15
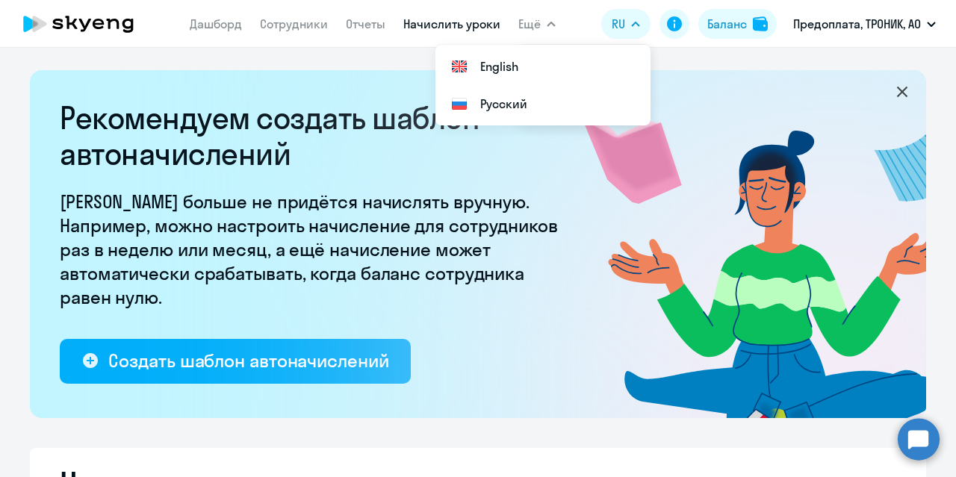
click at [533, 19] on span "Ещё" at bounding box center [529, 24] width 22 height 18
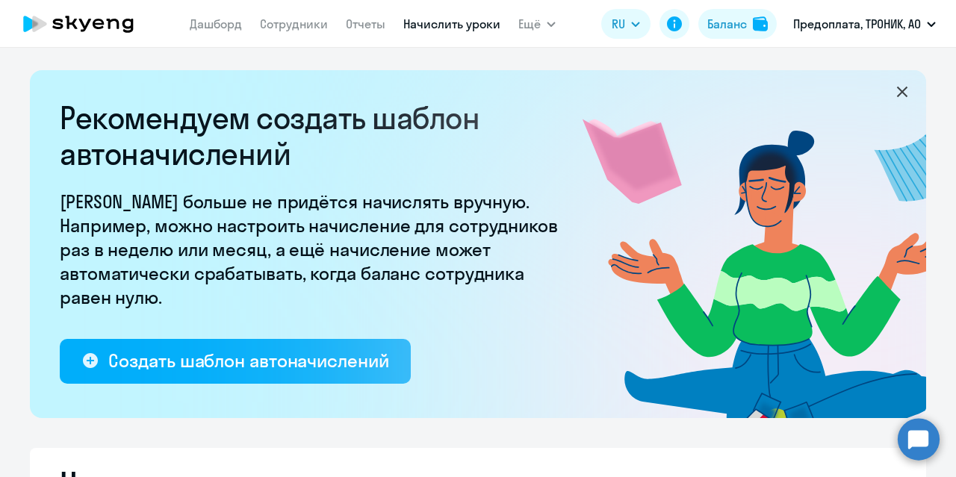
click at [533, 19] on span "Ещё" at bounding box center [529, 24] width 22 height 18
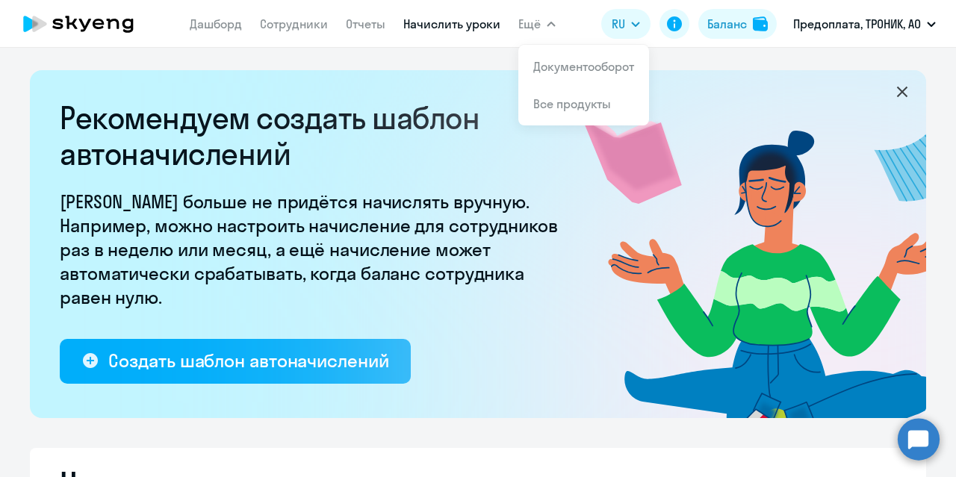
click at [874, 19] on p "Предоплата, ТРОНИК, АО" at bounding box center [857, 24] width 128 height 18
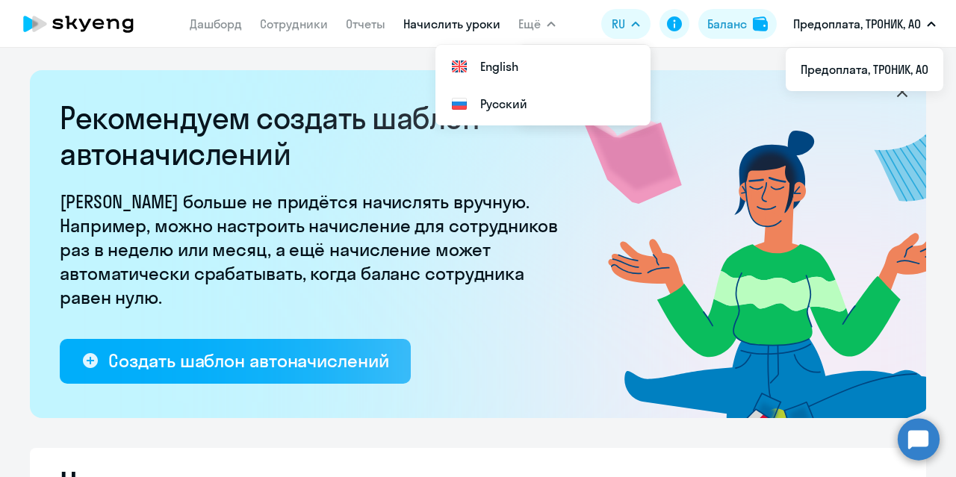
click at [537, 25] on span "Ещё" at bounding box center [529, 24] width 22 height 18
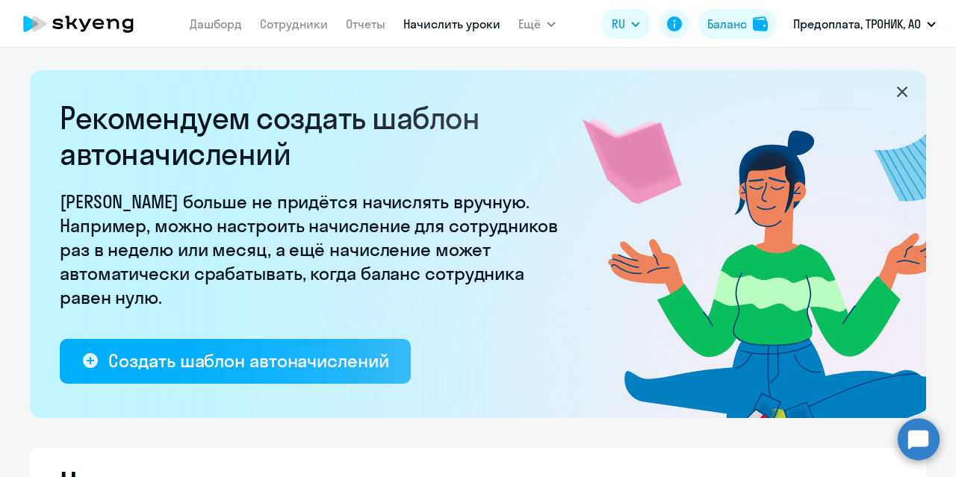
click at [537, 25] on span "Ещё" at bounding box center [529, 24] width 22 height 18
click at [92, 24] on icon at bounding box center [78, 23] width 131 height 37
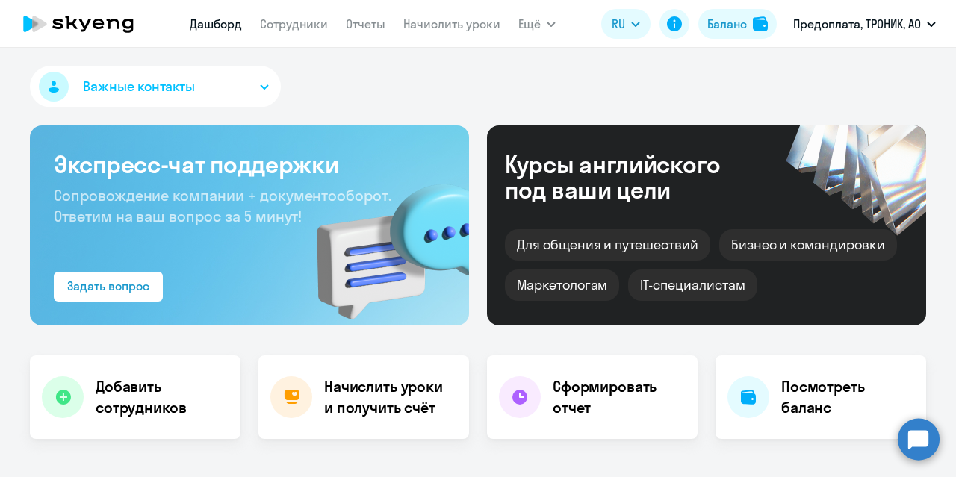
select select "30"
click at [207, 84] on button "Важные контакты" at bounding box center [155, 87] width 251 height 42
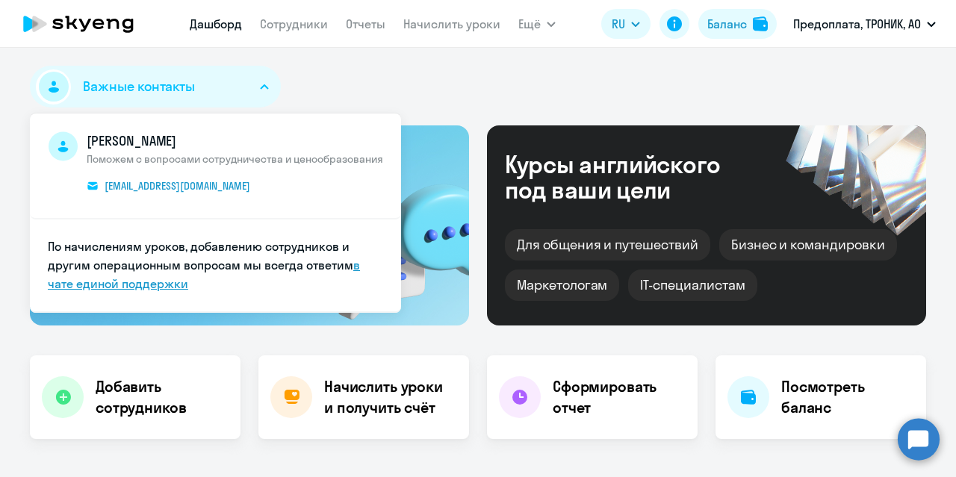
click at [136, 279] on link "в чате единой поддержки" at bounding box center [204, 275] width 312 height 34
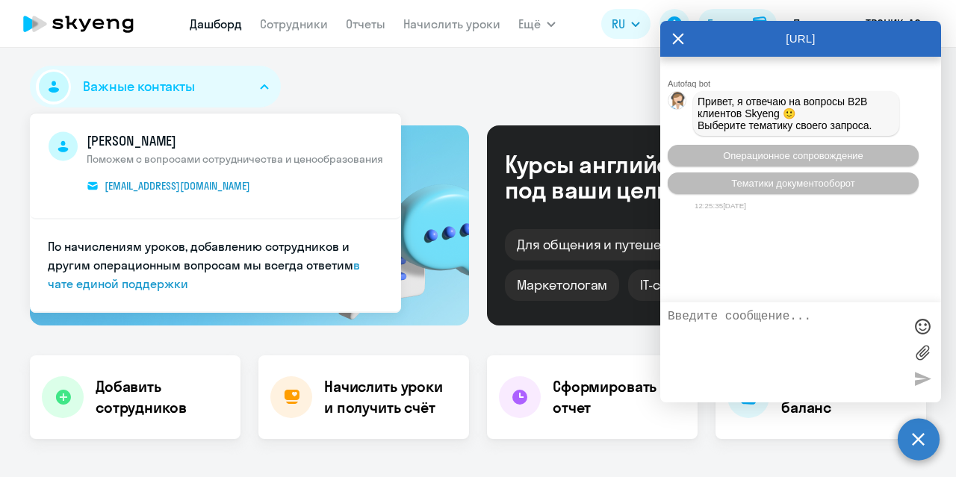
click at [746, 322] on textarea at bounding box center [786, 352] width 236 height 85
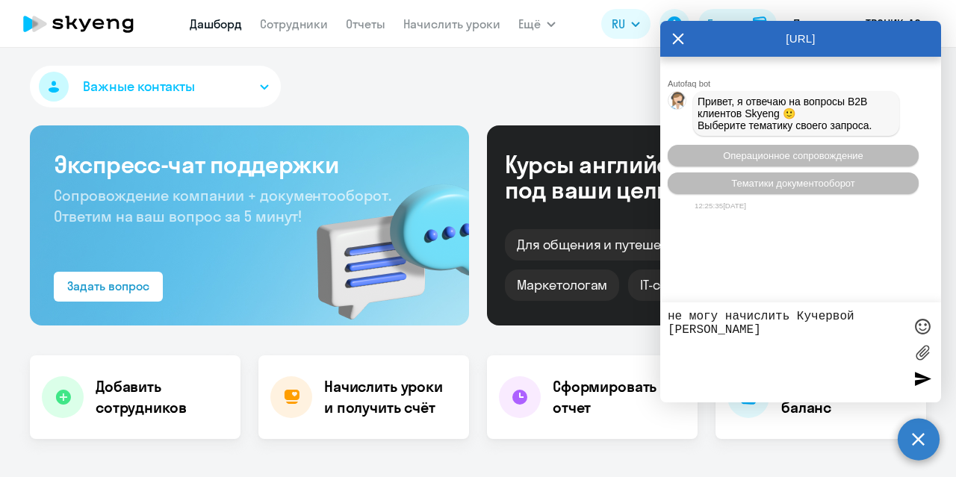
click at [833, 317] on textarea "не могу начислить Кучервой Елене" at bounding box center [786, 352] width 236 height 85
drag, startPoint x: 817, startPoint y: 303, endPoint x: 855, endPoint y: 338, distance: 51.3
click at [834, 319] on textarea "не могу начислить Кучерявой Елене" at bounding box center [786, 352] width 236 height 85
click at [788, 335] on textarea "не могу начислить Кучерявой Елене" at bounding box center [786, 352] width 236 height 85
type textarea "не могу начислить Кучерявой Елене уроки английского с англоговорящим учителем"
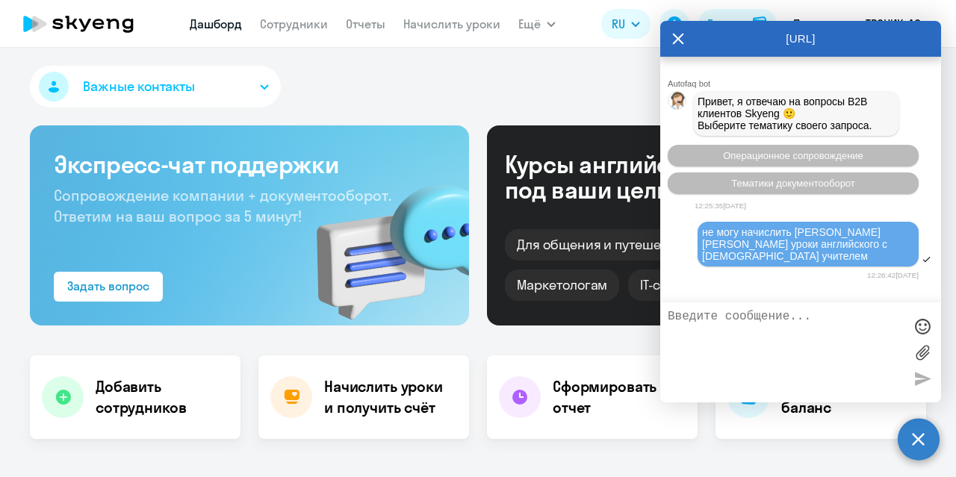
scroll to position [111, 0]
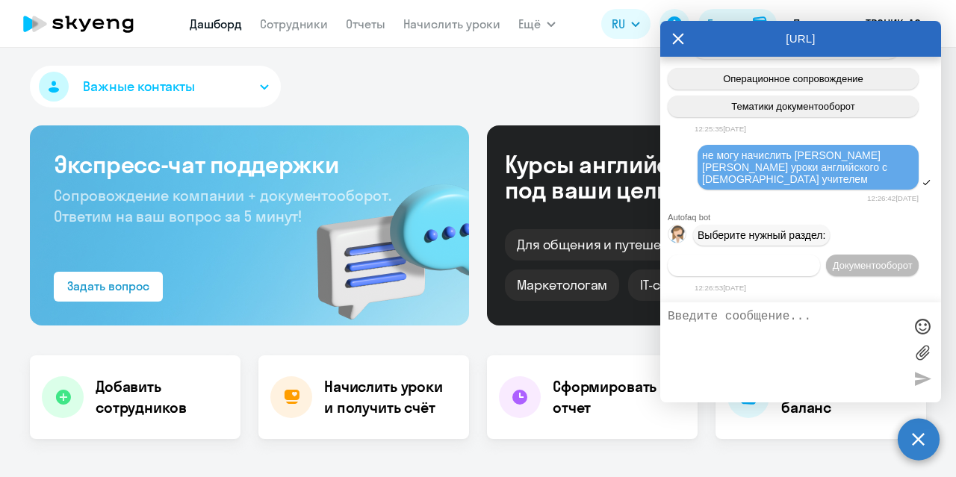
click at [725, 260] on span "Операционное сопровождение" at bounding box center [744, 265] width 140 height 11
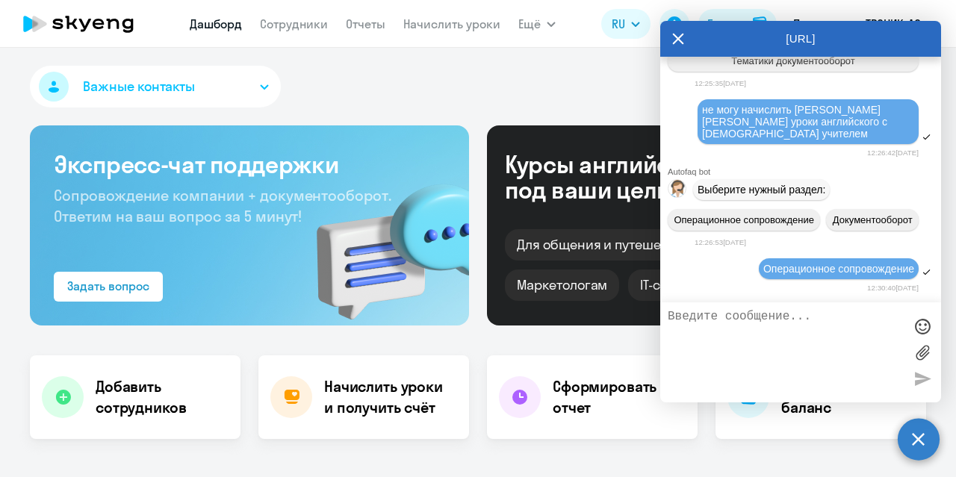
scroll to position [276, 0]
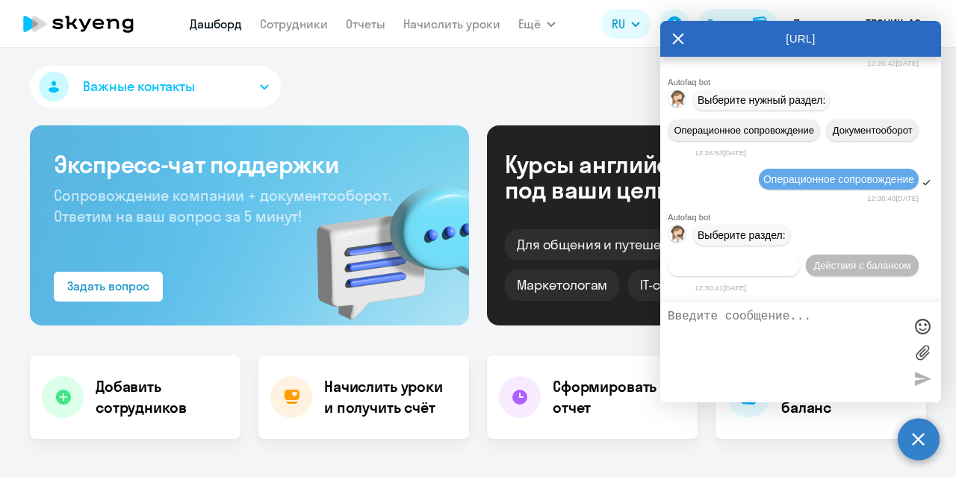
click at [792, 260] on span "Действия по сотрудникам" at bounding box center [734, 265] width 116 height 11
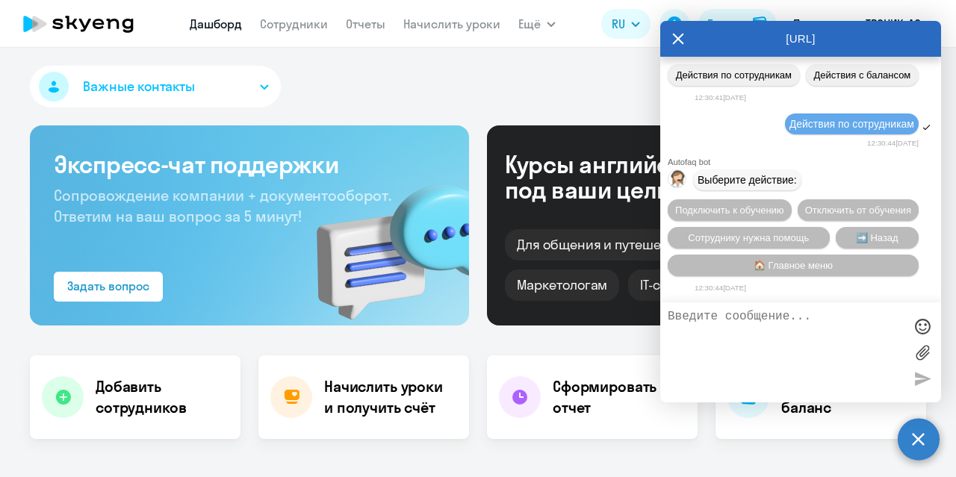
scroll to position [500, 0]
click at [856, 235] on span "➡️ Назад" at bounding box center [877, 237] width 43 height 11
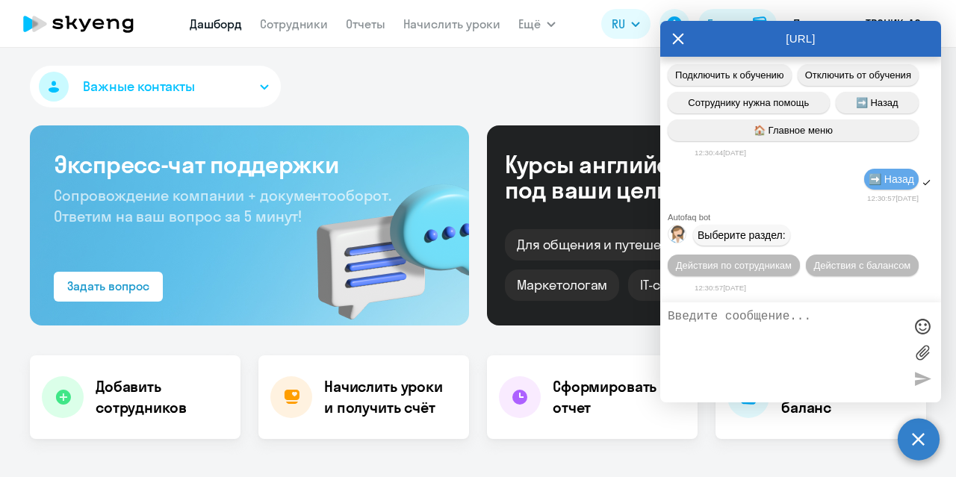
scroll to position [666, 0]
click at [815, 267] on span "Действия с балансом" at bounding box center [861, 265] width 97 height 11
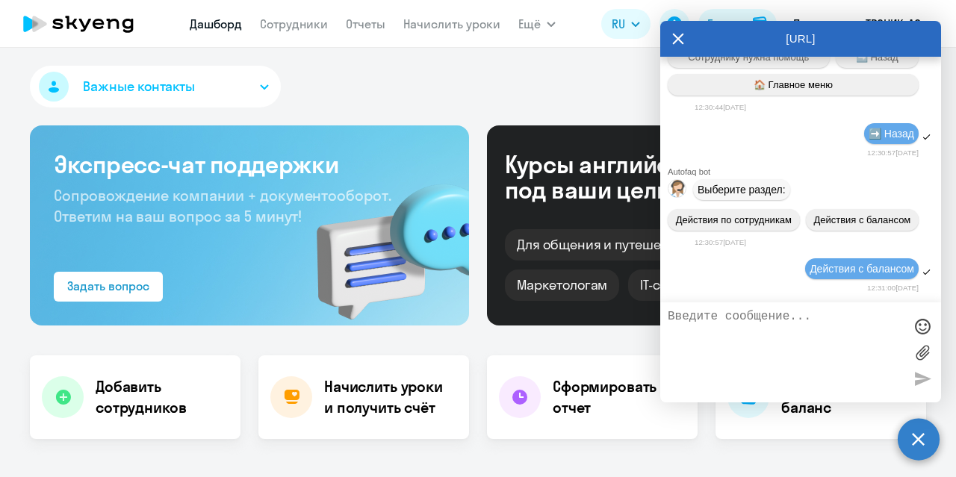
scroll to position [833, 0]
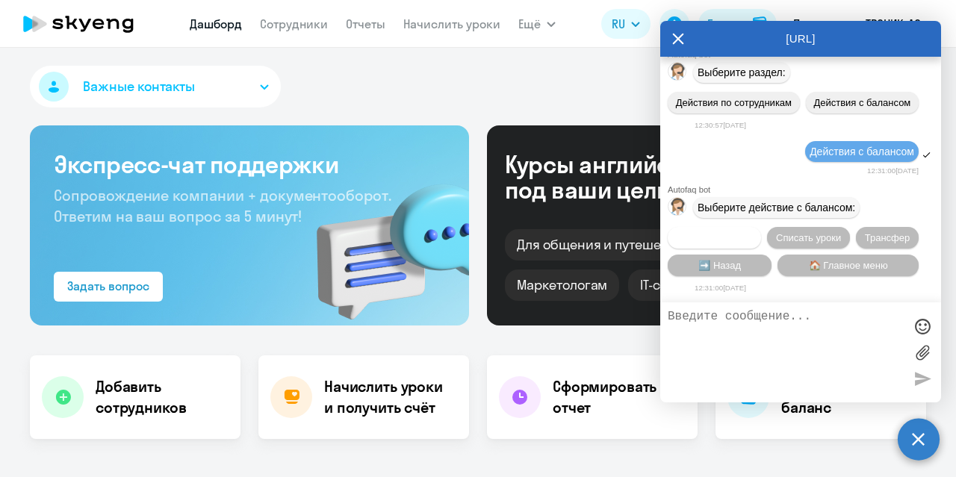
click at [719, 241] on button "Начислить уроки" at bounding box center [714, 238] width 93 height 22
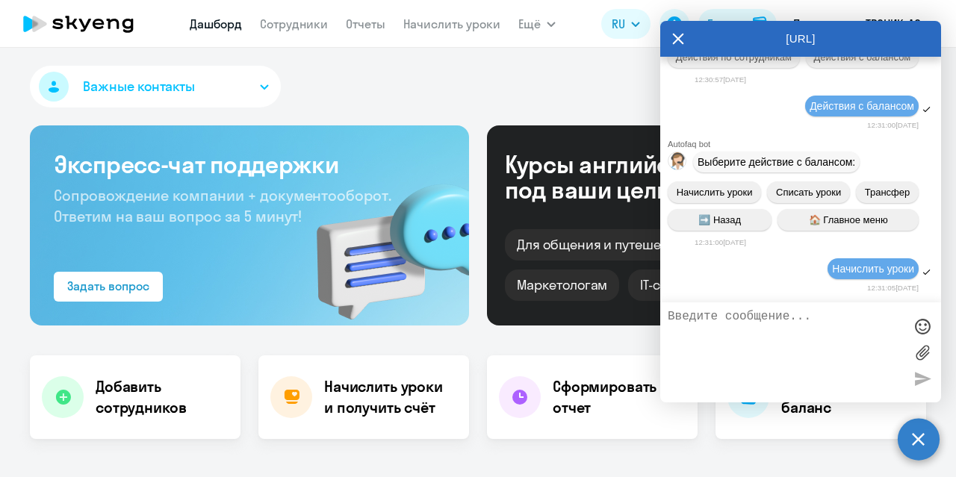
scroll to position [1028, 0]
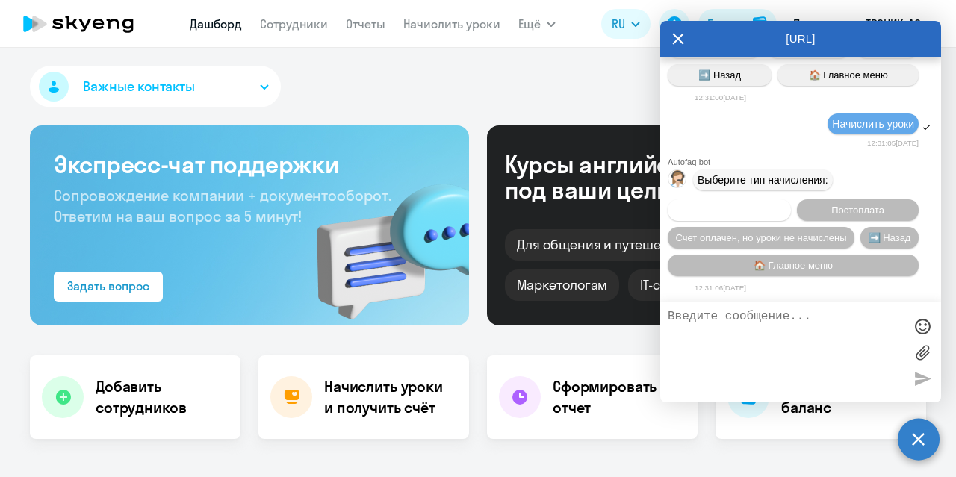
click at [735, 209] on span "Предоплата" at bounding box center [729, 210] width 55 height 11
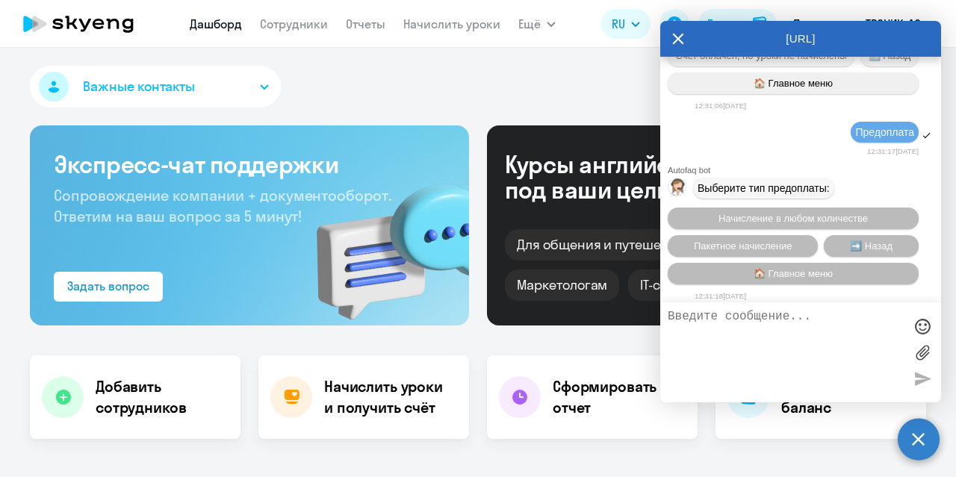
scroll to position [1223, 0]
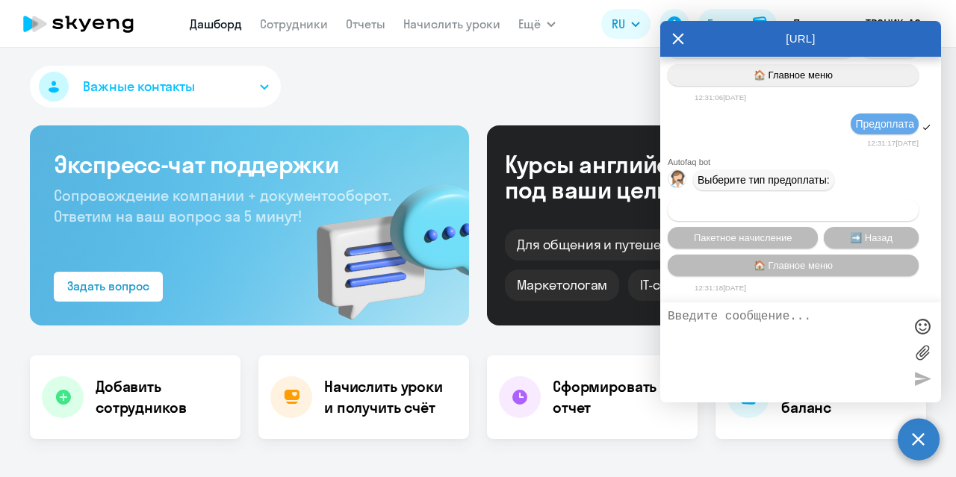
click at [820, 207] on span "Начисление в любом количестве" at bounding box center [792, 210] width 149 height 11
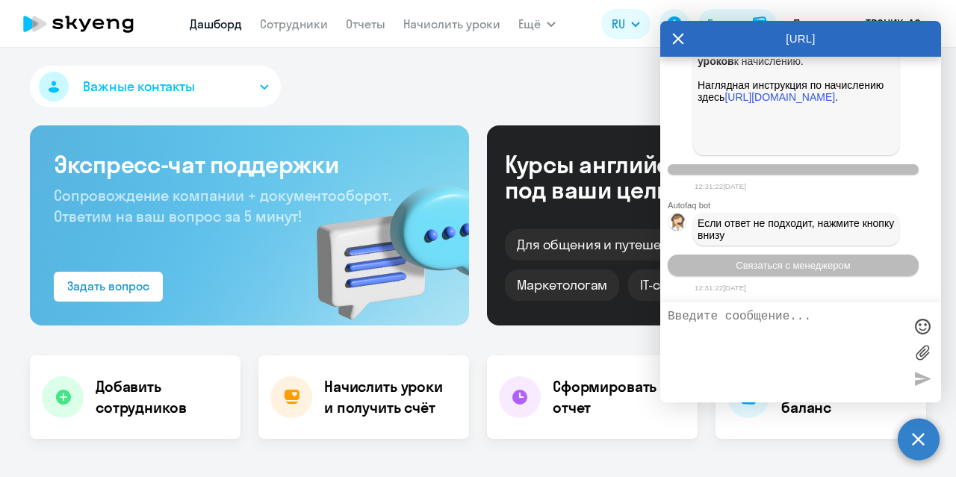
scroll to position [2113, 0]
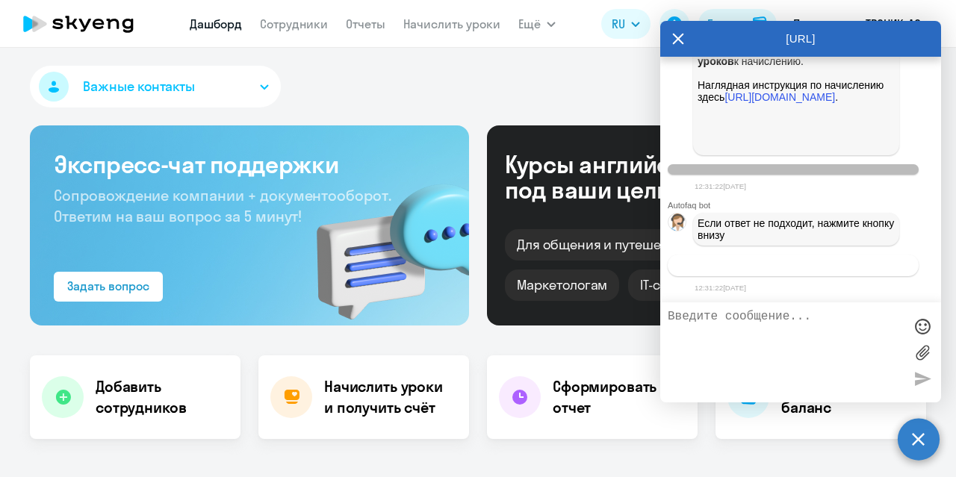
drag, startPoint x: 12, startPoint y: 410, endPoint x: 765, endPoint y: 267, distance: 766.2
click at [765, 267] on span "Связаться с менеджером" at bounding box center [793, 265] width 114 height 11
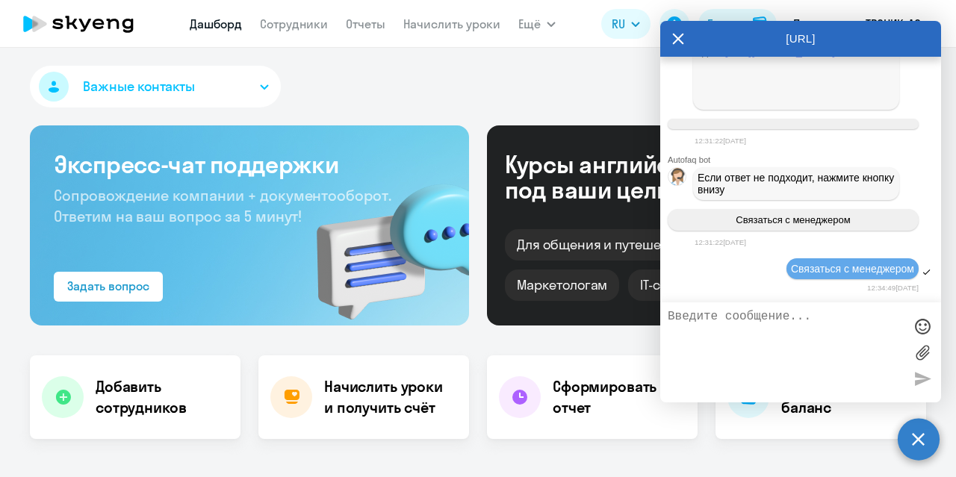
scroll to position [2159, 0]
click at [955, 252] on body "Дашборд Сотрудники Отчеты Начислить уроки Ещё Документооборот Все продукты Дашб…" at bounding box center [478, 238] width 956 height 477
click at [677, 30] on icon at bounding box center [678, 39] width 12 height 36
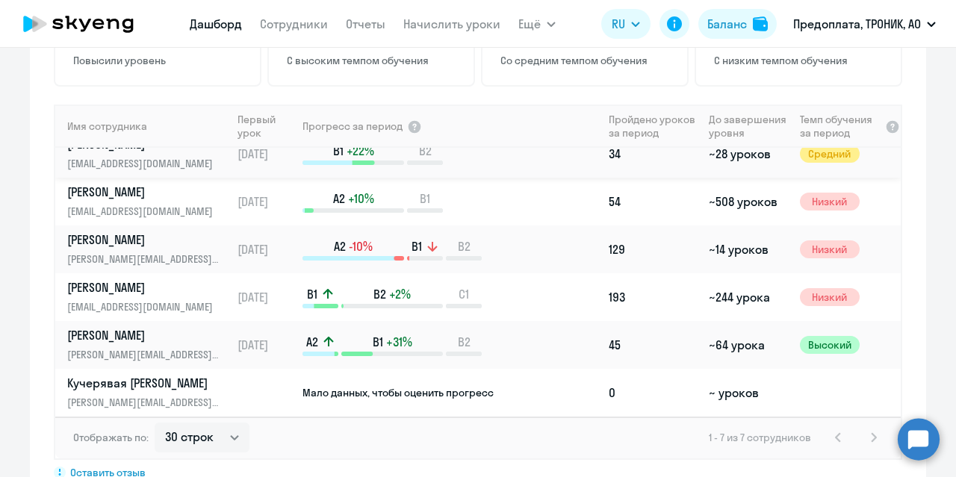
scroll to position [0, 0]
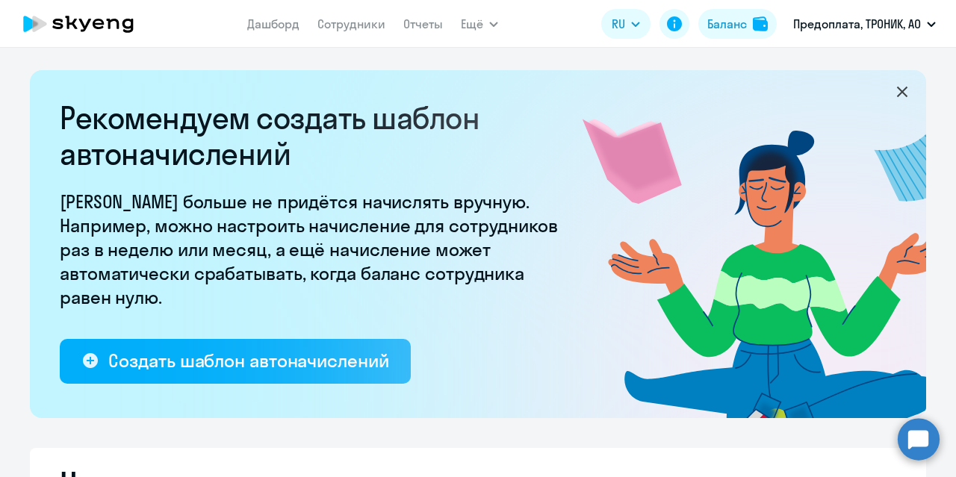
select select "10"
click at [347, 25] on link "Сотрудники" at bounding box center [351, 23] width 68 height 15
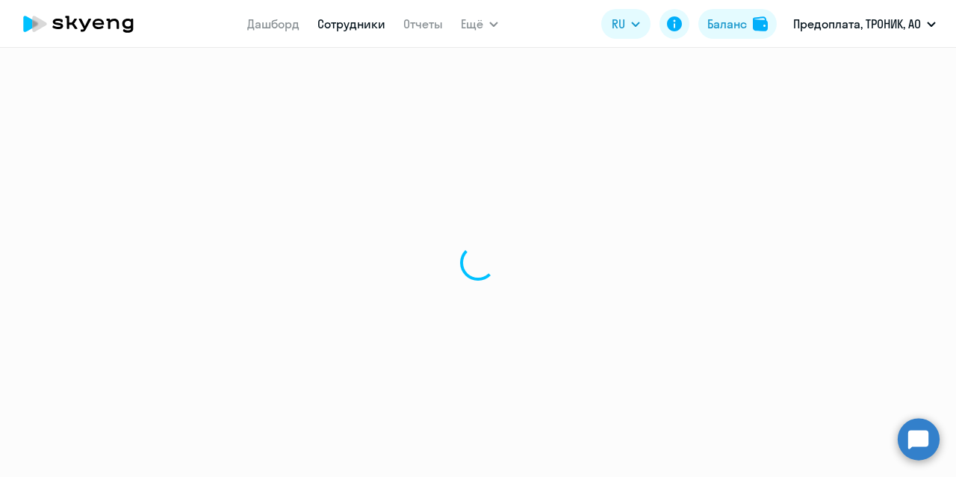
select select "30"
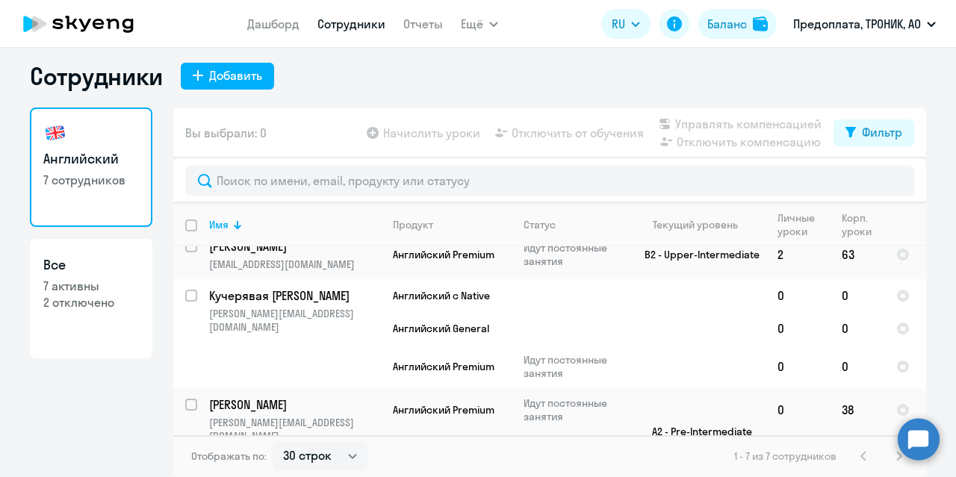
scroll to position [80, 0]
click at [329, 287] on p "Кучерявая [PERSON_NAME]" at bounding box center [293, 295] width 169 height 16
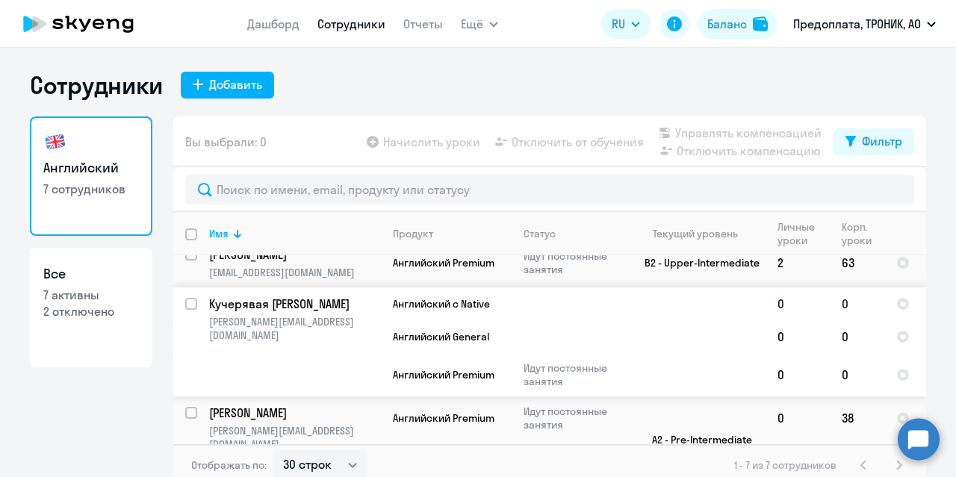
select select "english"
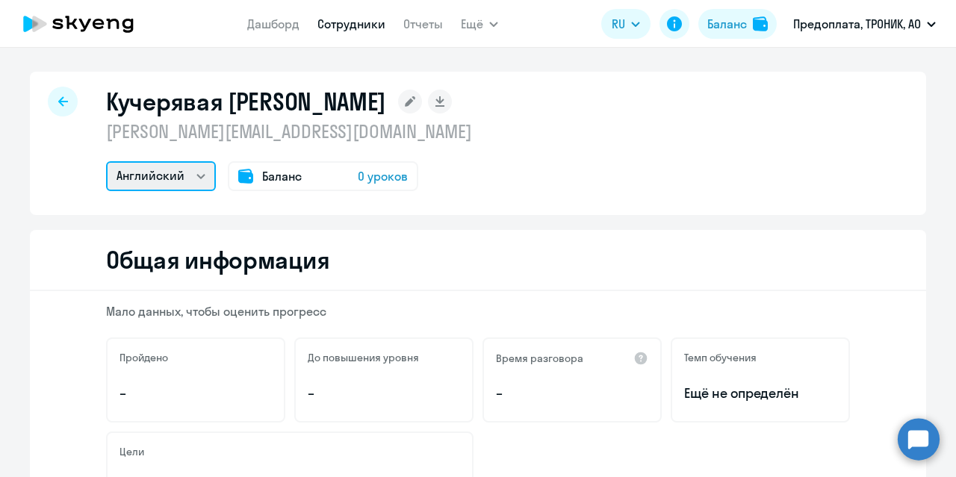
click at [174, 184] on select "Английский" at bounding box center [161, 176] width 110 height 30
click at [176, 170] on select "Английский" at bounding box center [161, 176] width 110 height 30
click at [373, 178] on span "0 уроков" at bounding box center [383, 176] width 50 height 18
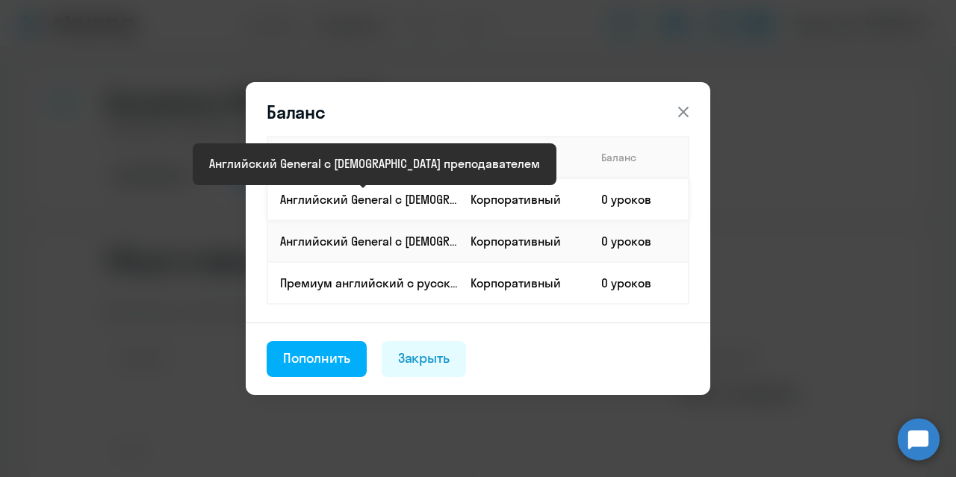
click at [378, 201] on p "Английский General с [DEMOGRAPHIC_DATA] преподавателем" at bounding box center [369, 199] width 178 height 16
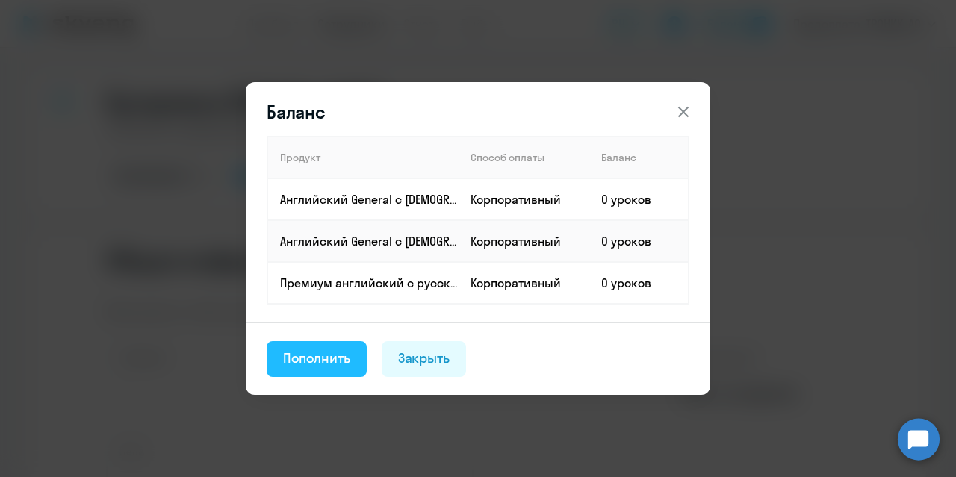
click at [332, 360] on div "Пополнить" at bounding box center [316, 358] width 67 height 19
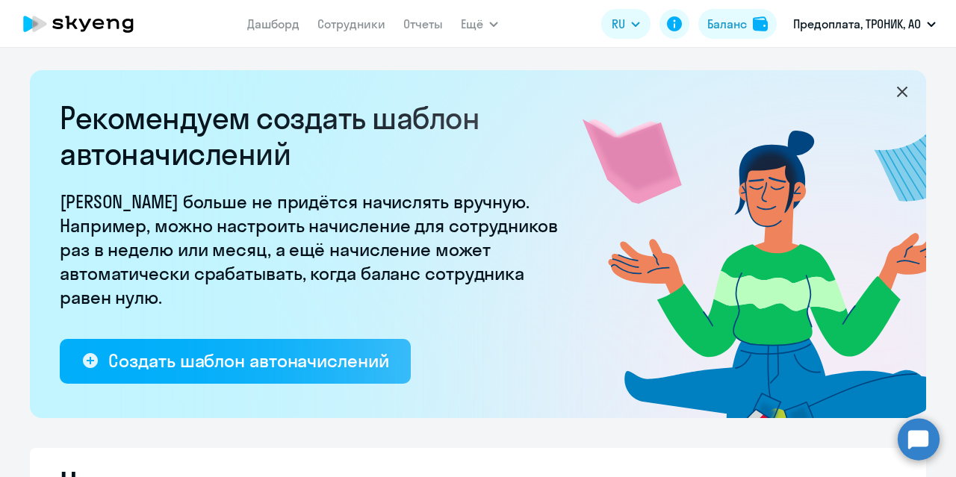
select select "10"
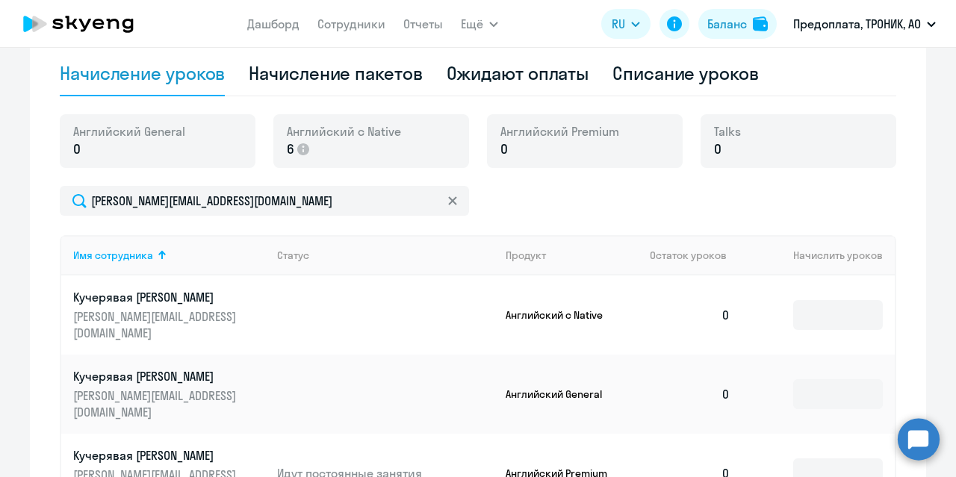
scroll to position [523, 0]
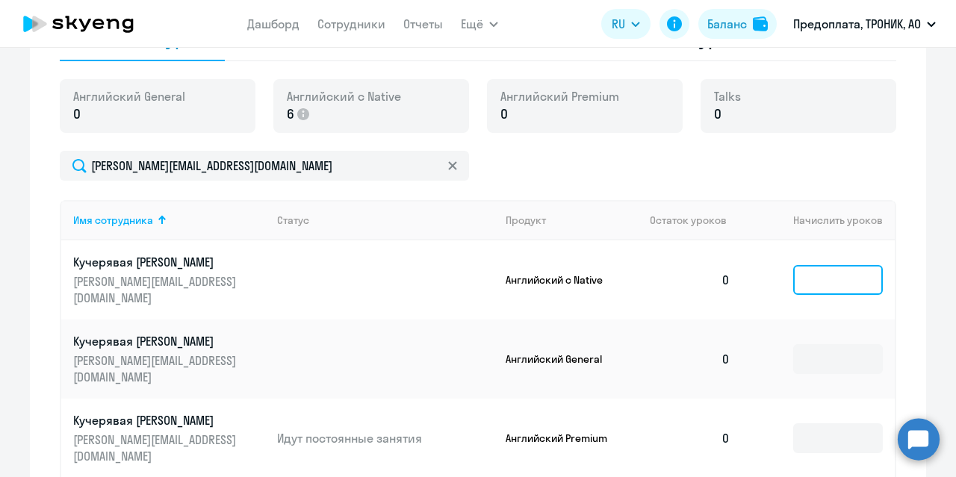
click at [820, 268] on input at bounding box center [838, 280] width 90 height 30
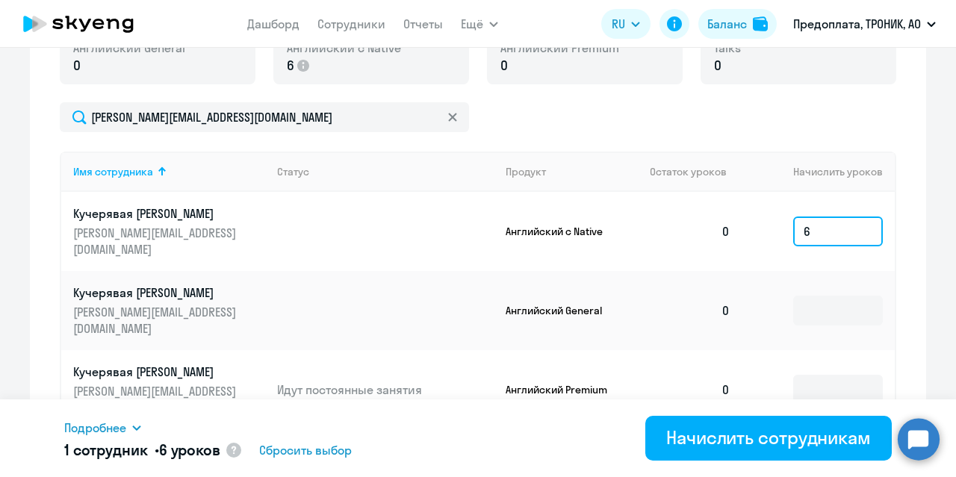
scroll to position [600, 0]
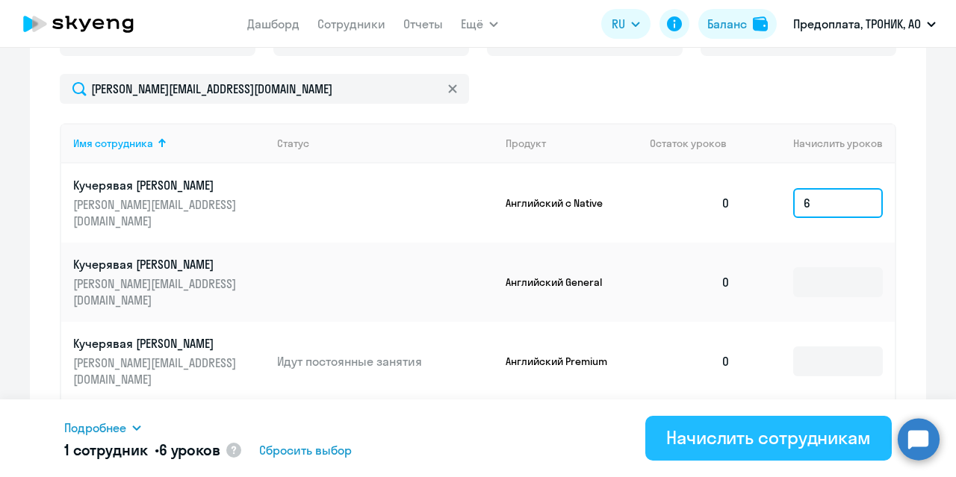
type input "6"
click at [745, 439] on div "Начислить сотрудникам" at bounding box center [768, 438] width 205 height 24
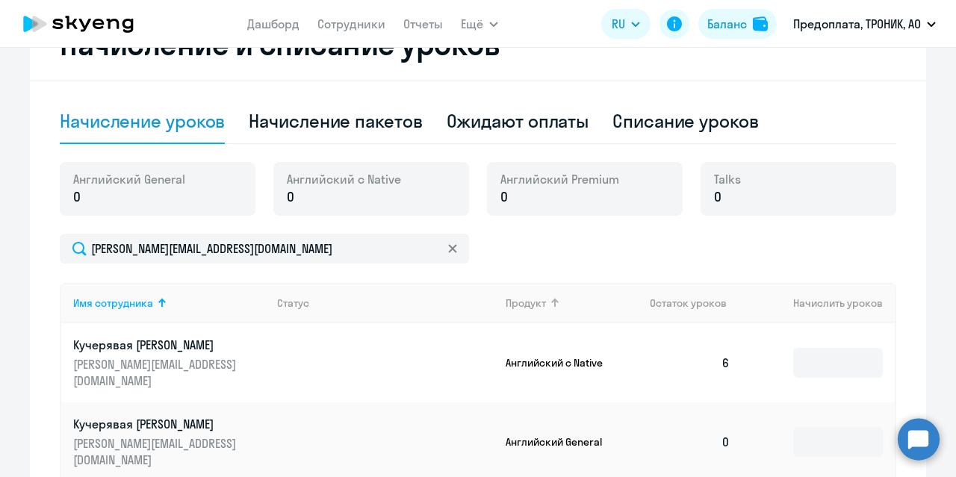
scroll to position [376, 0]
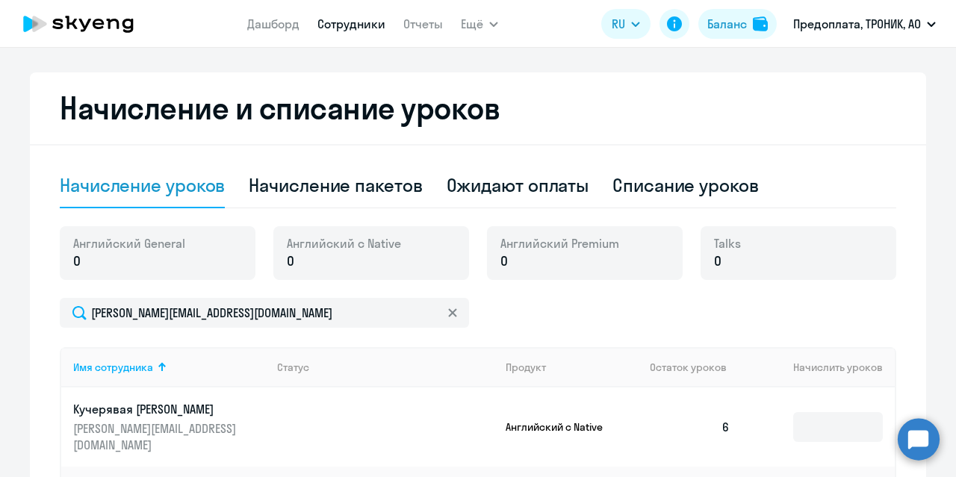
click at [348, 25] on link "Сотрудники" at bounding box center [351, 23] width 68 height 15
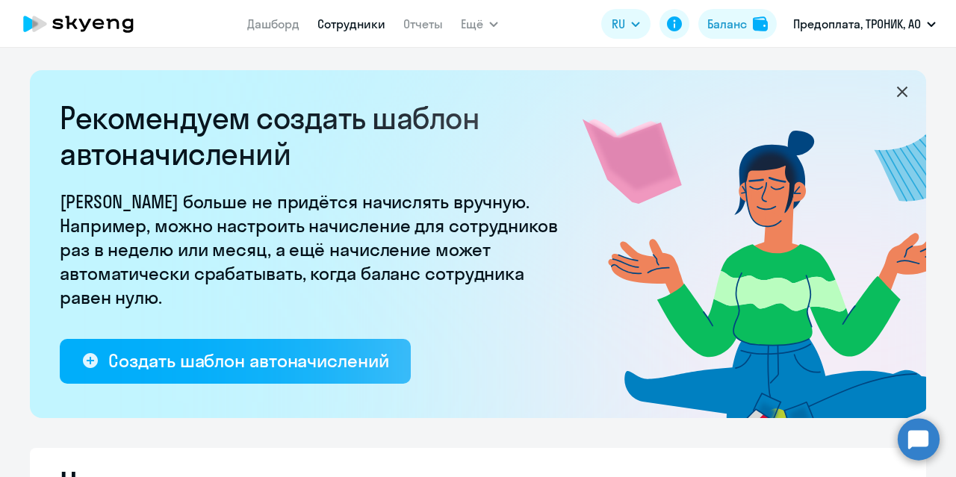
select select "30"
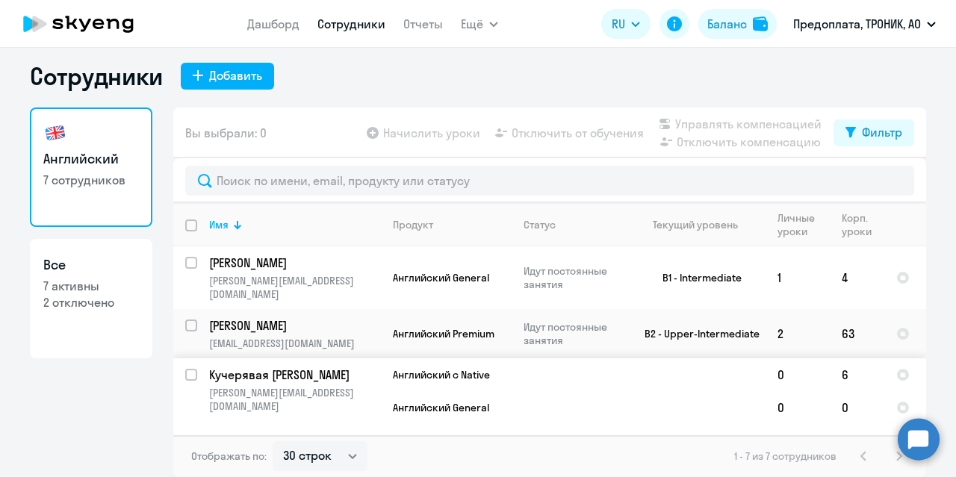
scroll to position [75, 0]
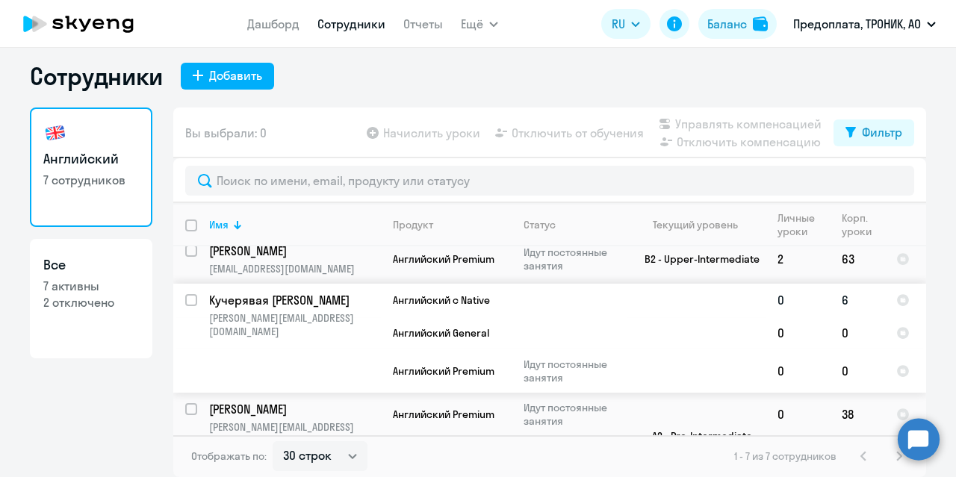
click at [453, 294] on span "Английский с Native" at bounding box center [441, 300] width 97 height 13
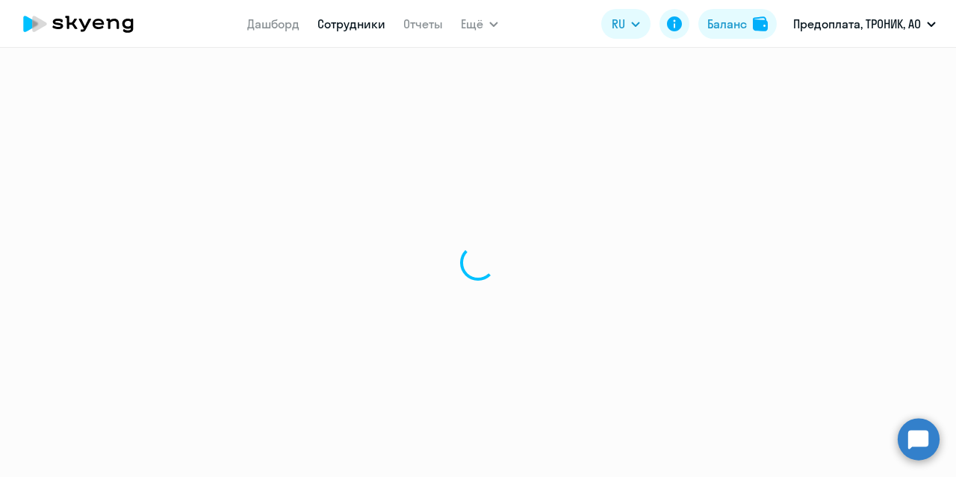
select select "english"
